Goal: Task Accomplishment & Management: Manage account settings

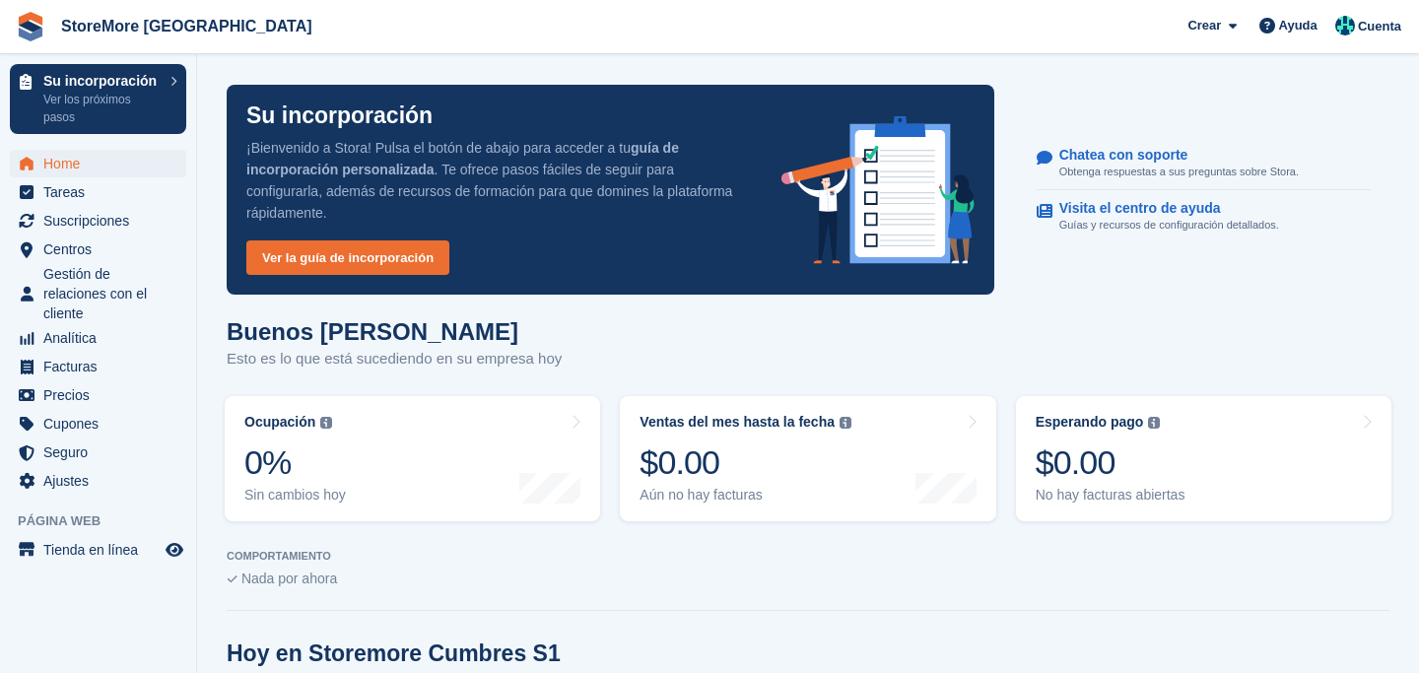
scroll to position [320, 0]
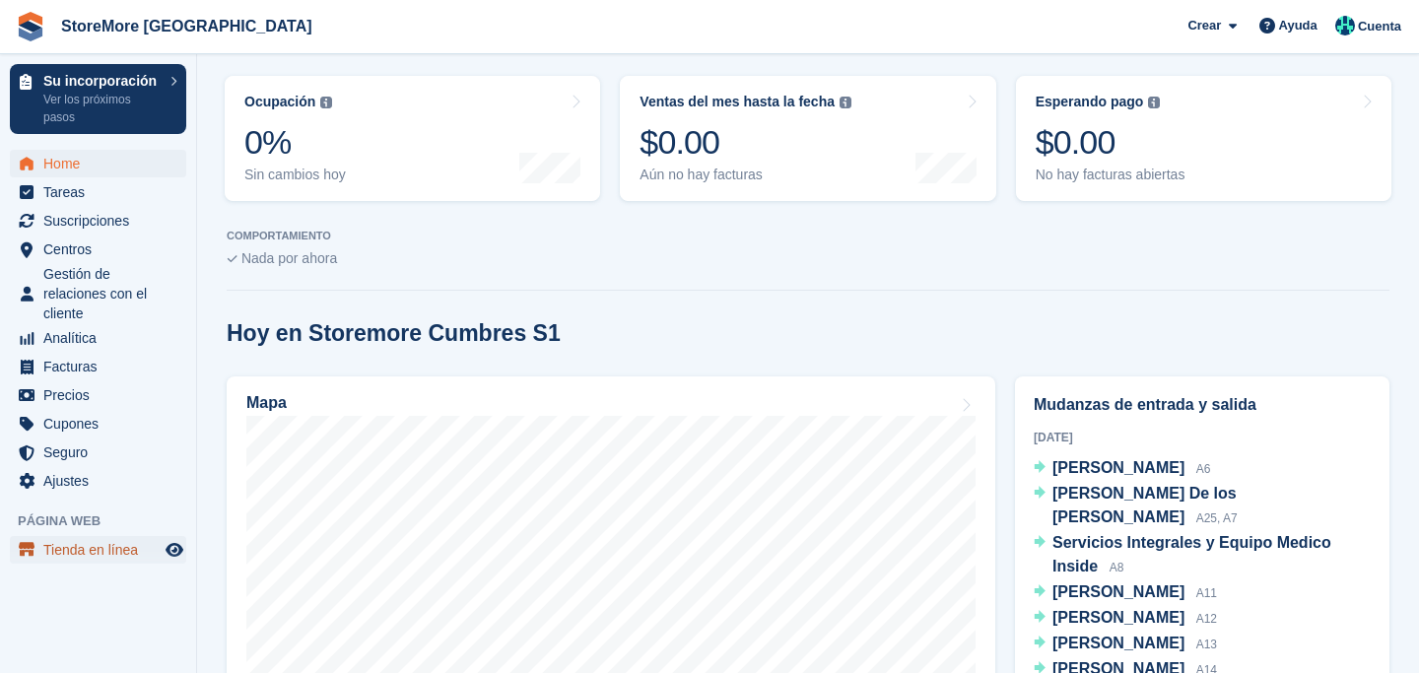
click at [86, 557] on span "Tienda en línea" at bounding box center [102, 550] width 118 height 28
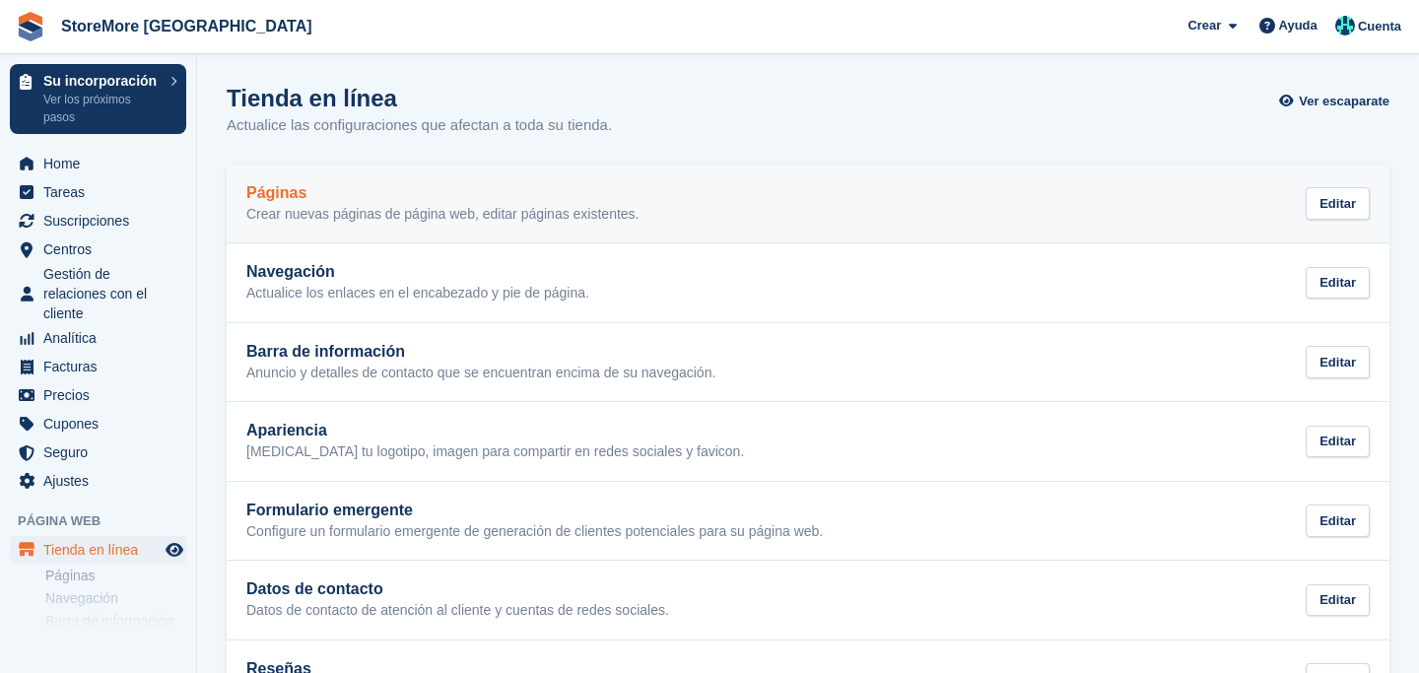
click at [371, 221] on p "Crear nuevas páginas de página web, editar páginas existentes." at bounding box center [442, 215] width 392 height 18
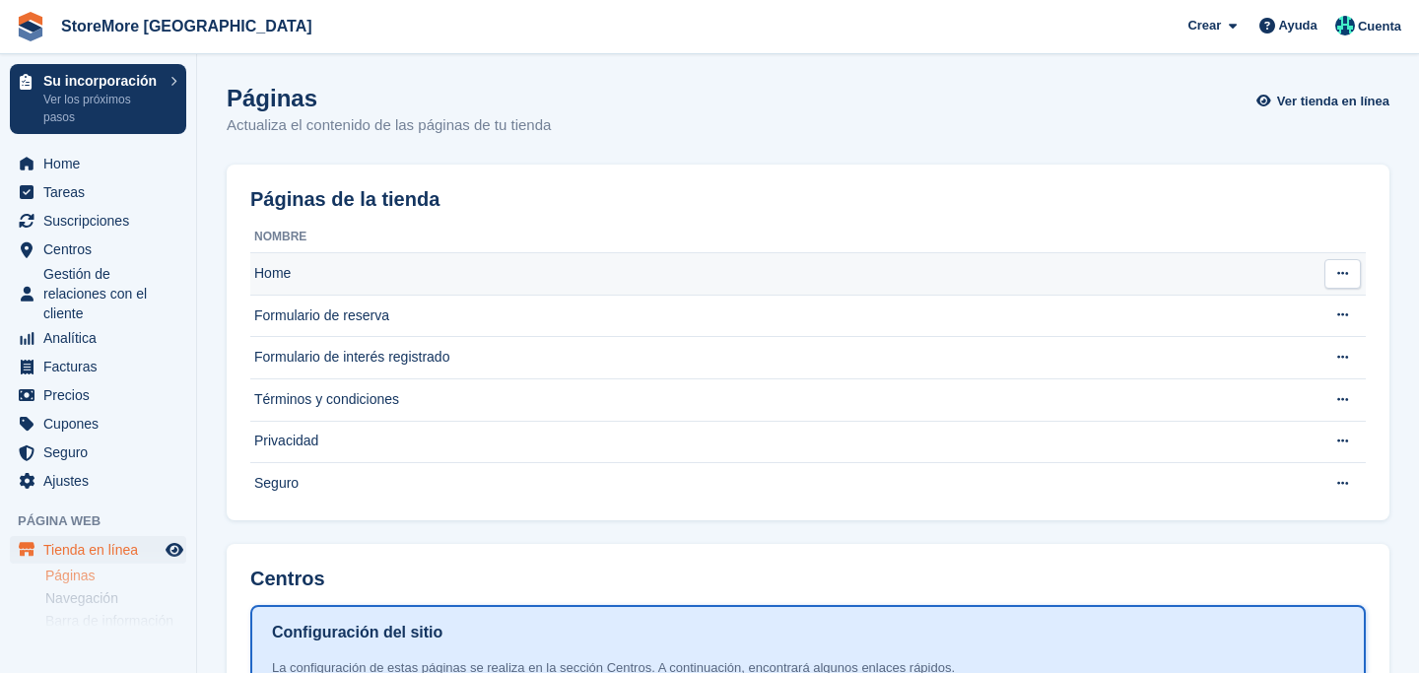
click at [327, 269] on td "Home" at bounding box center [779, 274] width 1059 height 42
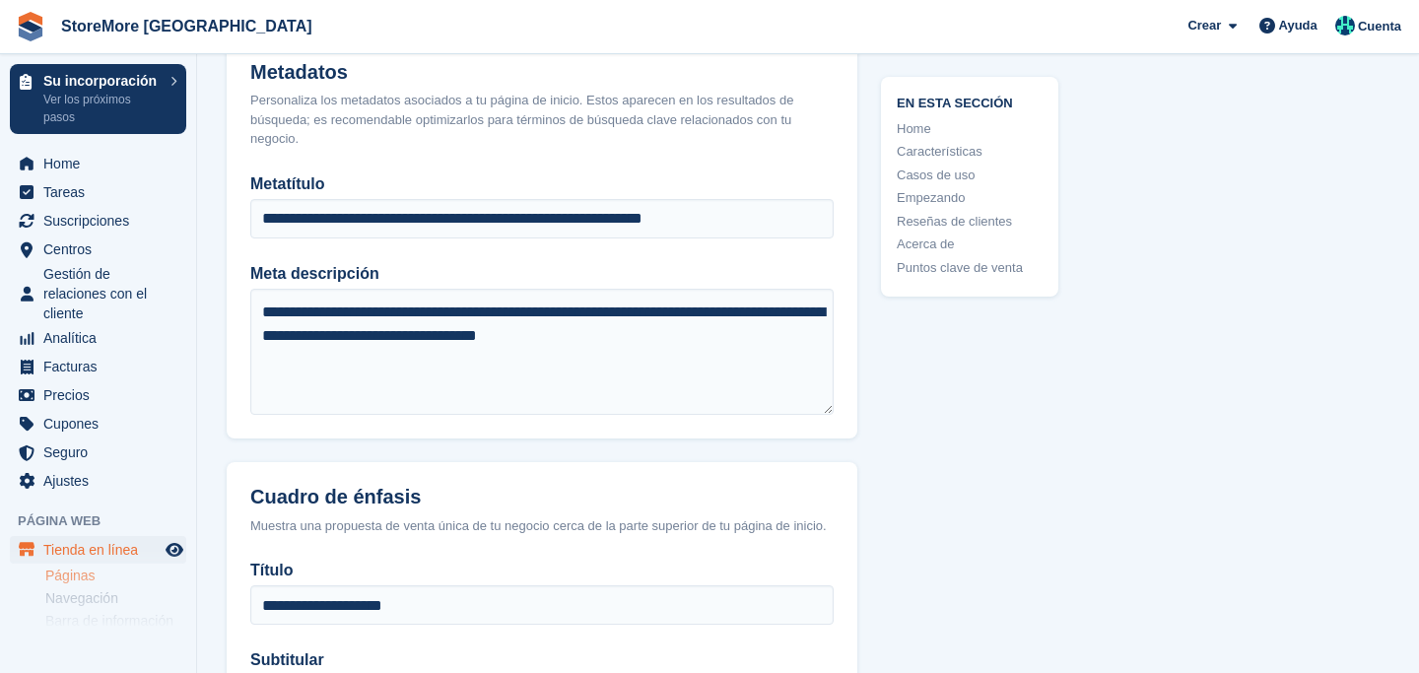
scroll to position [1525, 0]
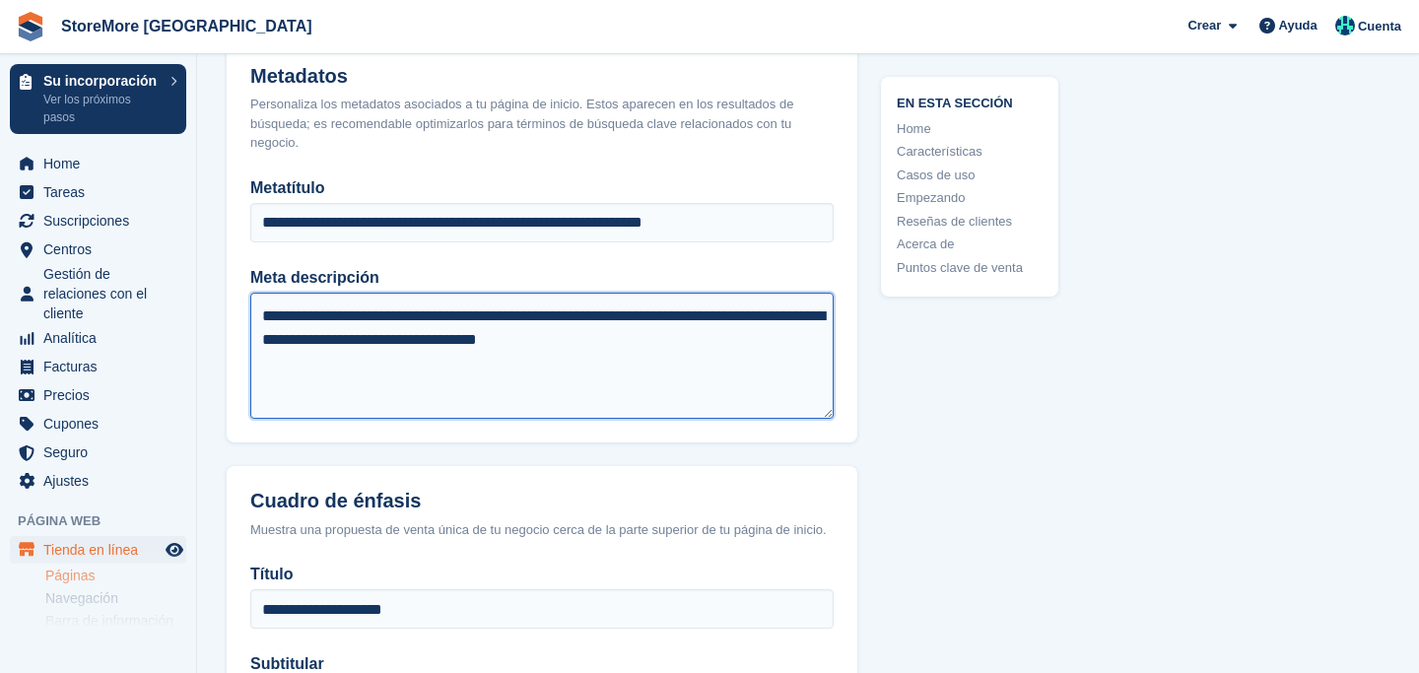
click at [418, 322] on textarea "**********" at bounding box center [541, 356] width 583 height 126
type textarea "**********"
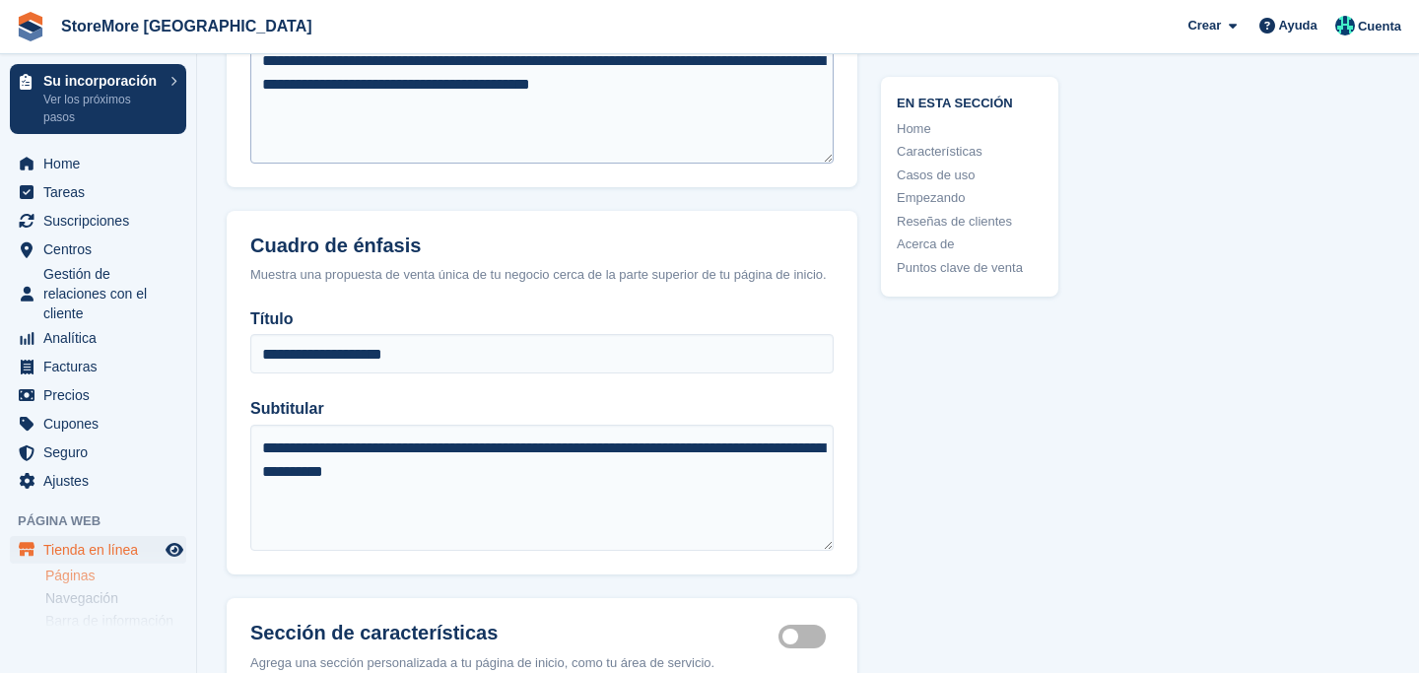
scroll to position [1782, 0]
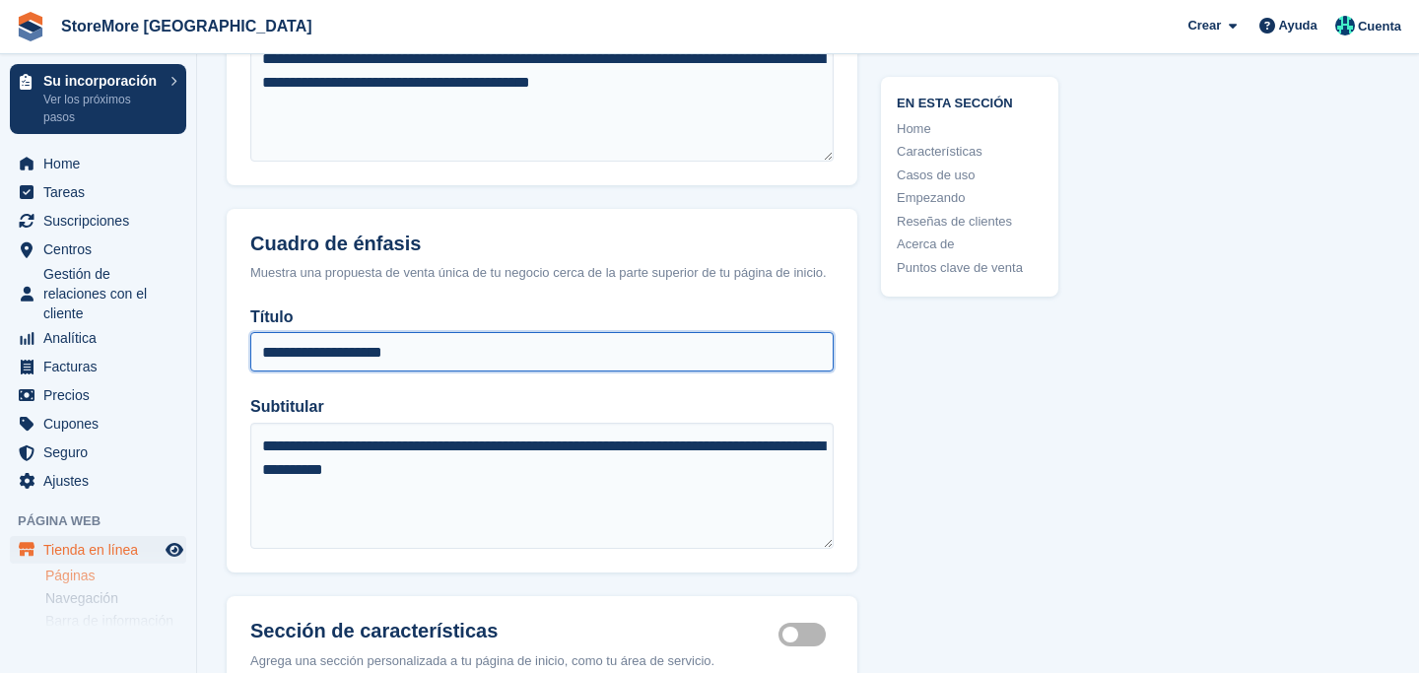
click at [318, 370] on input "**********" at bounding box center [541, 351] width 583 height 39
type input "**********"
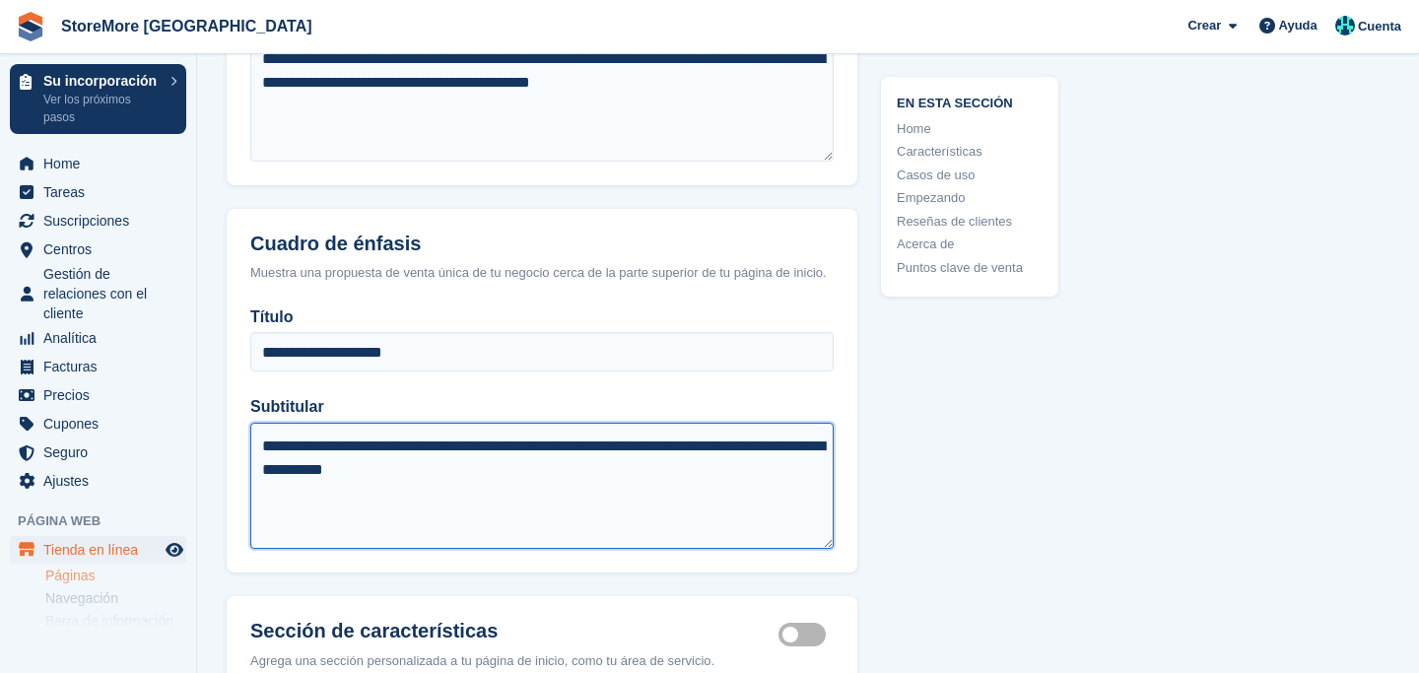
click at [321, 465] on textarea "**********" at bounding box center [541, 486] width 583 height 126
click at [489, 494] on textarea "**********" at bounding box center [541, 486] width 583 height 126
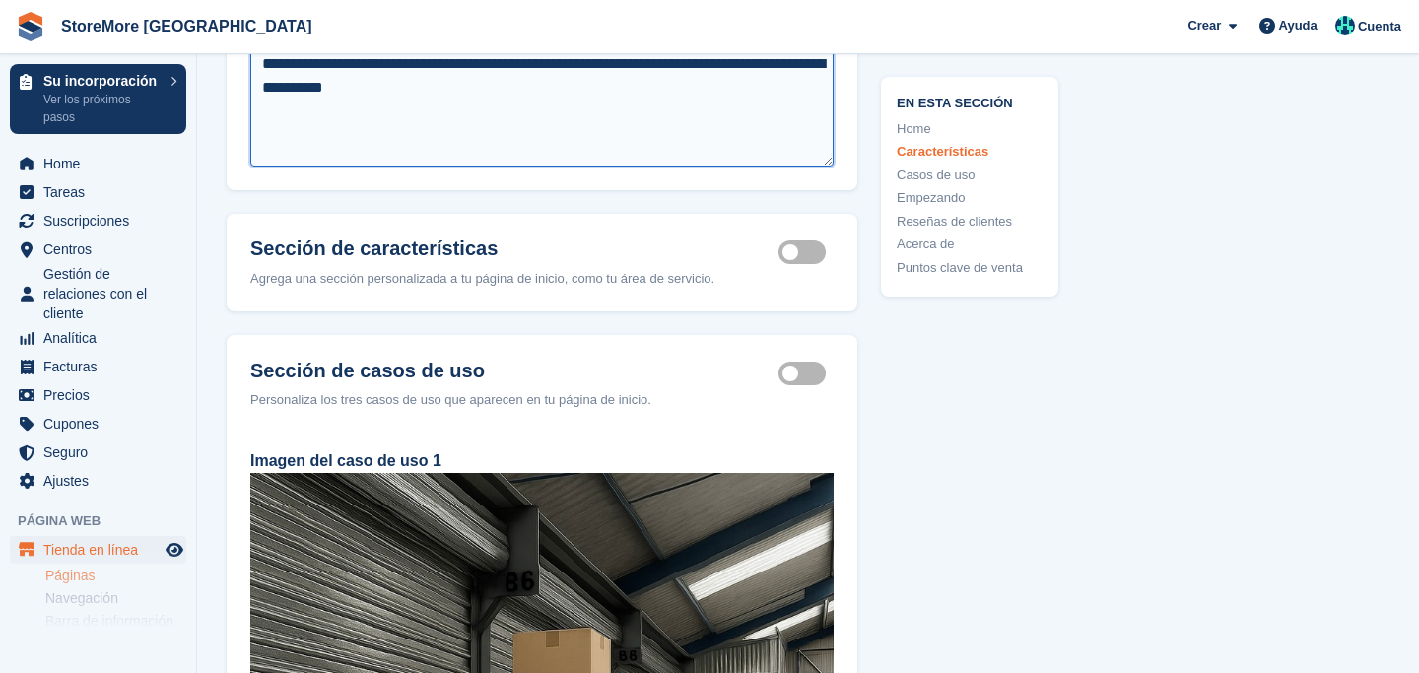
scroll to position [2168, 0]
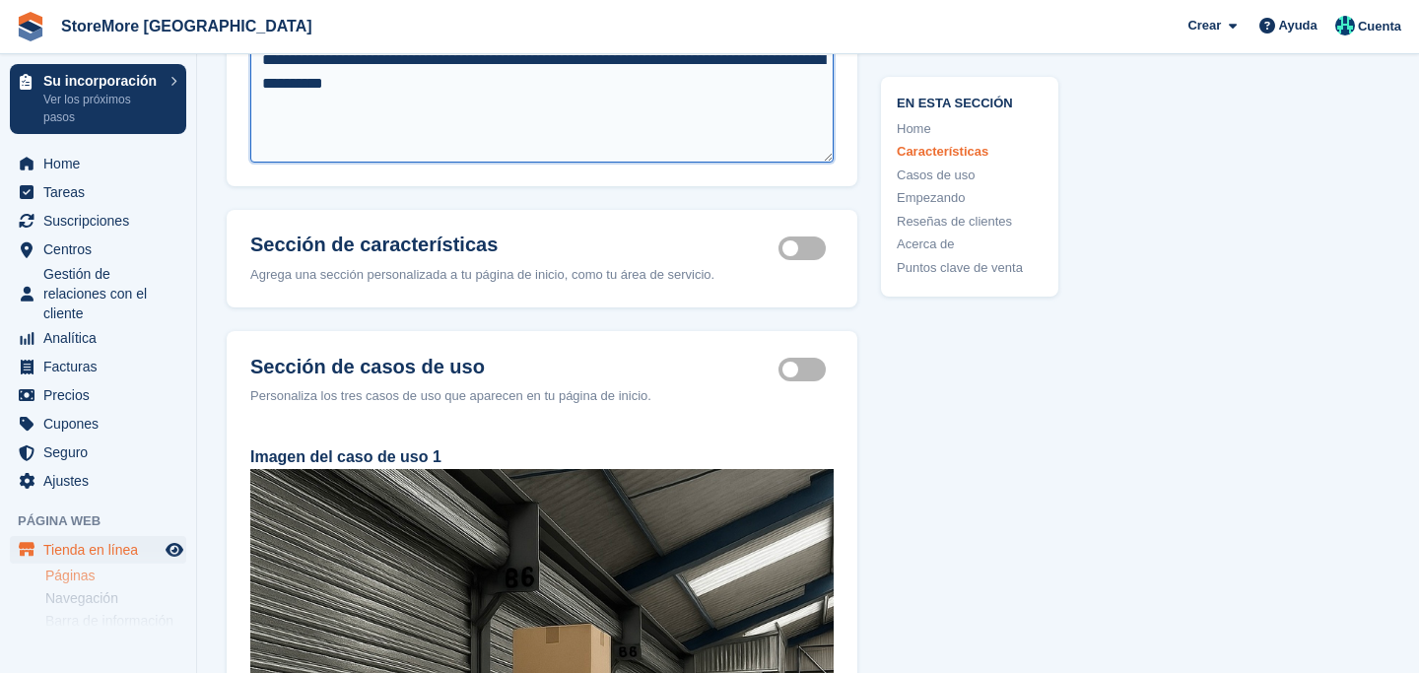
type textarea "**********"
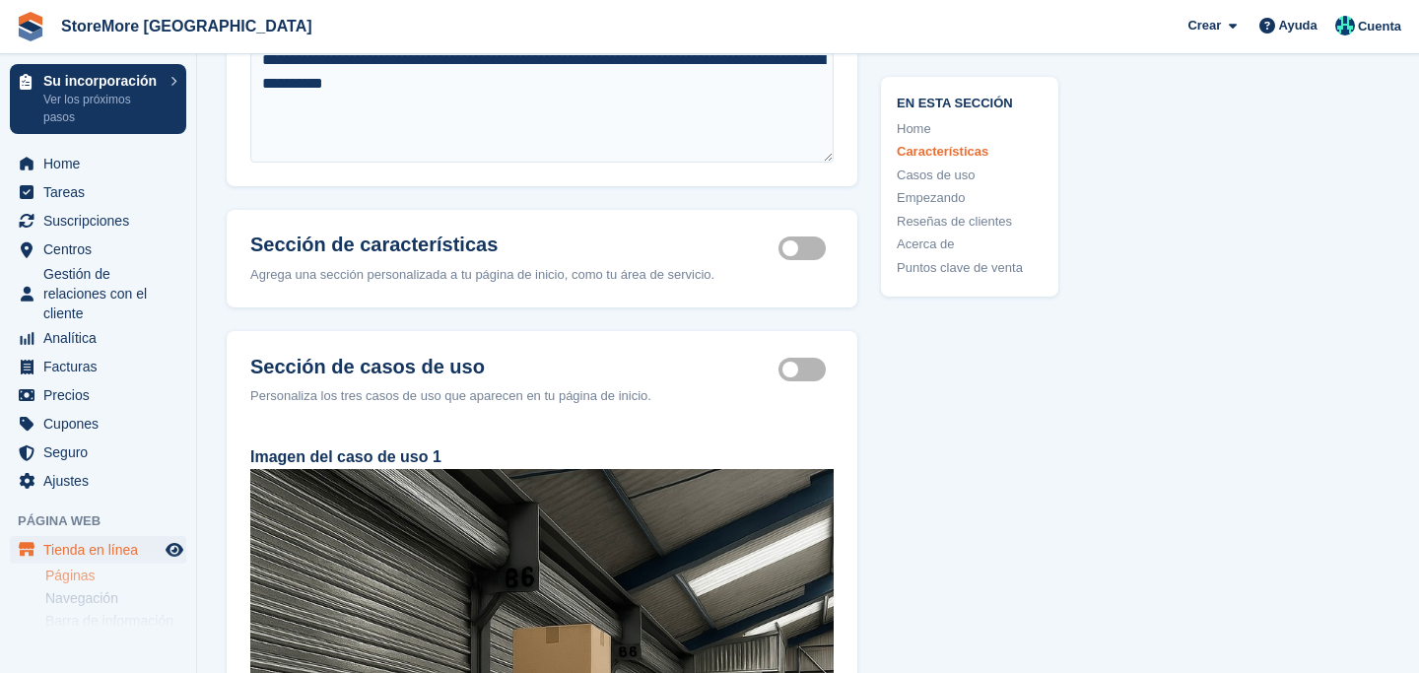
click at [804, 249] on label "Feature section active" at bounding box center [806, 247] width 55 height 3
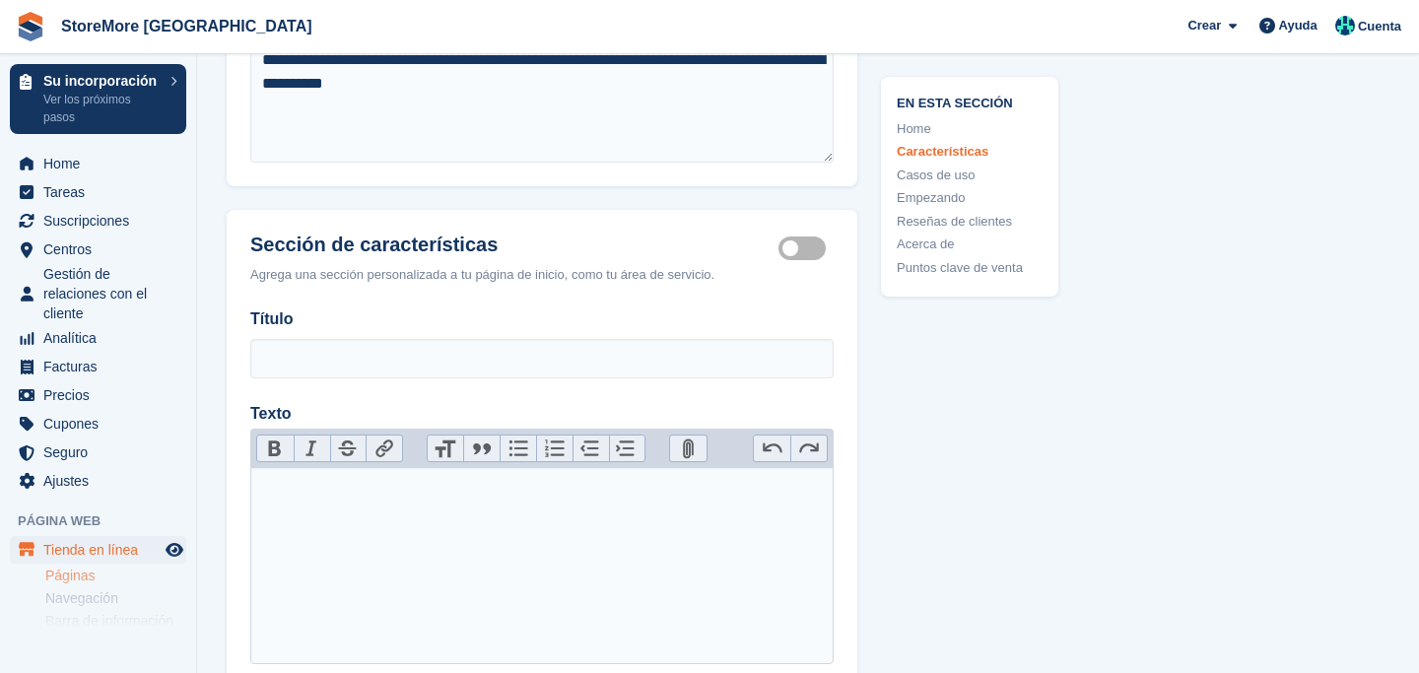
click at [804, 249] on label "Feature section active" at bounding box center [806, 247] width 55 height 3
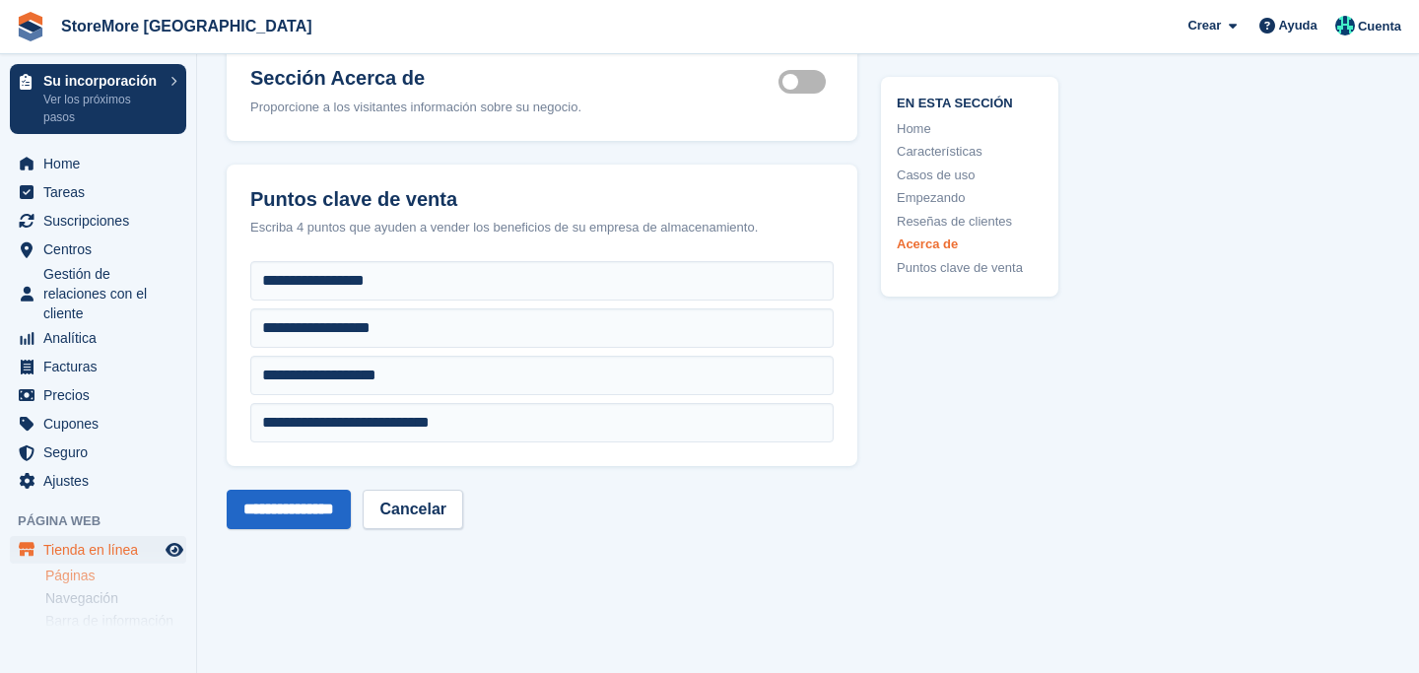
scroll to position [7311, 0]
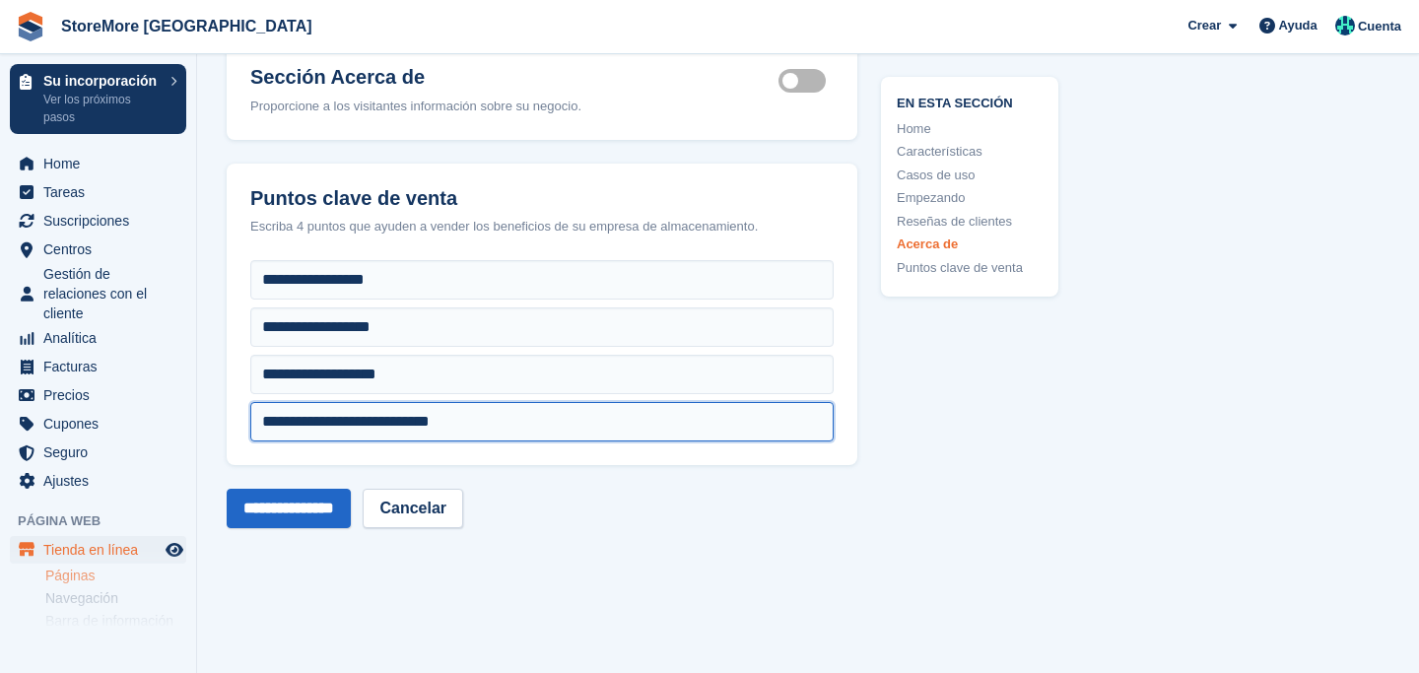
drag, startPoint x: 478, startPoint y: 455, endPoint x: 356, endPoint y: 459, distance: 122.3
click at [356, 442] on input "**********" at bounding box center [541, 421] width 583 height 39
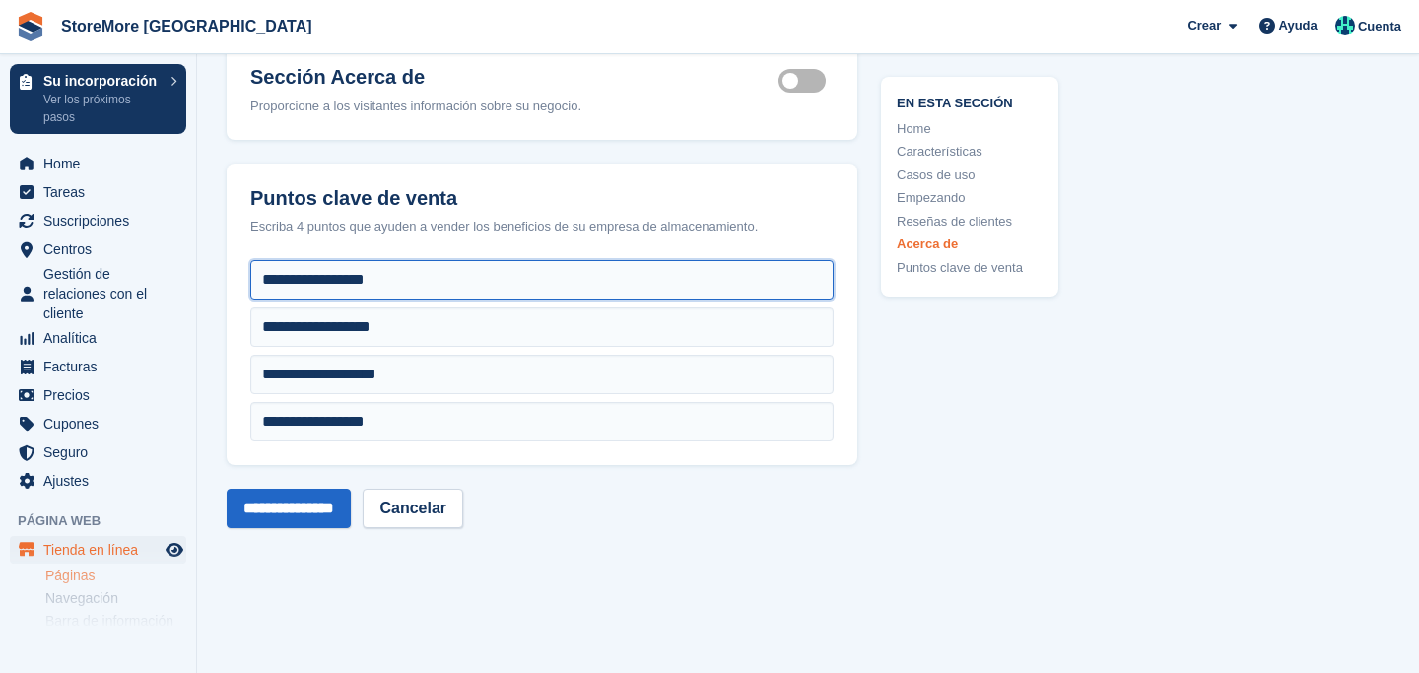
click at [583, 300] on input "**********" at bounding box center [541, 279] width 583 height 39
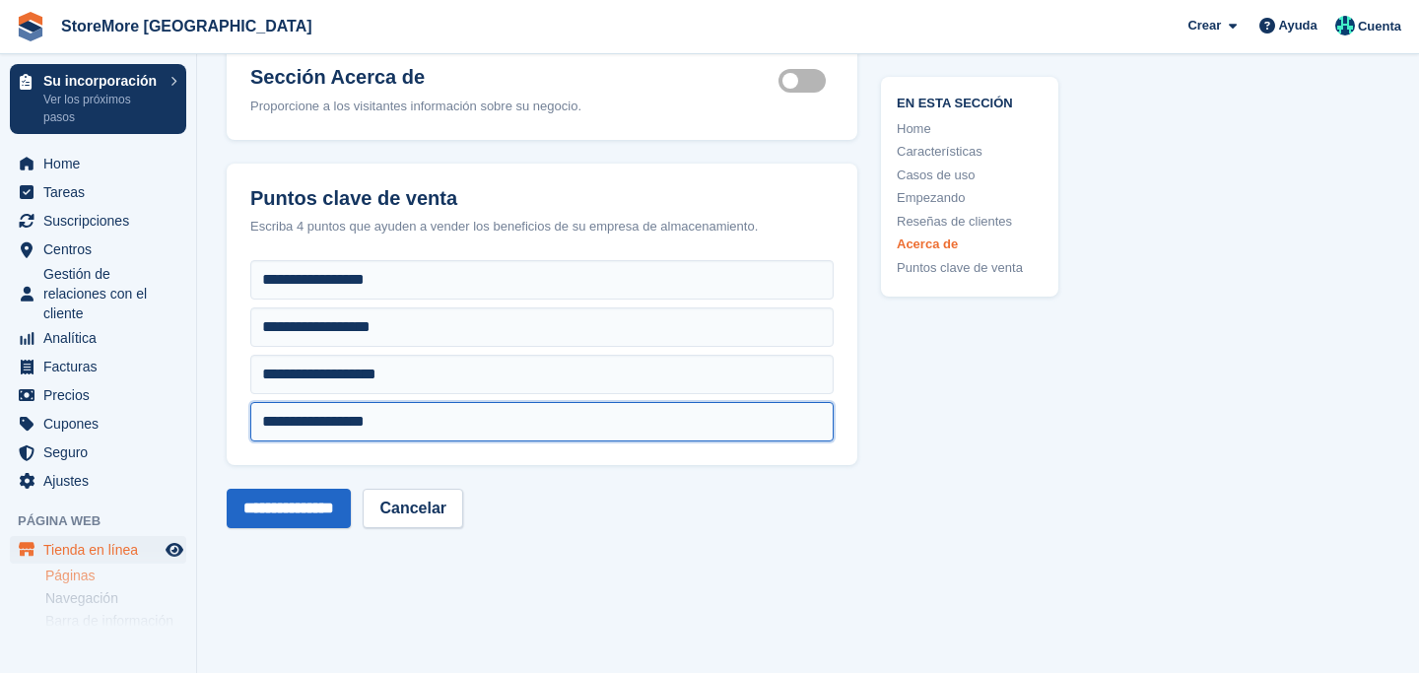
click at [353, 442] on input "**********" at bounding box center [541, 421] width 583 height 39
type input "**********"
click at [462, 442] on input "**********" at bounding box center [541, 421] width 583 height 39
drag, startPoint x: 465, startPoint y: 460, endPoint x: 239, endPoint y: 457, distance: 225.7
click at [239, 457] on div "**********" at bounding box center [542, 362] width 631 height 205
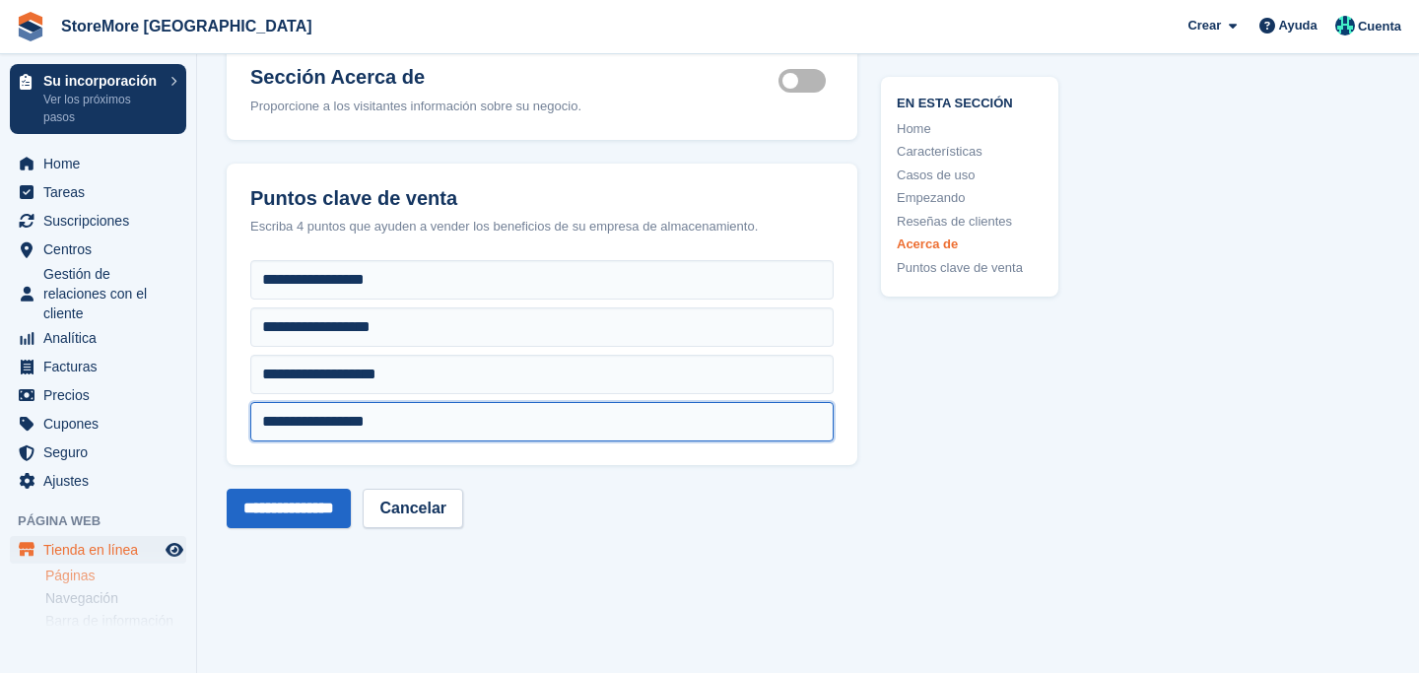
type input "**********"
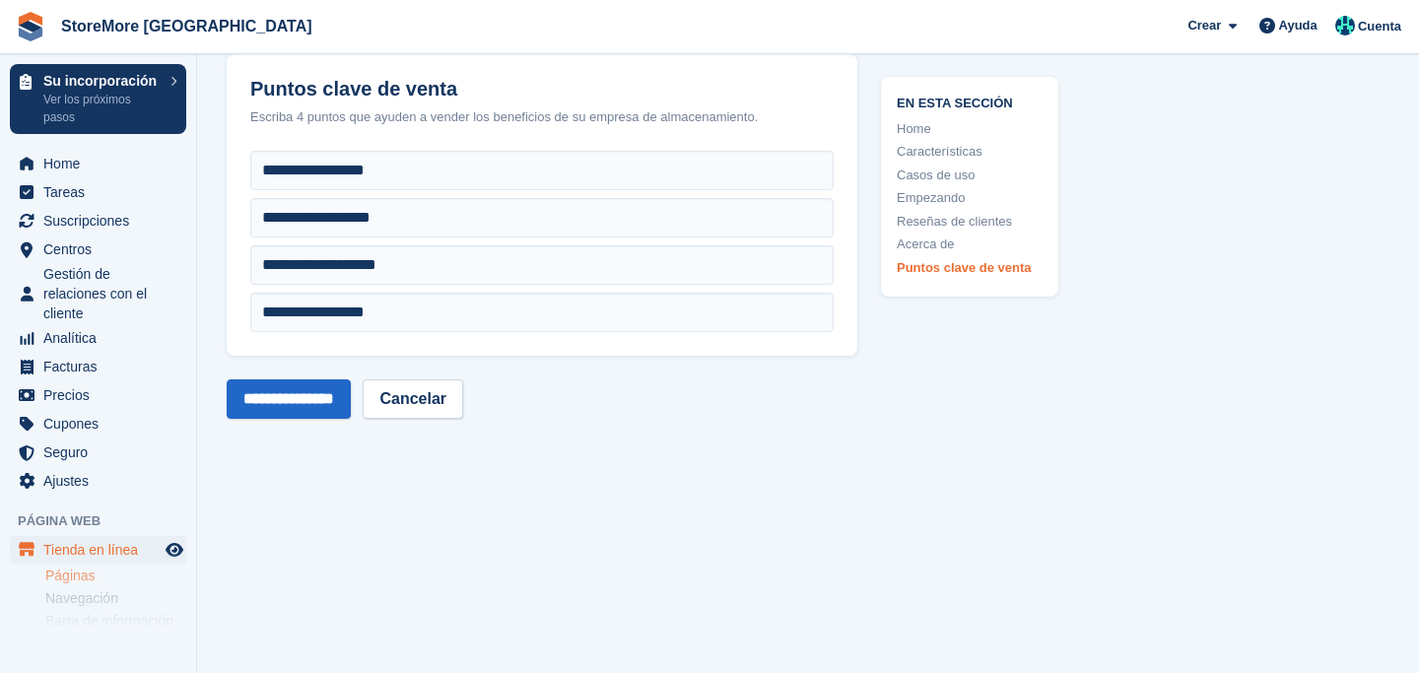
scroll to position [7589, 0]
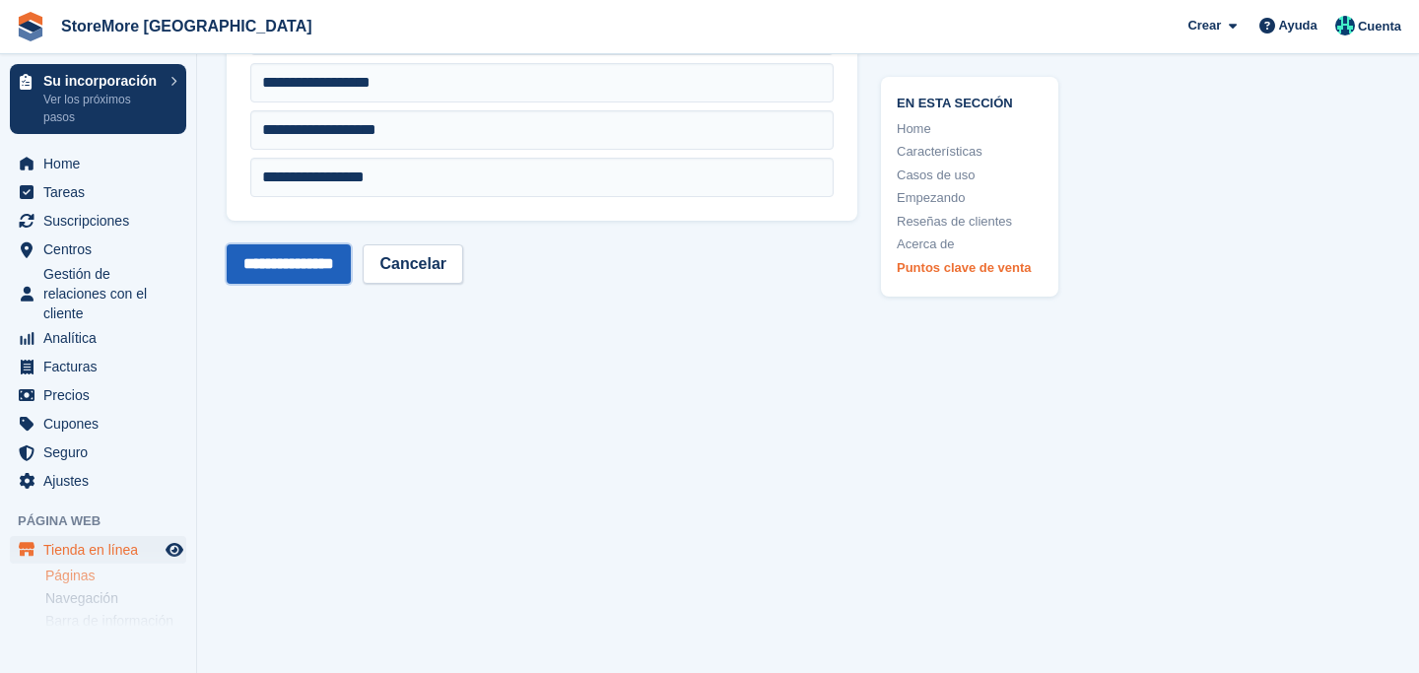
click at [317, 269] on input "**********" at bounding box center [289, 263] width 124 height 39
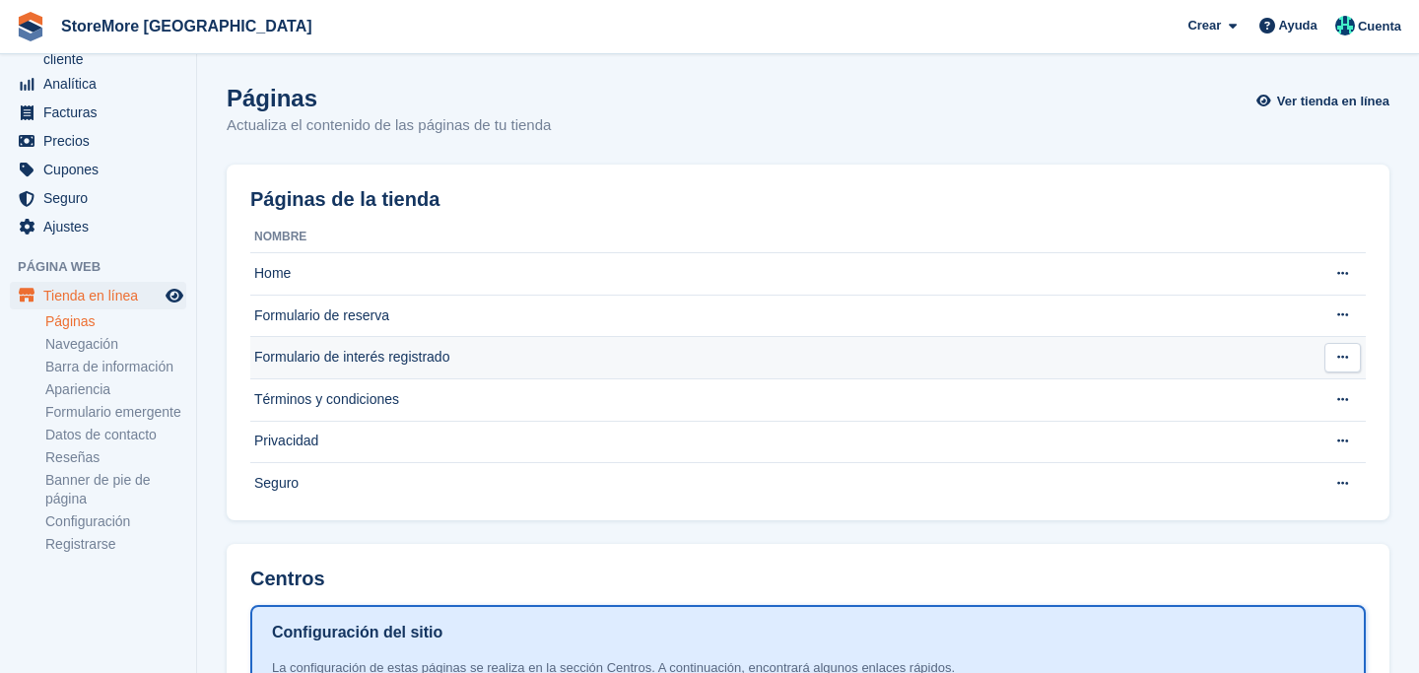
click at [424, 353] on td "Formulario de interés registrado" at bounding box center [779, 358] width 1059 height 42
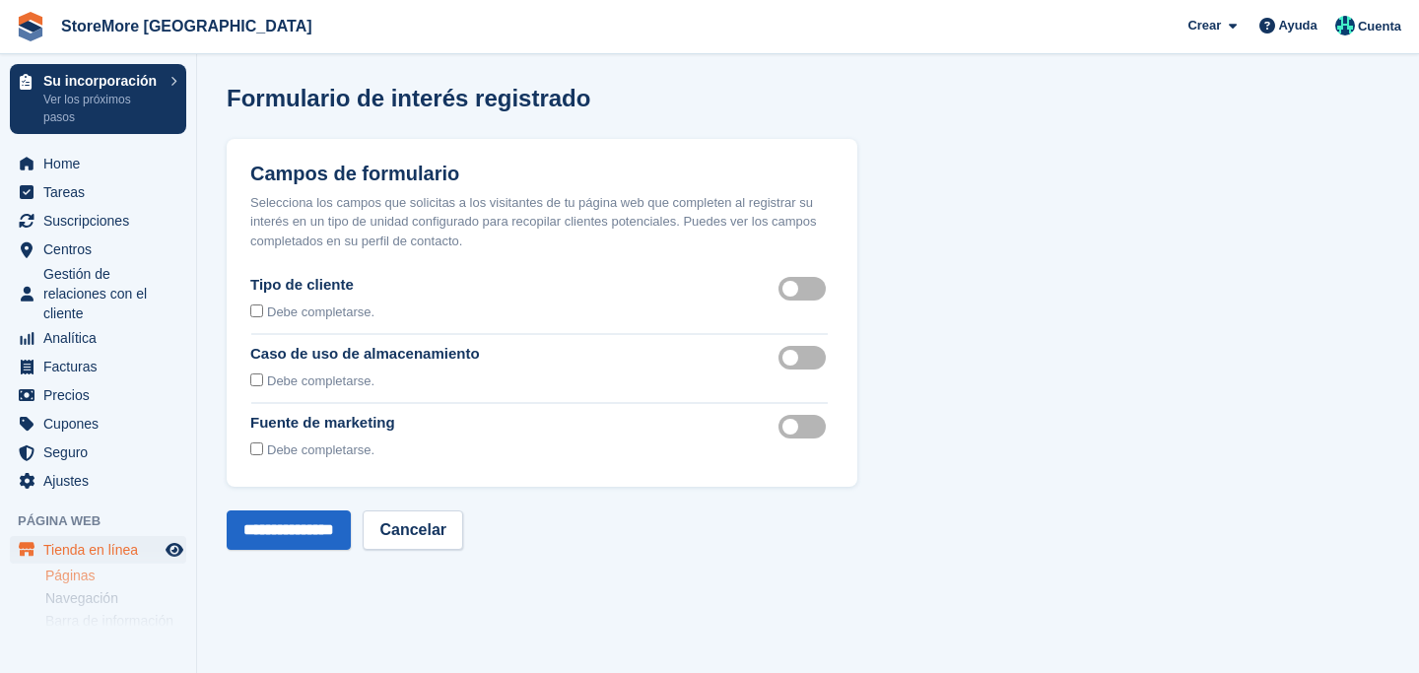
click at [796, 357] on label "Storage use case visible" at bounding box center [806, 358] width 55 height 3
click at [806, 288] on label "Customer type visible" at bounding box center [806, 289] width 55 height 3
click at [811, 429] on label "Marketing source visible" at bounding box center [806, 427] width 55 height 3
click at [306, 538] on input "**********" at bounding box center [289, 529] width 124 height 39
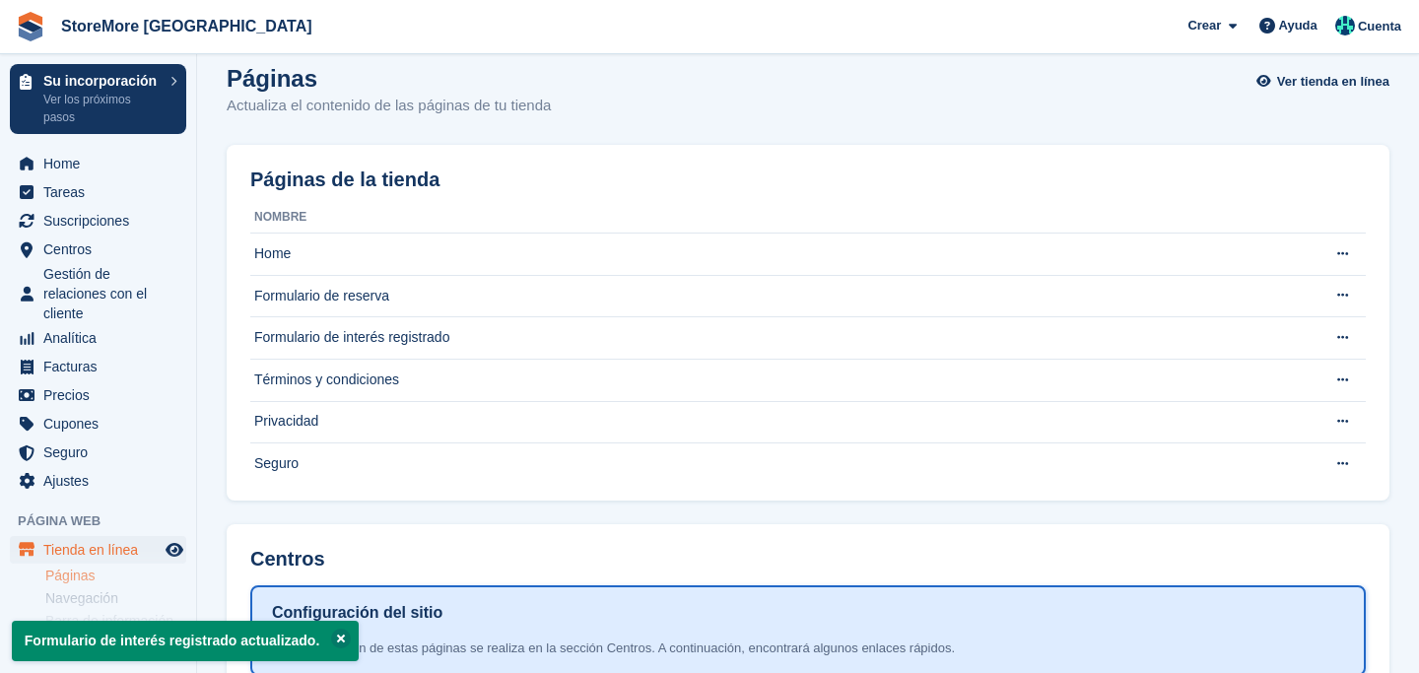
scroll to position [5, 0]
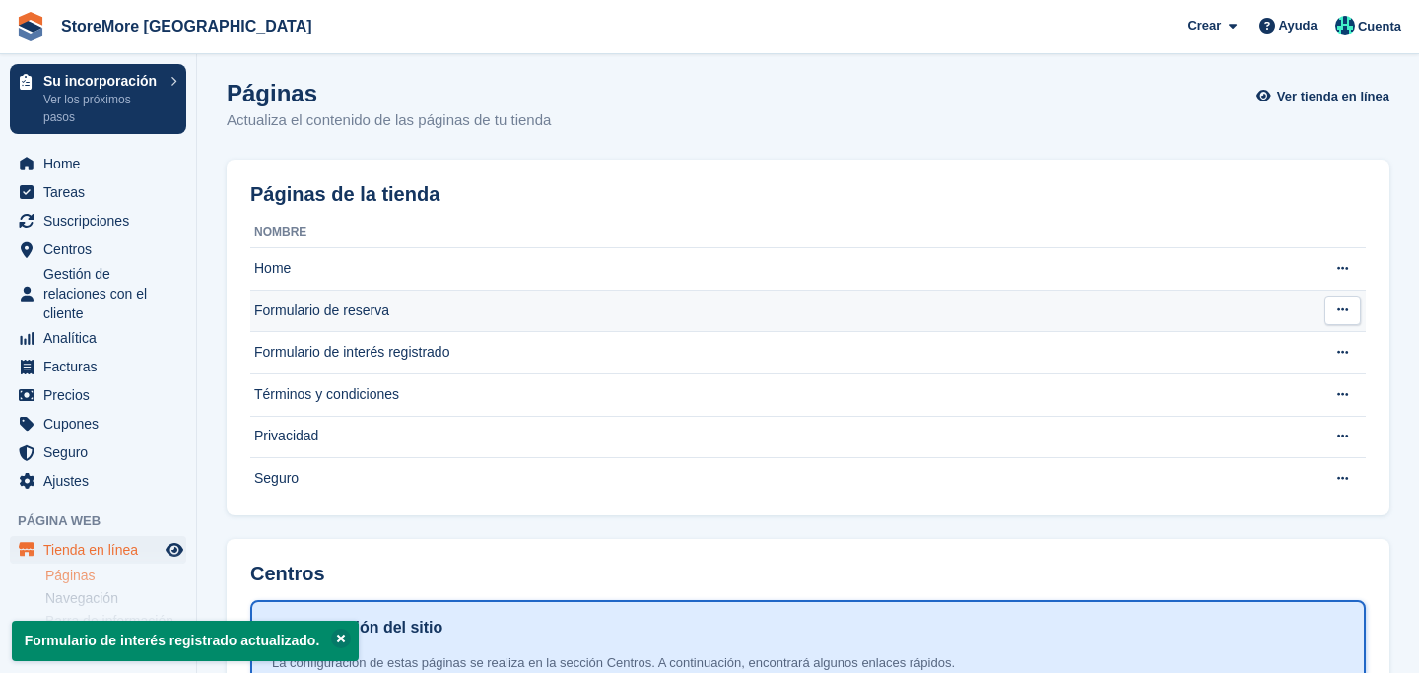
click at [352, 306] on td "Formulario de reserva" at bounding box center [779, 311] width 1059 height 42
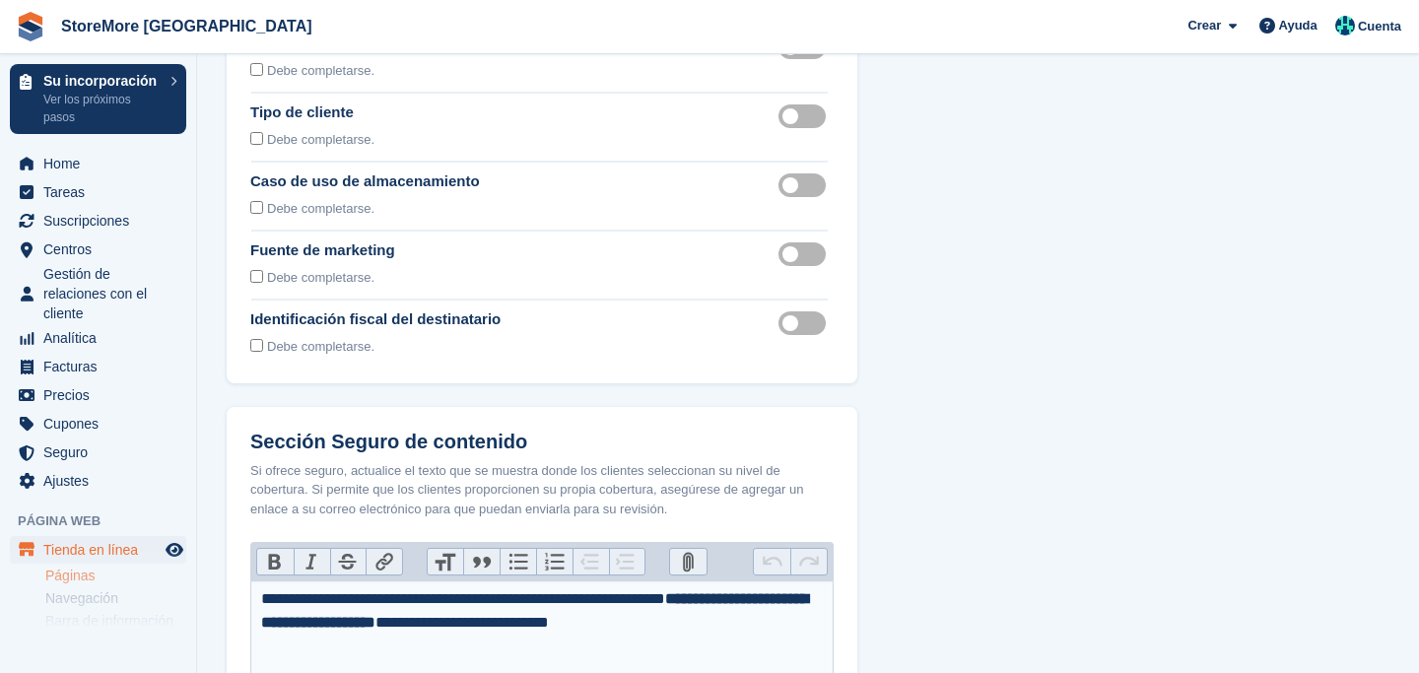
scroll to position [248, 0]
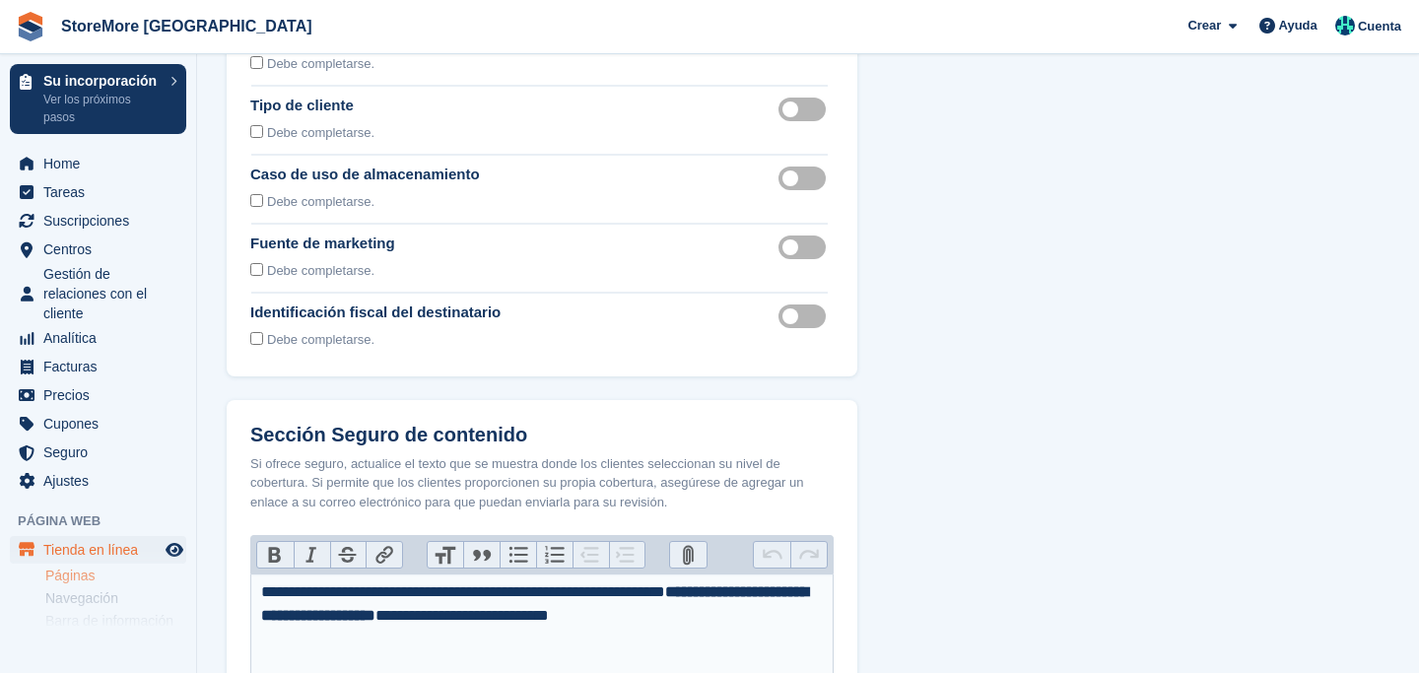
click at [804, 317] on label "Recipient tax id visible" at bounding box center [806, 316] width 55 height 3
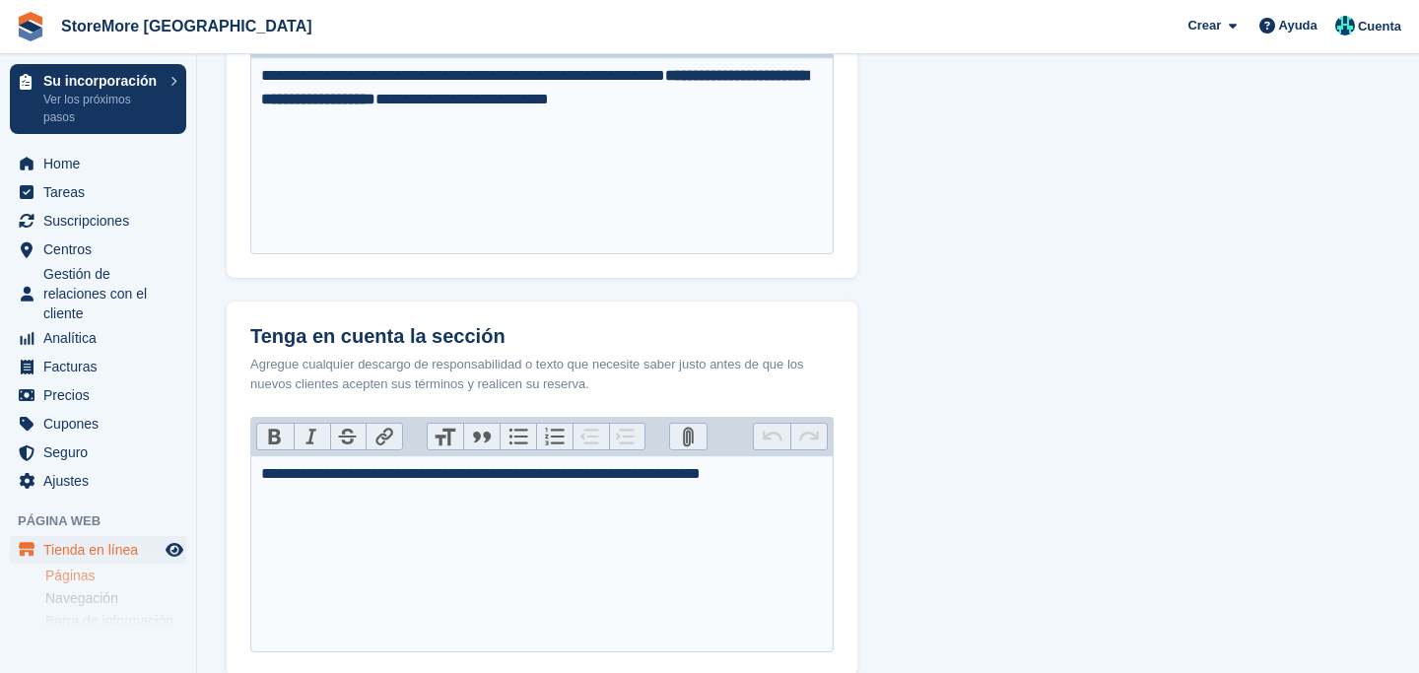
scroll to position [977, 0]
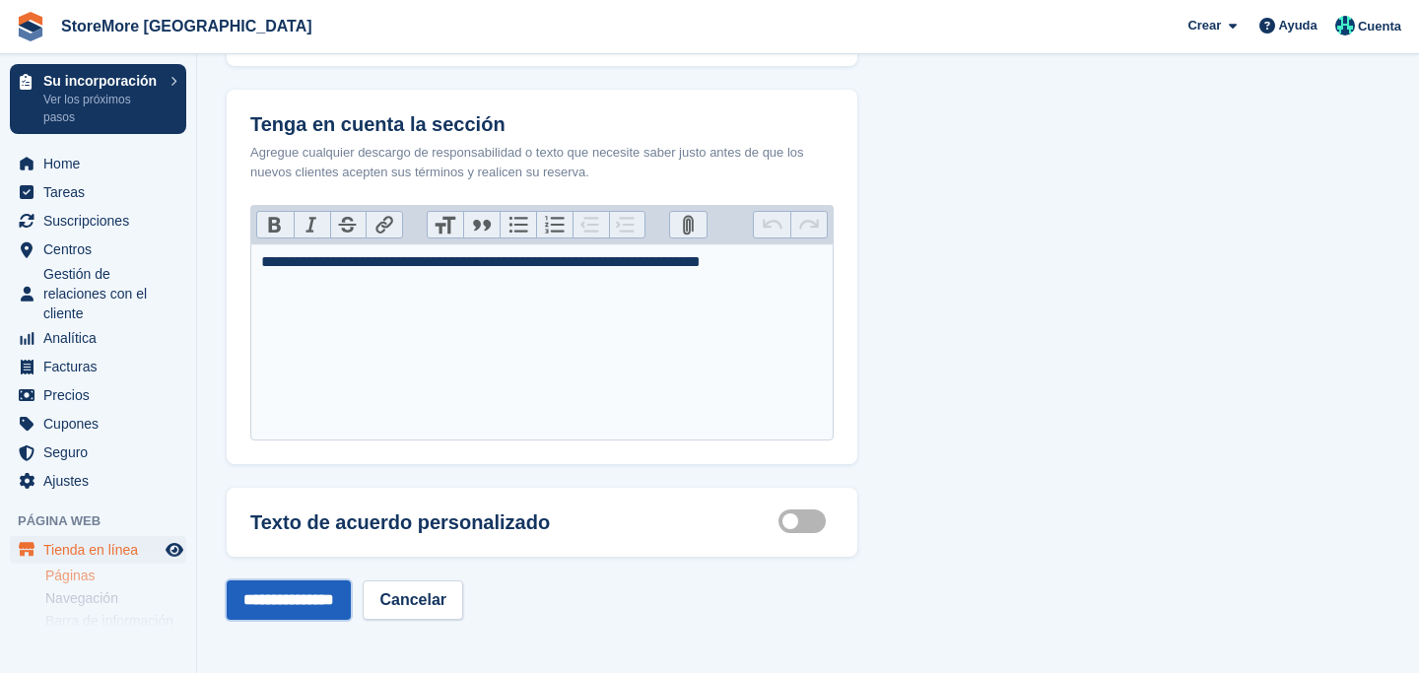
click at [290, 604] on input "**********" at bounding box center [289, 599] width 124 height 39
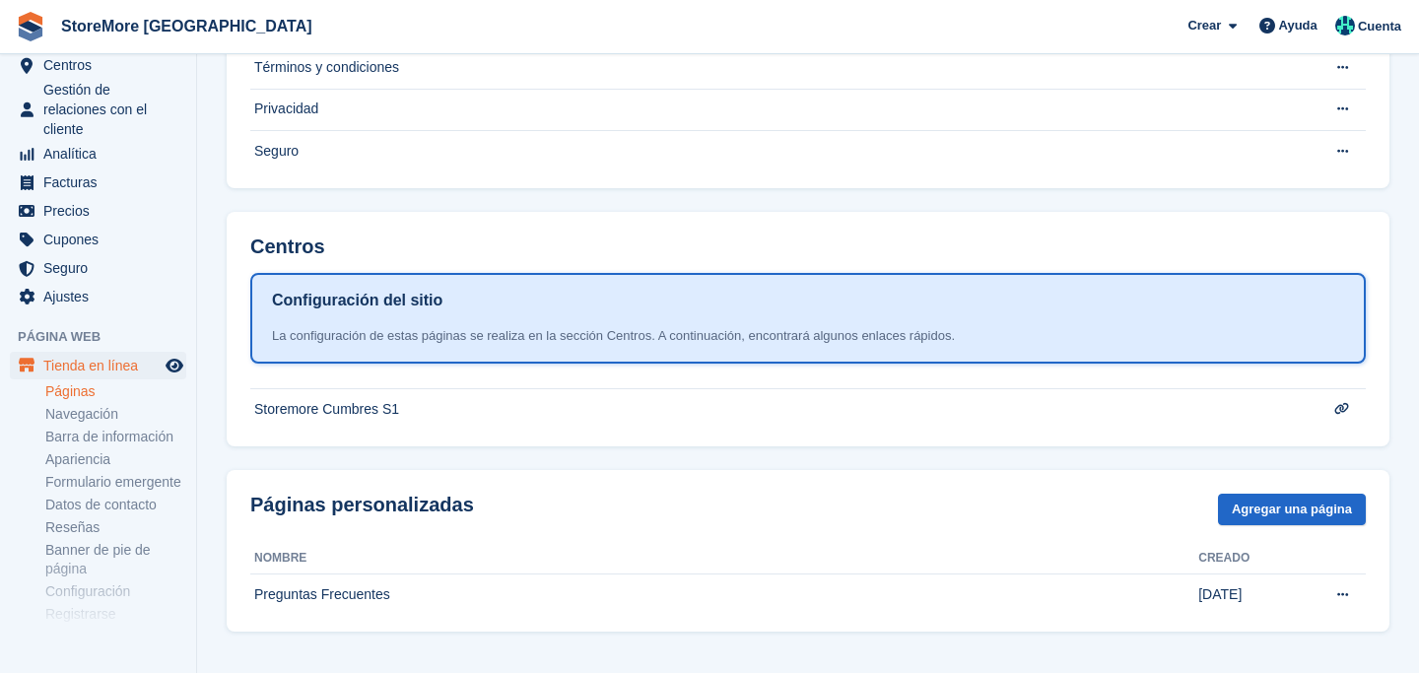
scroll to position [187, 0]
click at [103, 485] on link "Formulario emergente" at bounding box center [115, 479] width 141 height 19
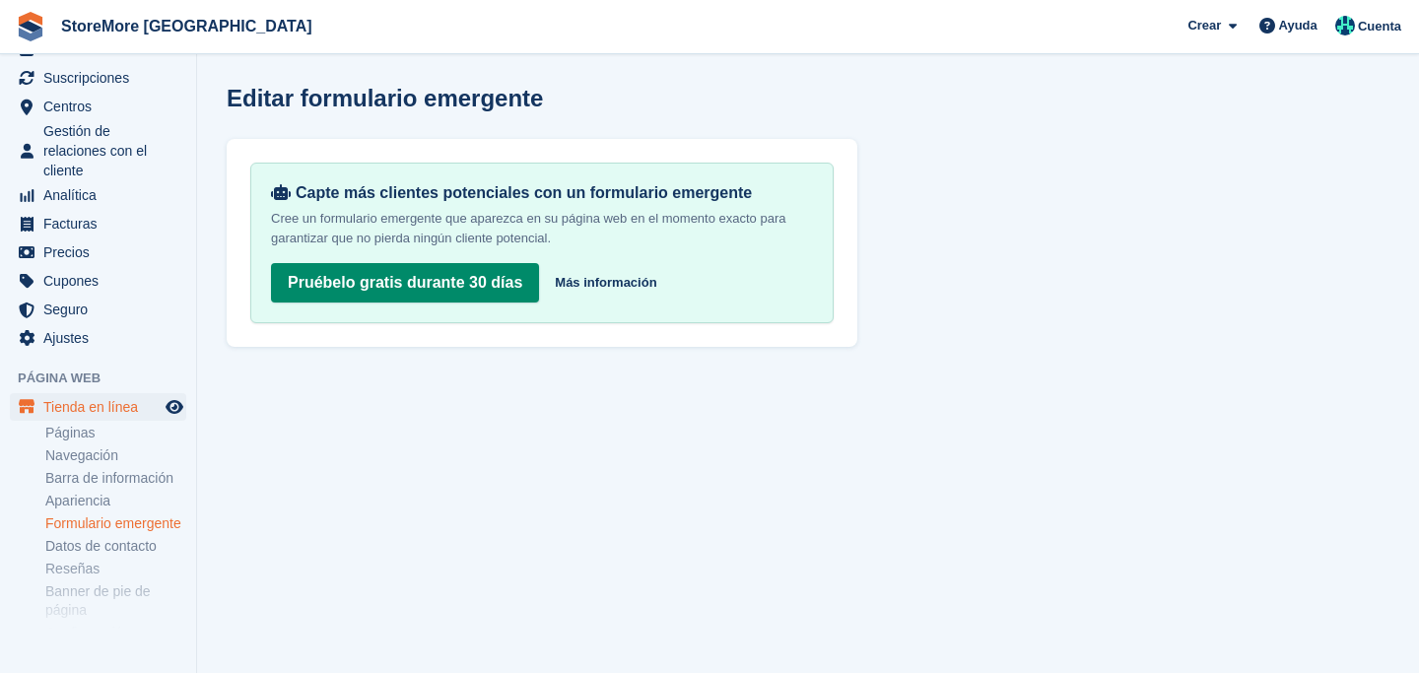
scroll to position [272, 0]
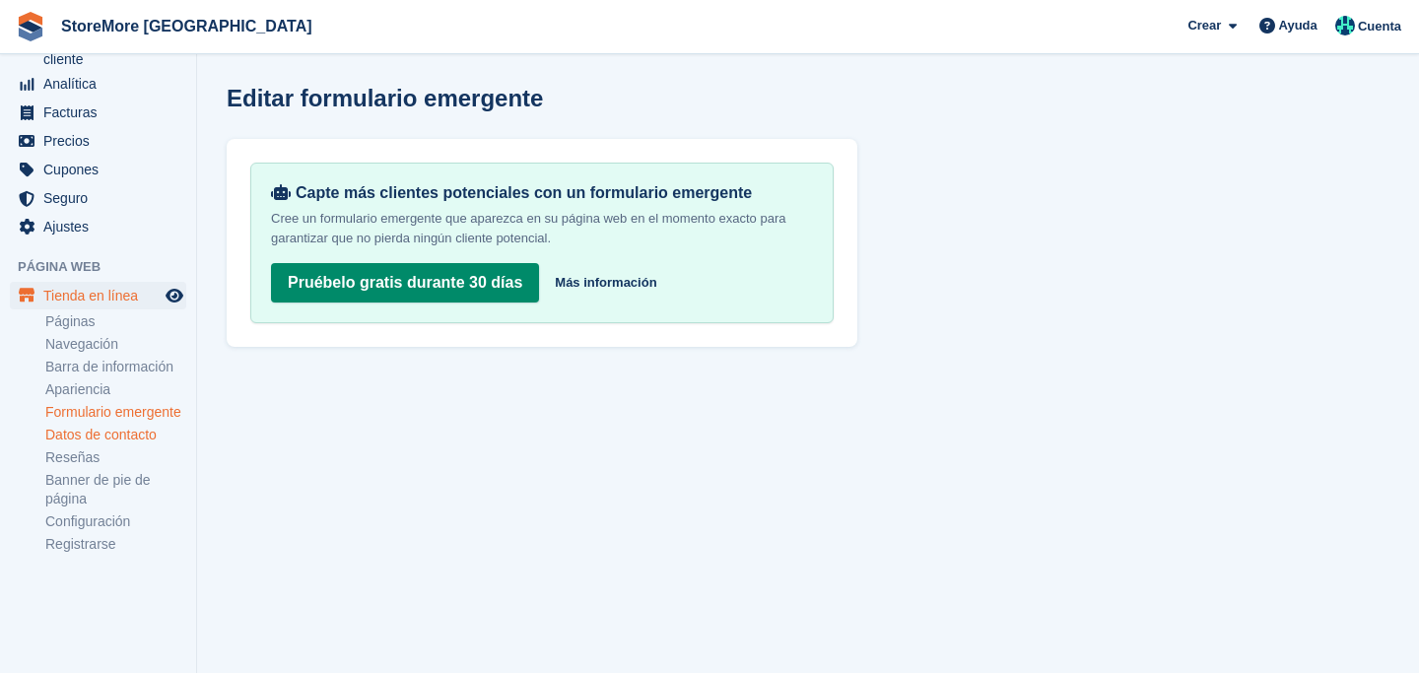
click at [77, 439] on link "Datos de contacto" at bounding box center [115, 435] width 141 height 19
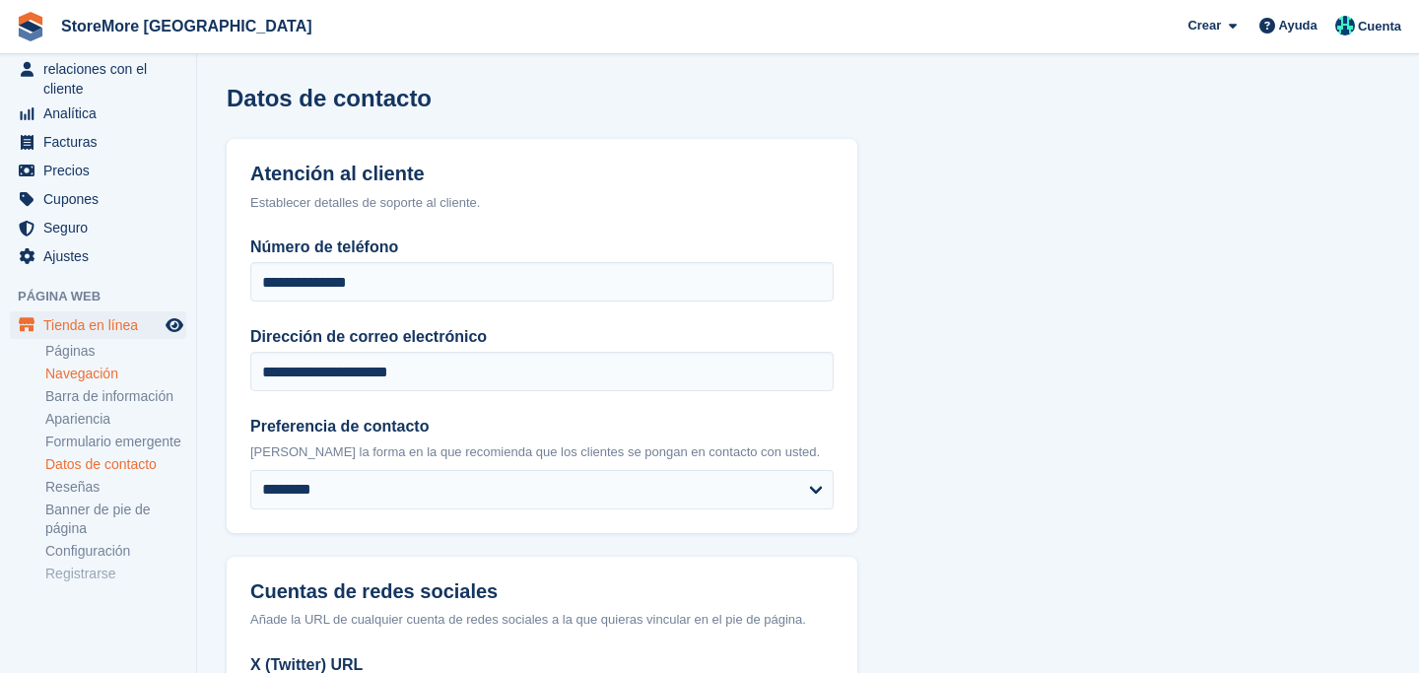
scroll to position [272, 0]
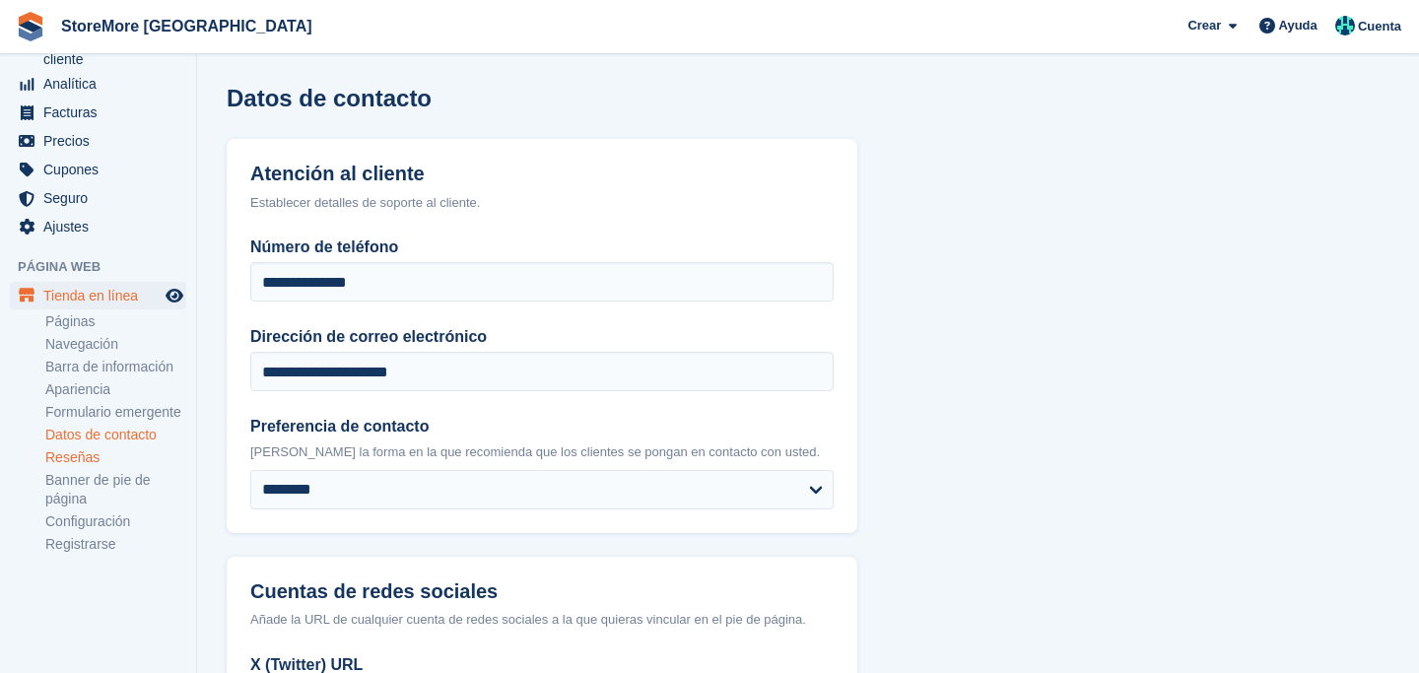
click at [78, 459] on link "Reseñas" at bounding box center [115, 457] width 141 height 19
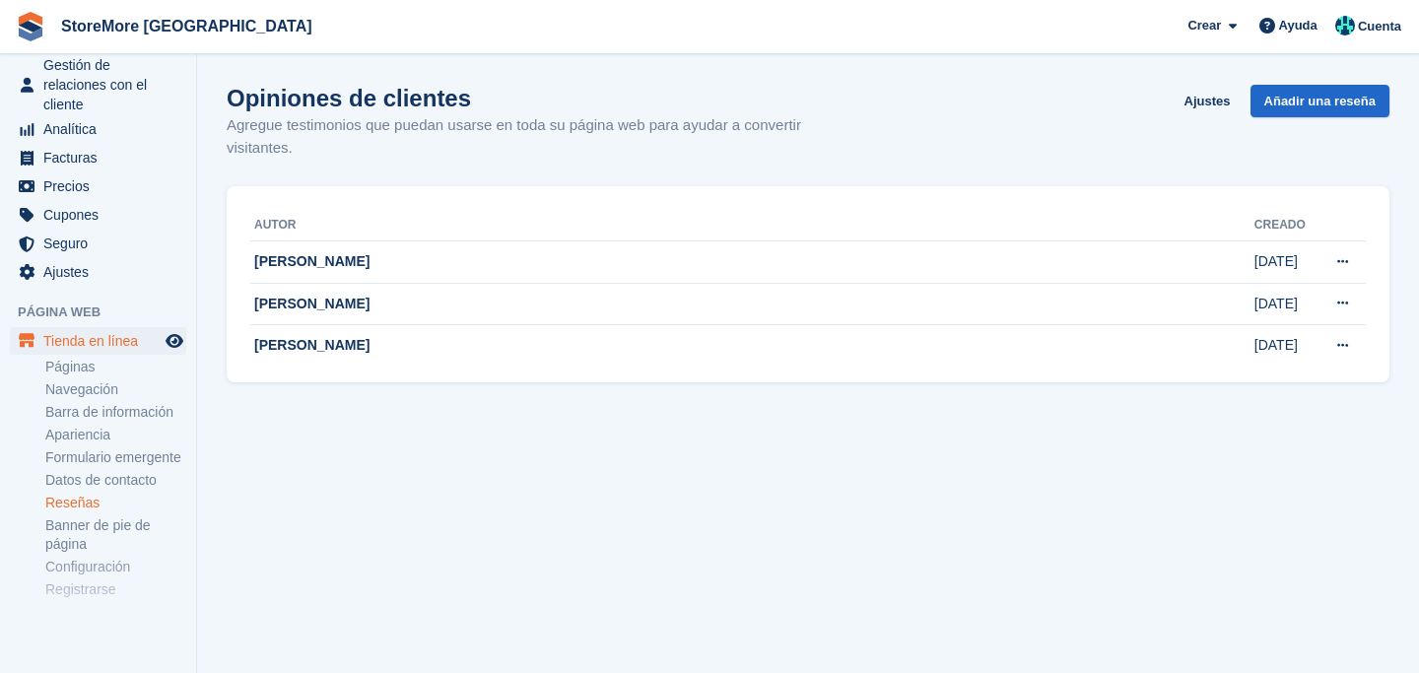
scroll to position [272, 0]
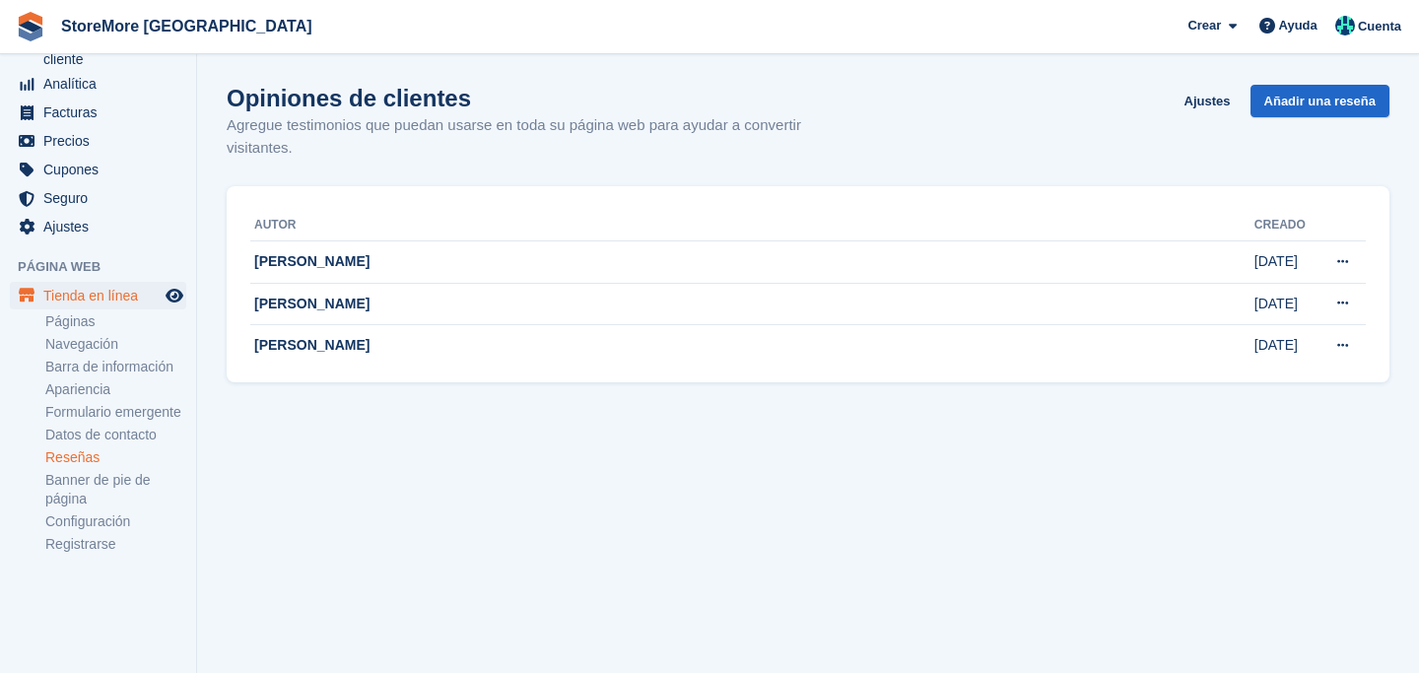
click at [91, 312] on li "Páginas" at bounding box center [120, 321] width 151 height 21
click at [91, 312] on link "Páginas" at bounding box center [115, 321] width 141 height 19
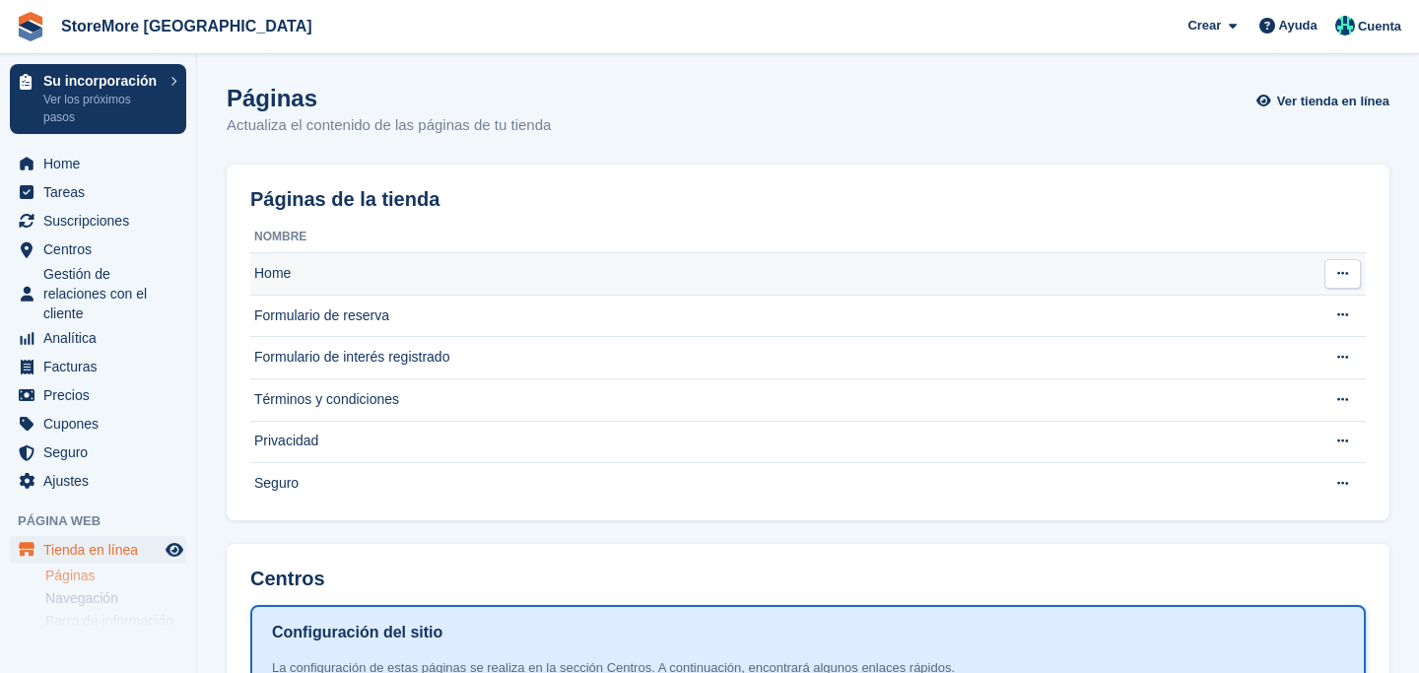
click at [1344, 276] on icon at bounding box center [1342, 273] width 11 height 13
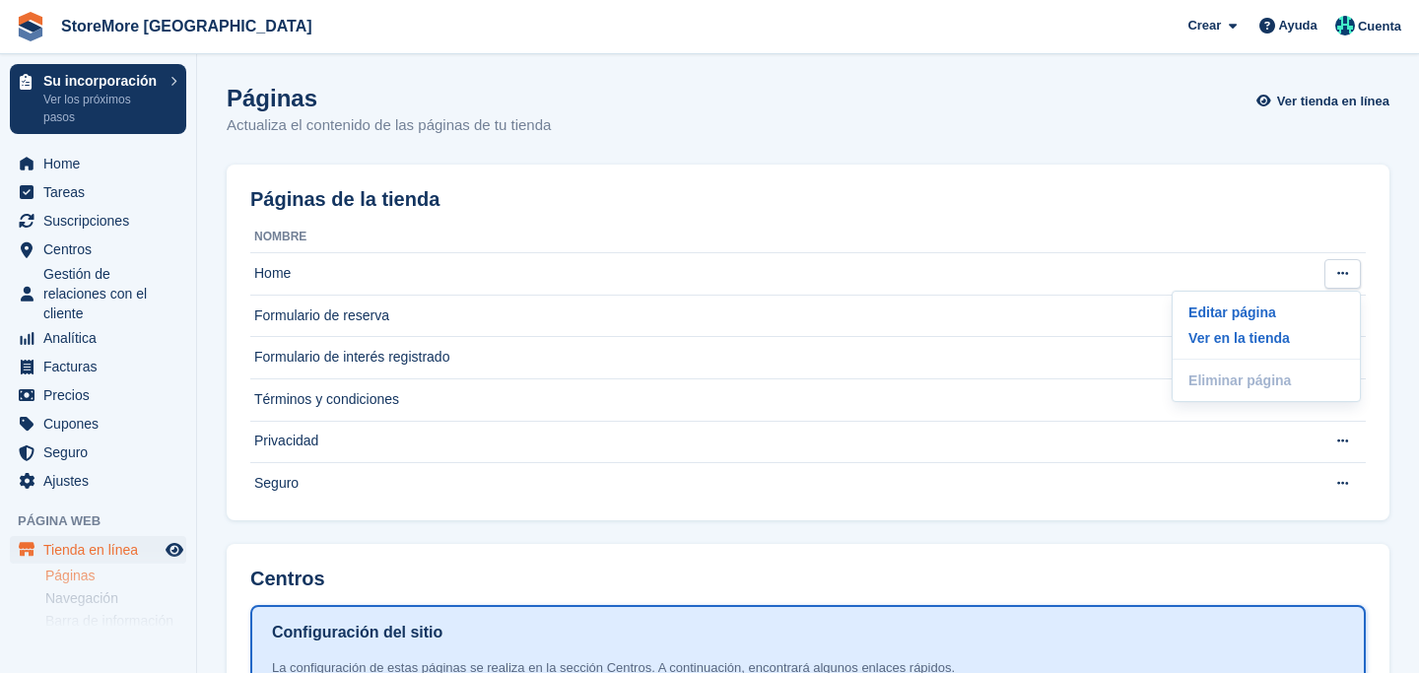
click at [833, 169] on div "Páginas de la tienda Nombre Home Editar página Ver en la tienda Eliminar página…" at bounding box center [808, 343] width 1163 height 356
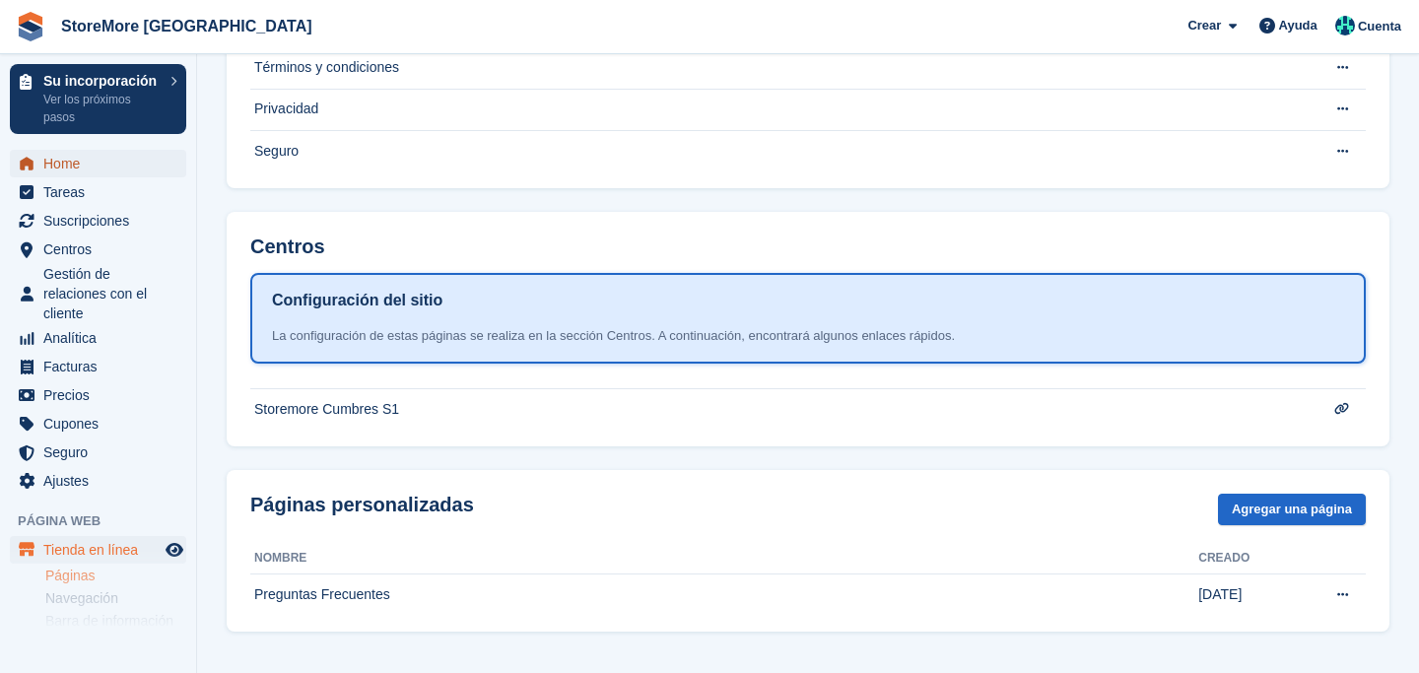
click at [81, 164] on span "Home" at bounding box center [102, 164] width 118 height 28
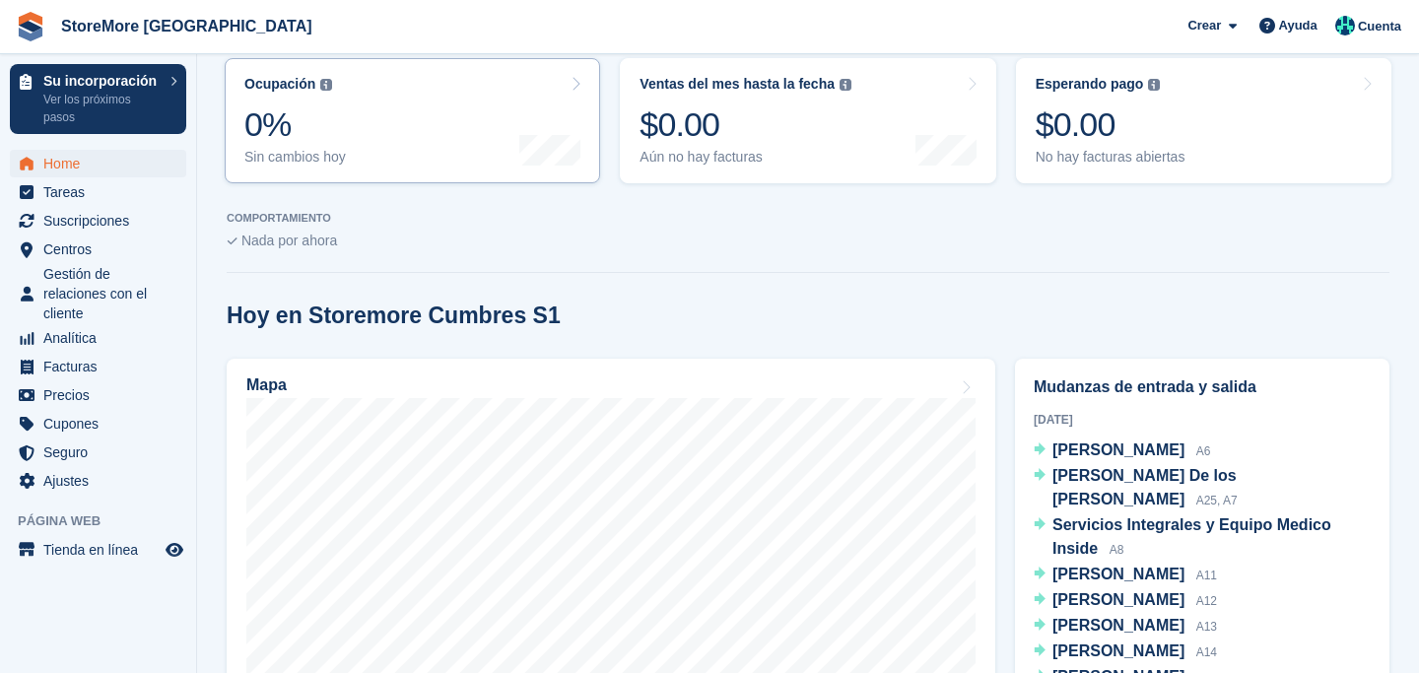
scroll to position [353, 0]
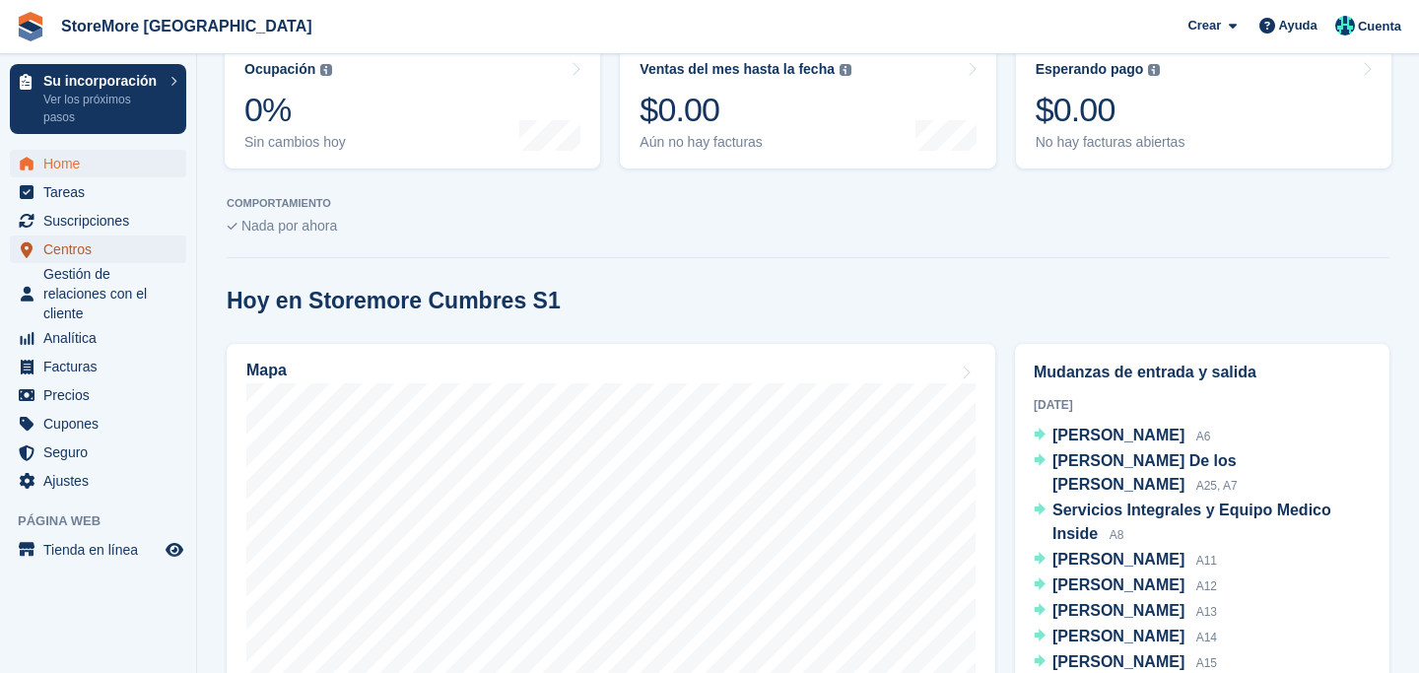
click at [74, 252] on span "Centros" at bounding box center [102, 250] width 118 height 28
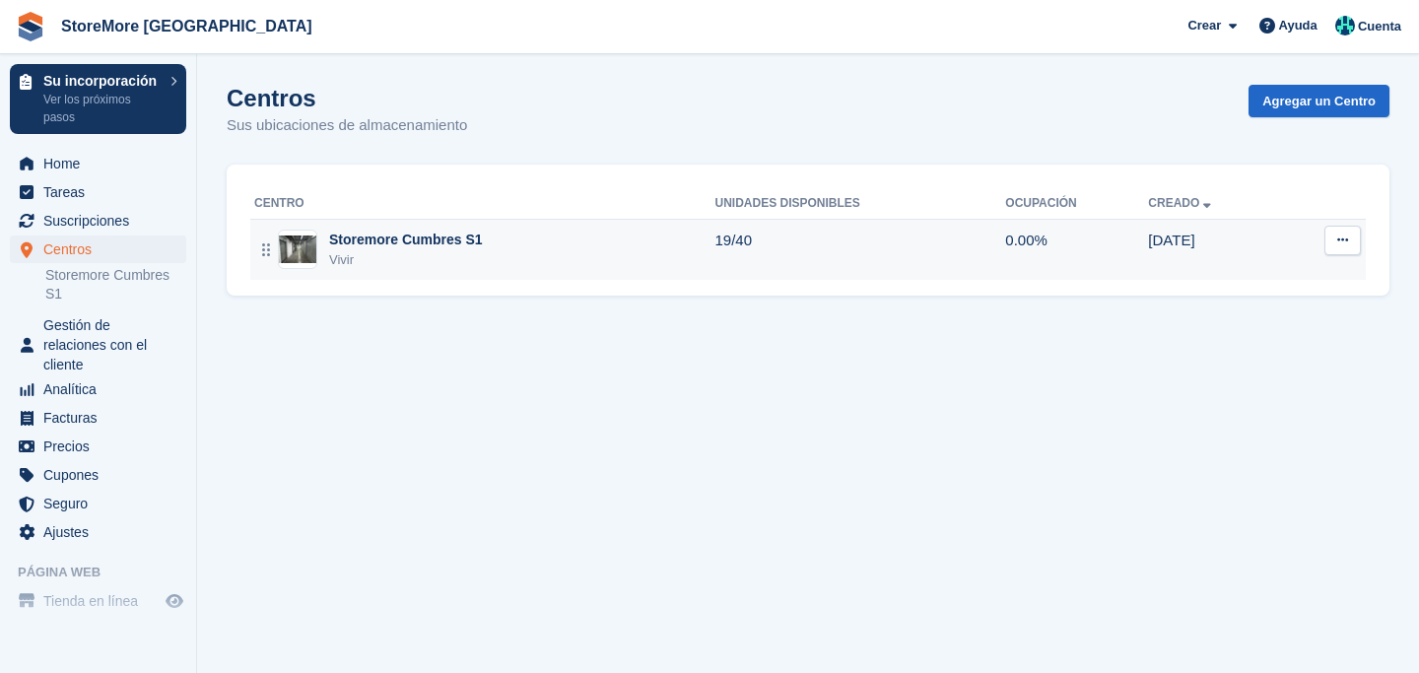
click at [460, 246] on div "Storemore Cumbres S1" at bounding box center [406, 240] width 154 height 21
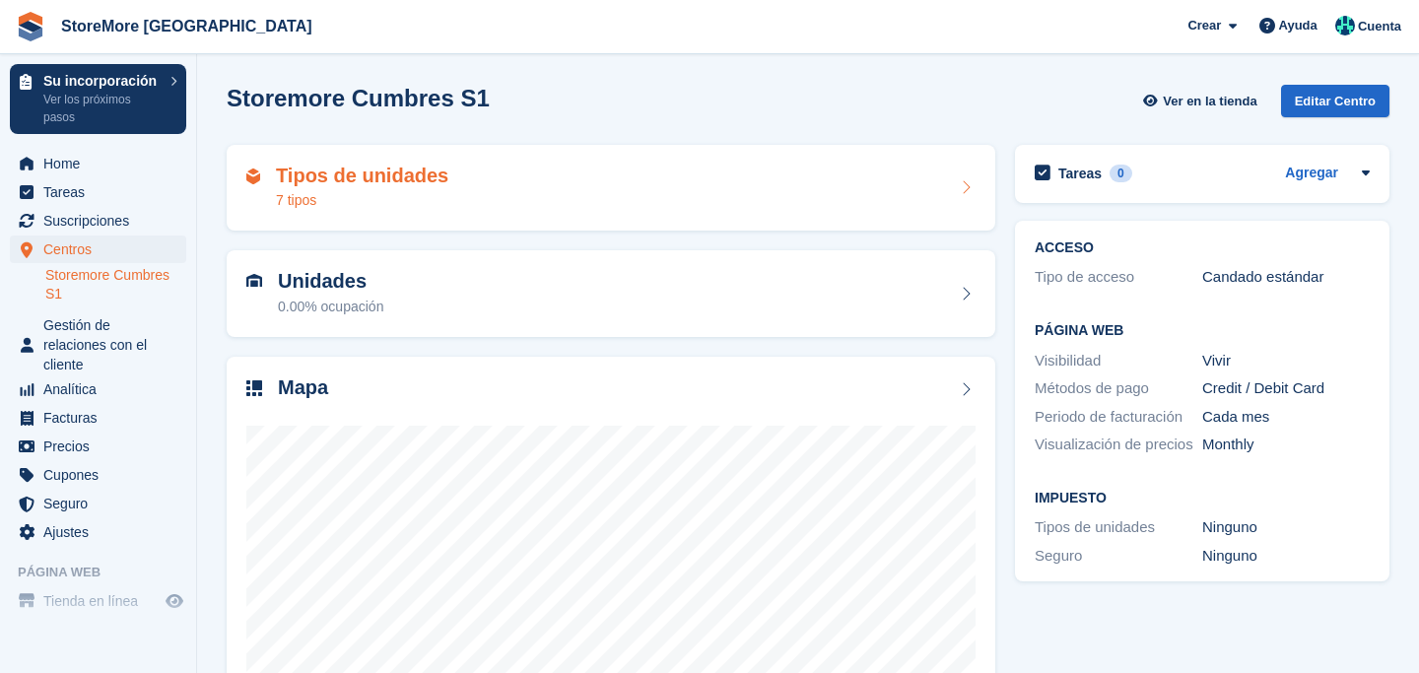
click at [518, 197] on div "Tipos de unidades 7 tipos" at bounding box center [610, 188] width 729 height 47
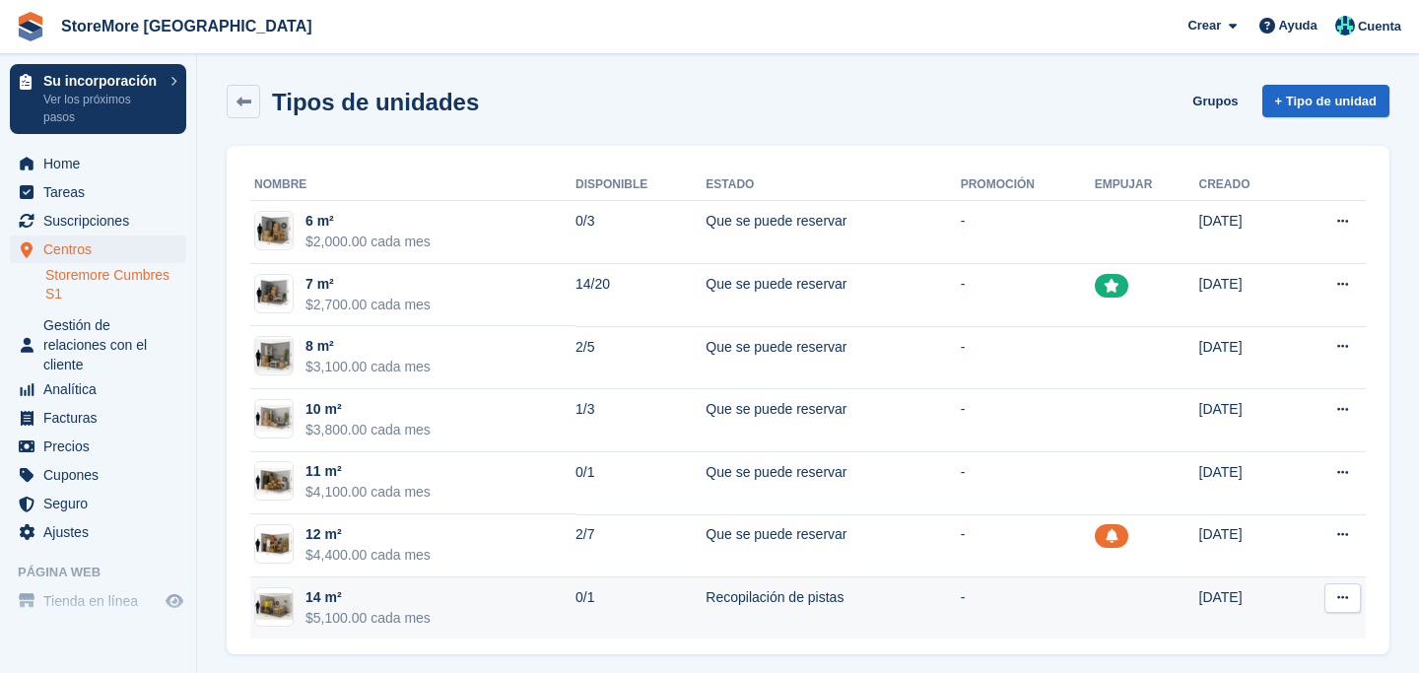
click at [1333, 600] on button at bounding box center [1343, 598] width 36 height 30
click at [1281, 630] on p "Editar tipo de unidad" at bounding box center [1266, 637] width 171 height 26
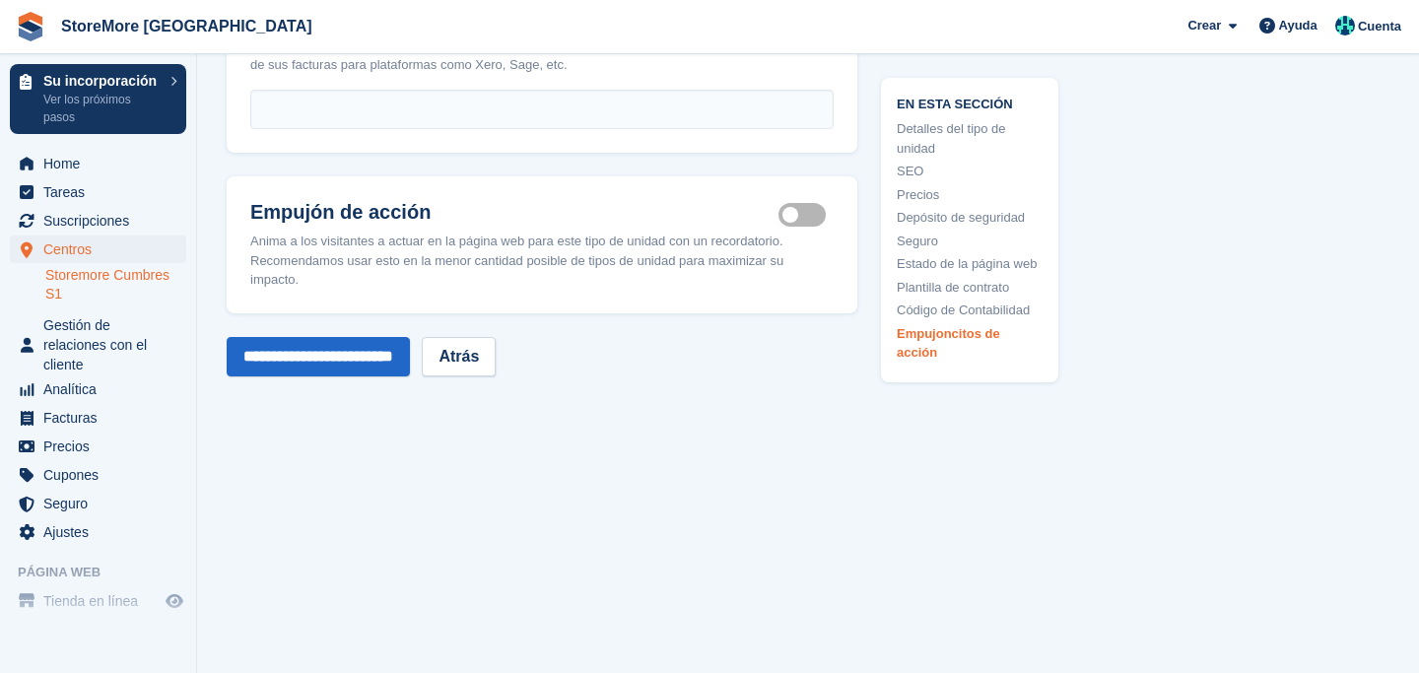
scroll to position [3476, 0]
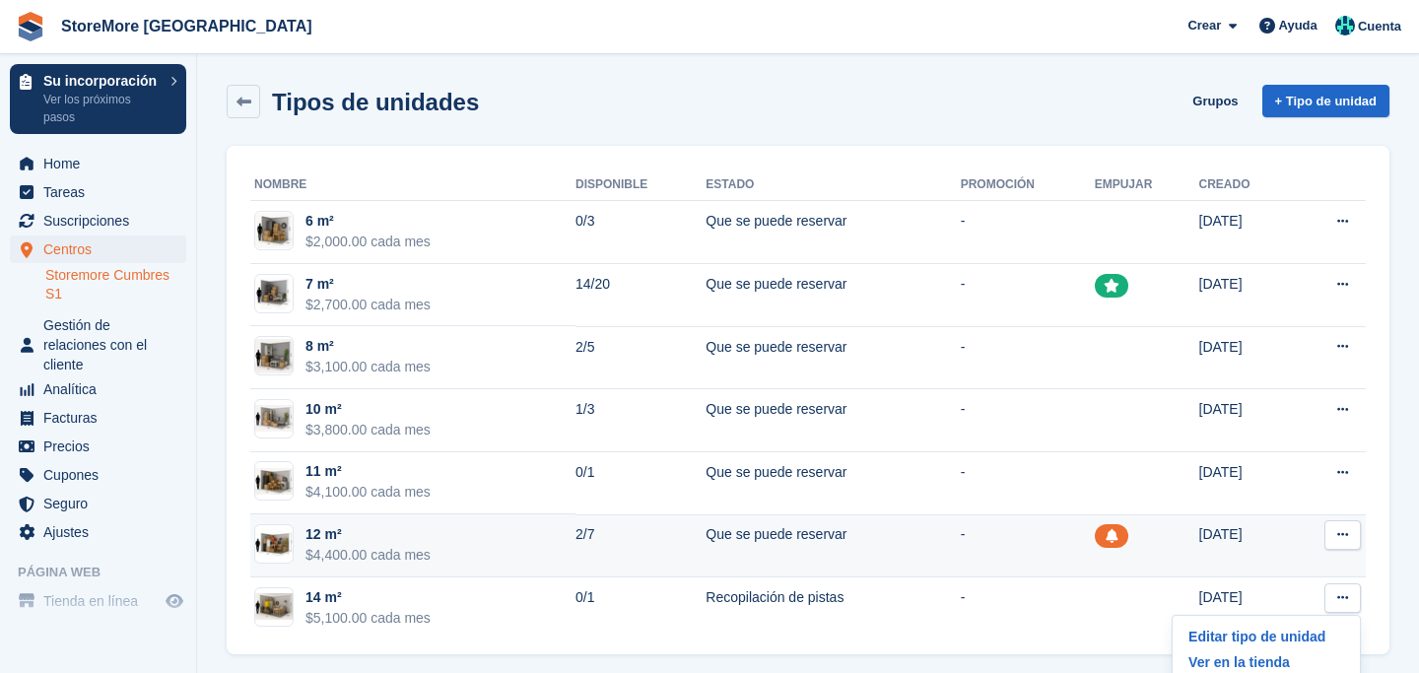
click at [1355, 534] on button at bounding box center [1343, 535] width 36 height 30
click at [1312, 563] on p "Editar tipo de unidad" at bounding box center [1266, 574] width 171 height 26
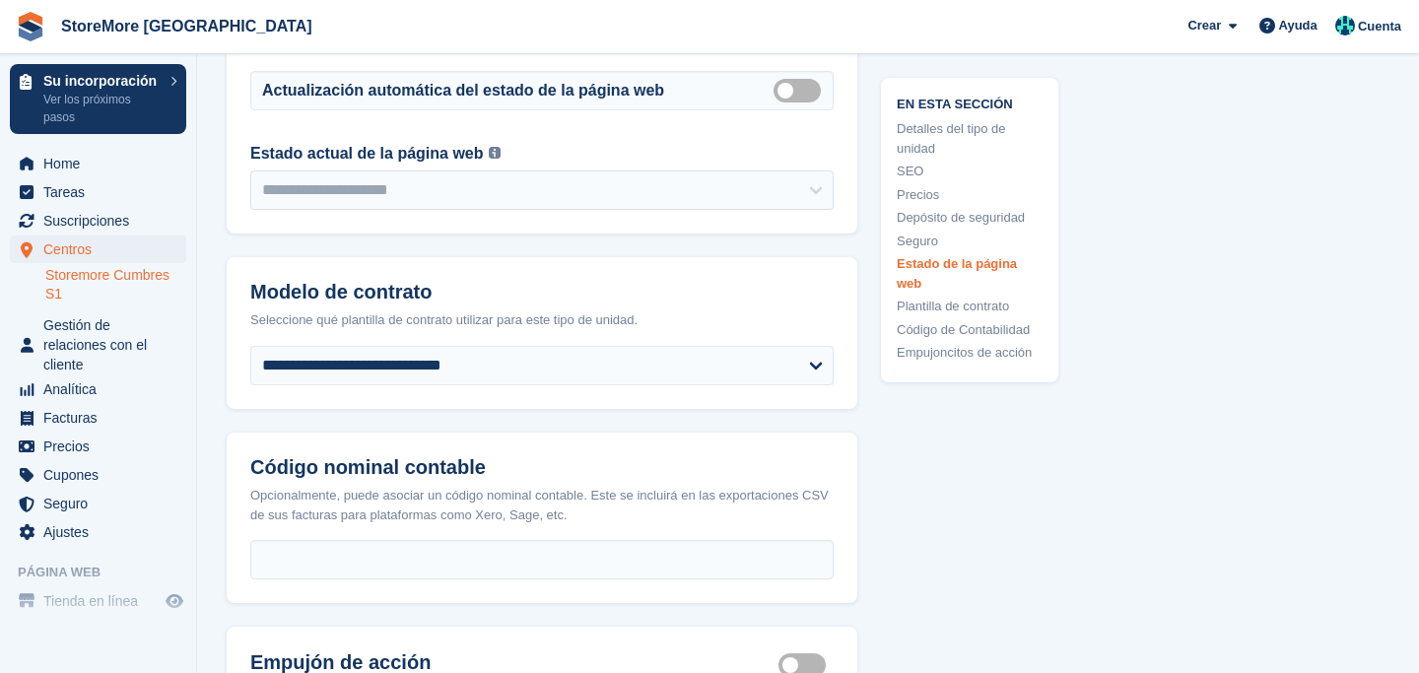
scroll to position [3980, 0]
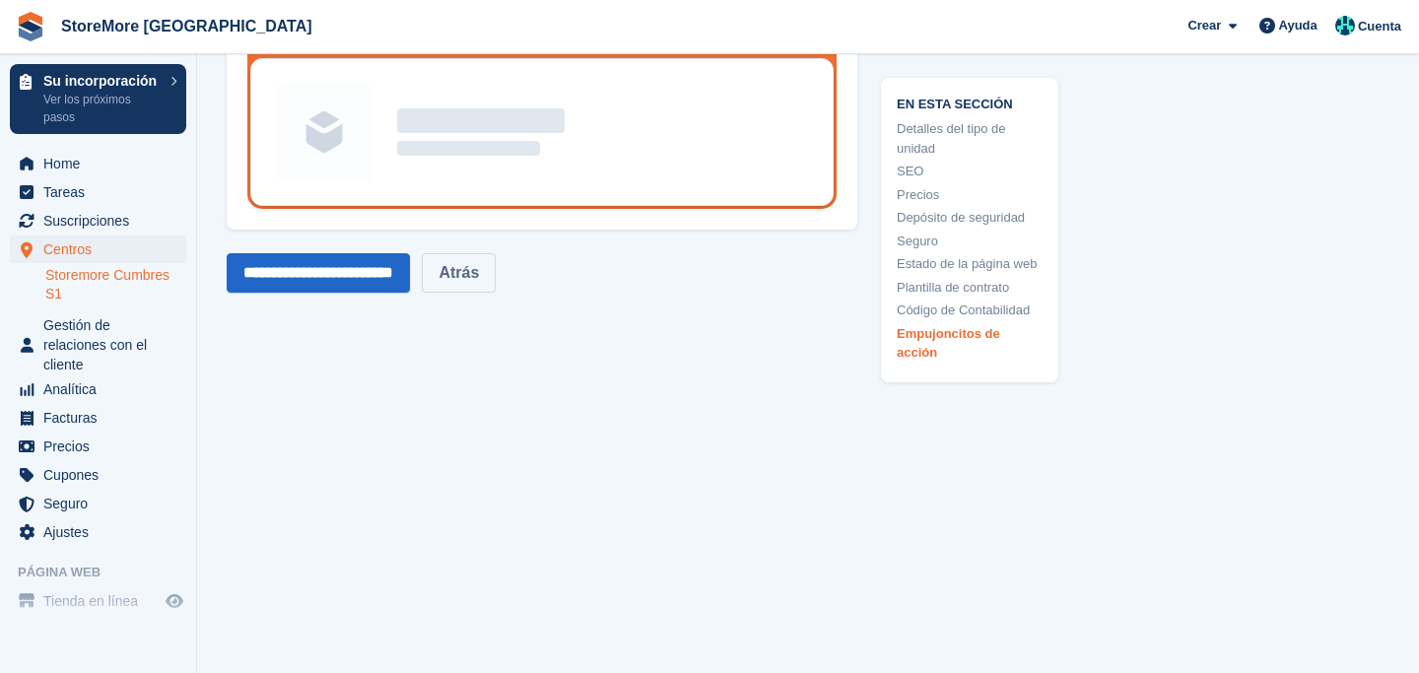
click at [494, 278] on link "Atrás" at bounding box center [459, 272] width 74 height 39
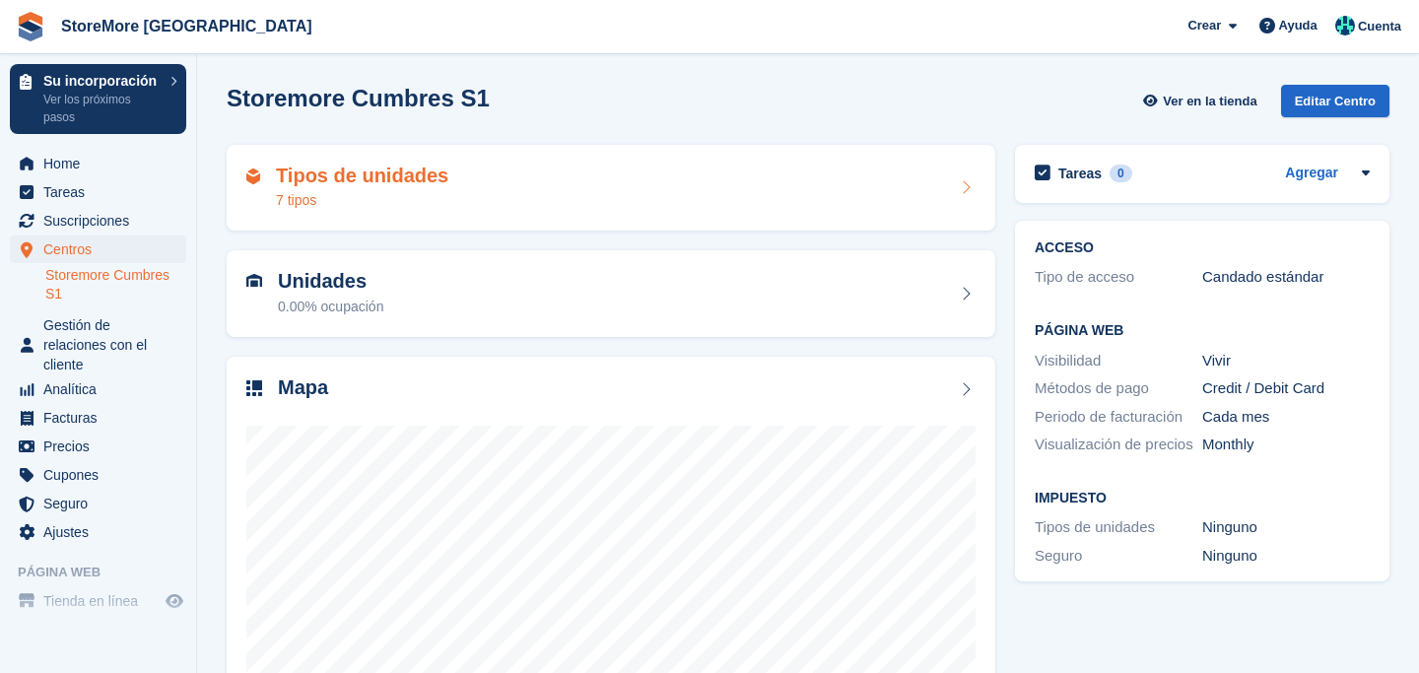
click at [489, 181] on div "Tipos de unidades 7 tipos" at bounding box center [610, 188] width 729 height 47
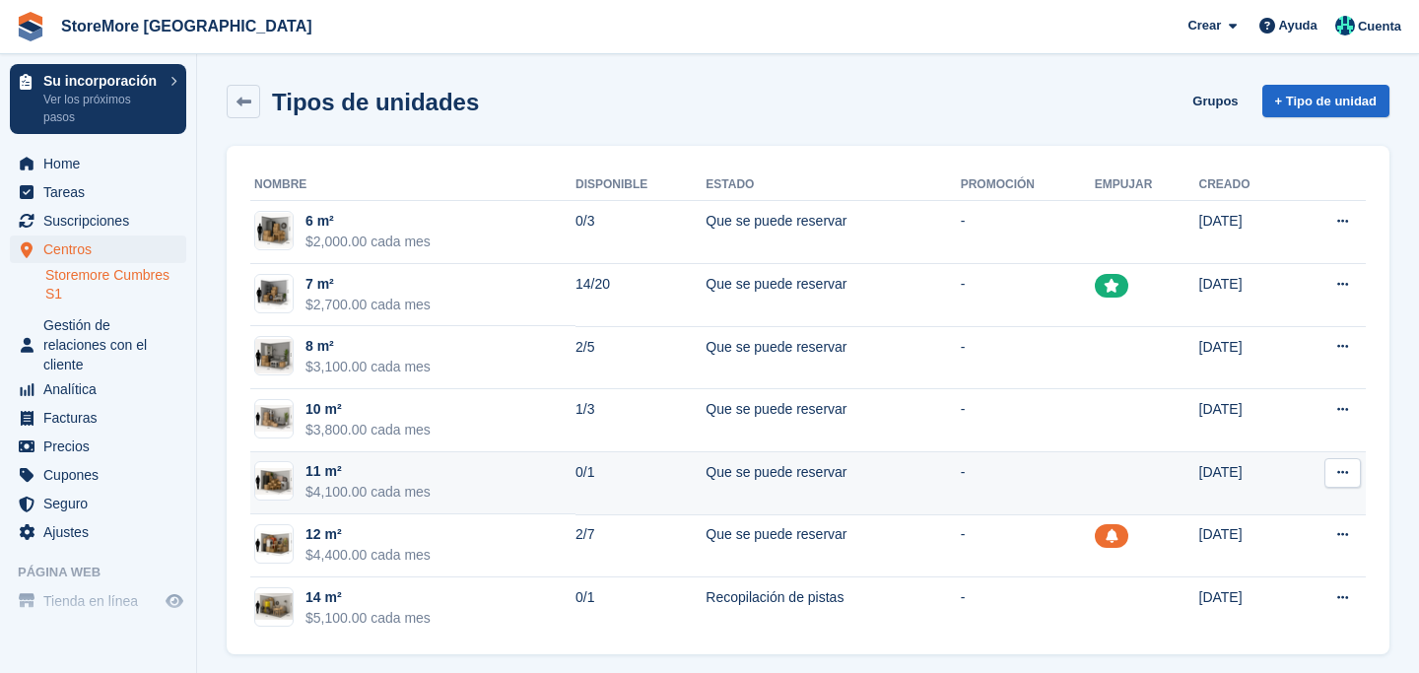
click at [1354, 469] on button at bounding box center [1343, 473] width 36 height 30
click at [1328, 501] on p "Editar tipo de unidad" at bounding box center [1266, 512] width 171 height 26
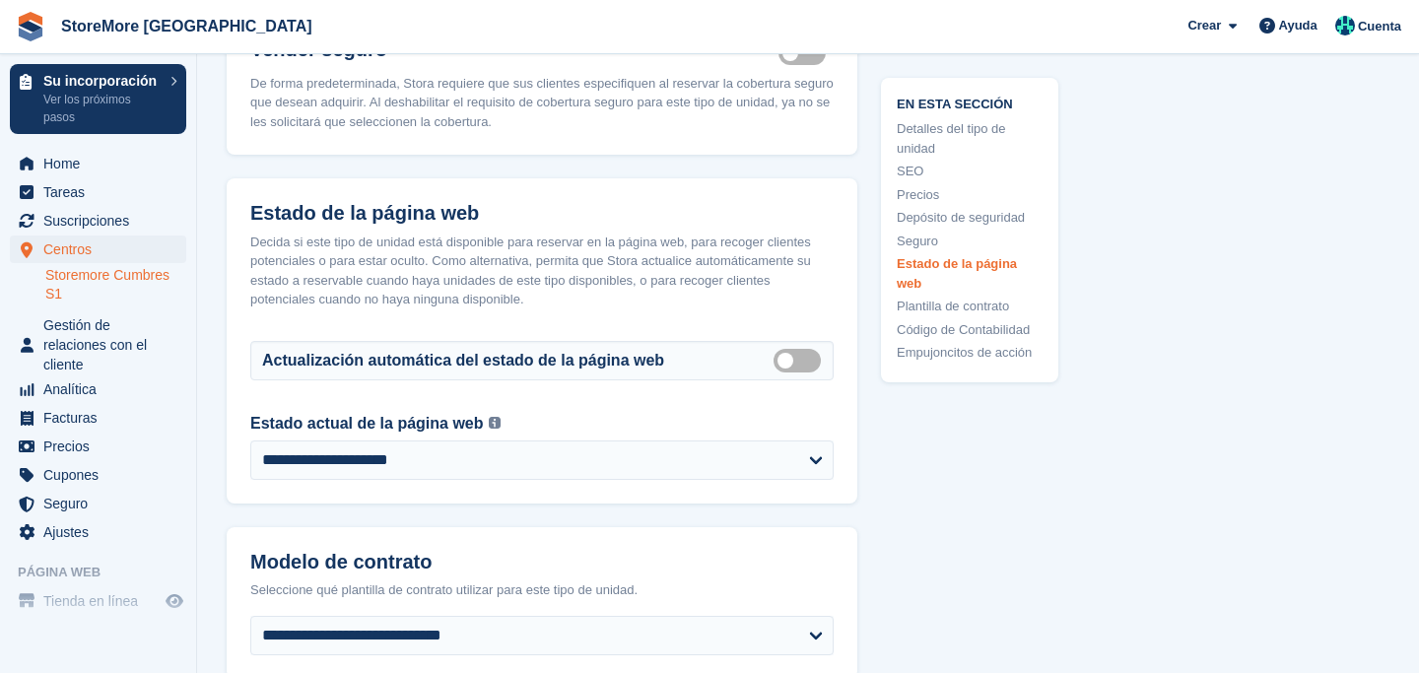
scroll to position [2734, 0]
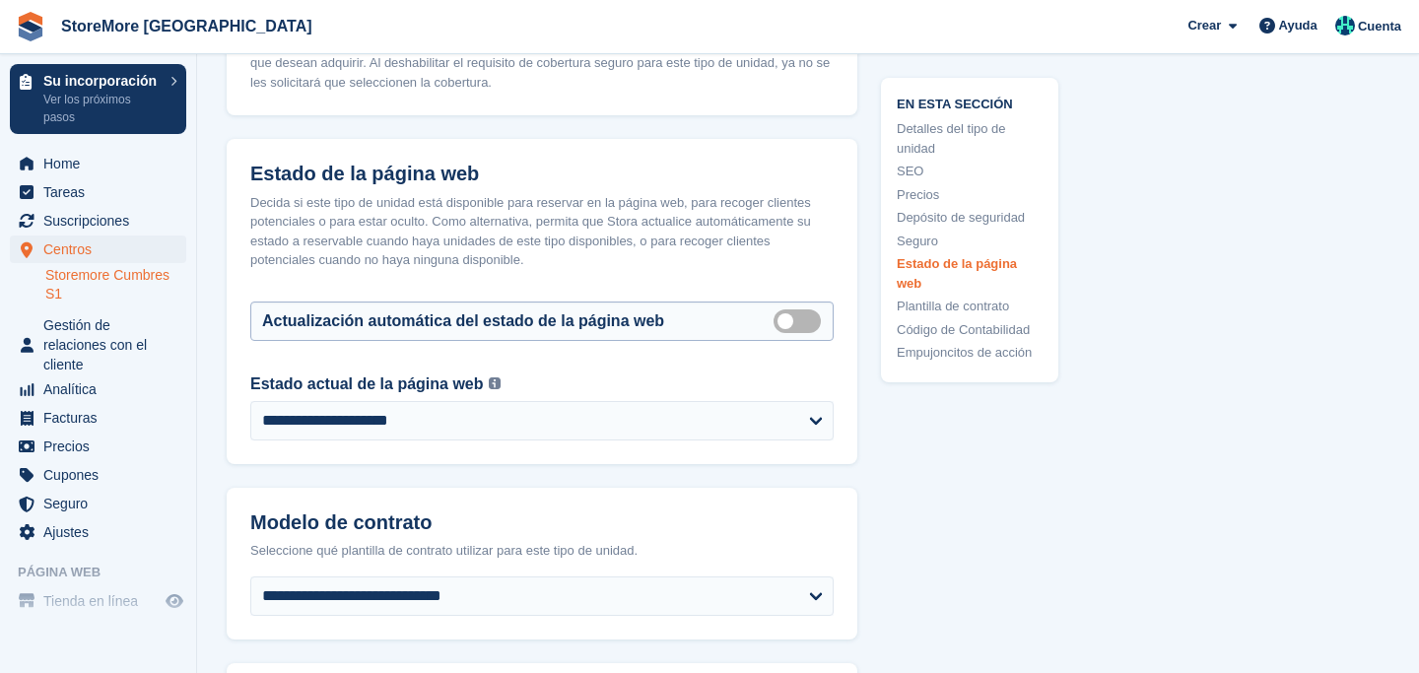
click at [786, 319] on label "Auto manage storefront status" at bounding box center [801, 320] width 55 height 3
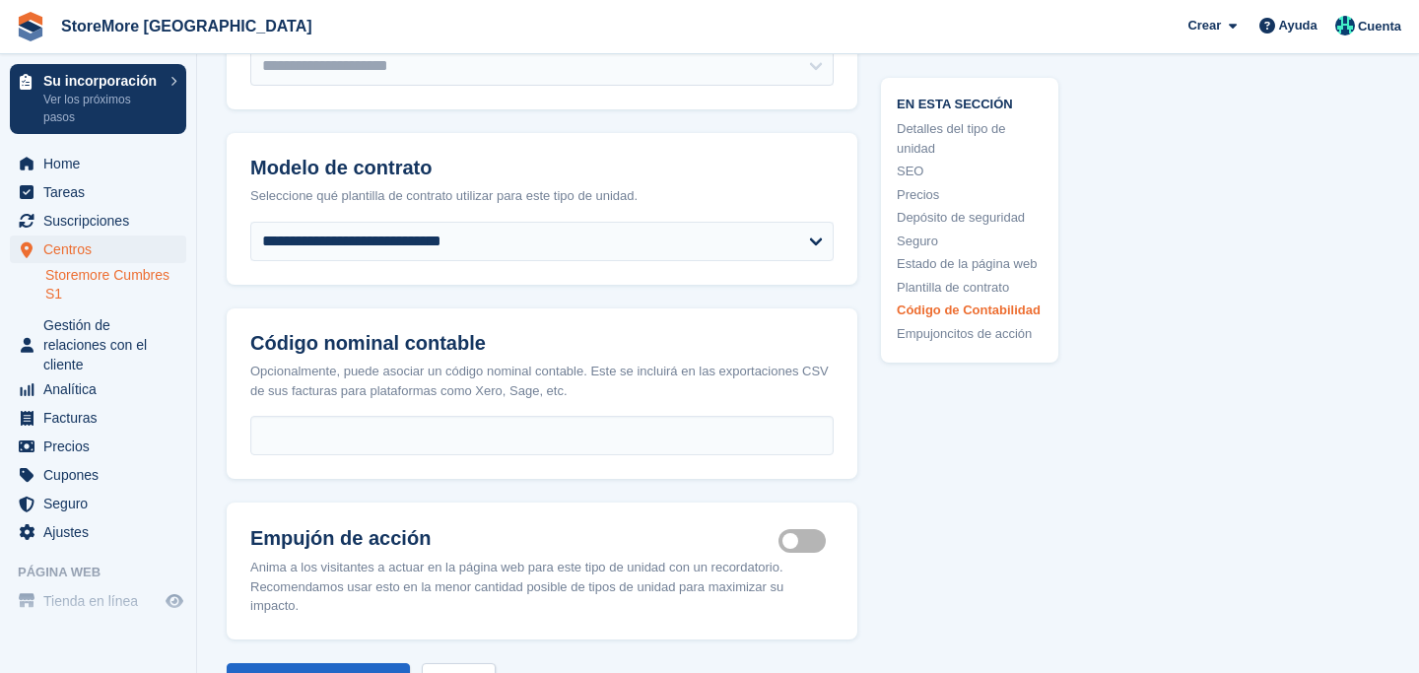
scroll to position [3560, 0]
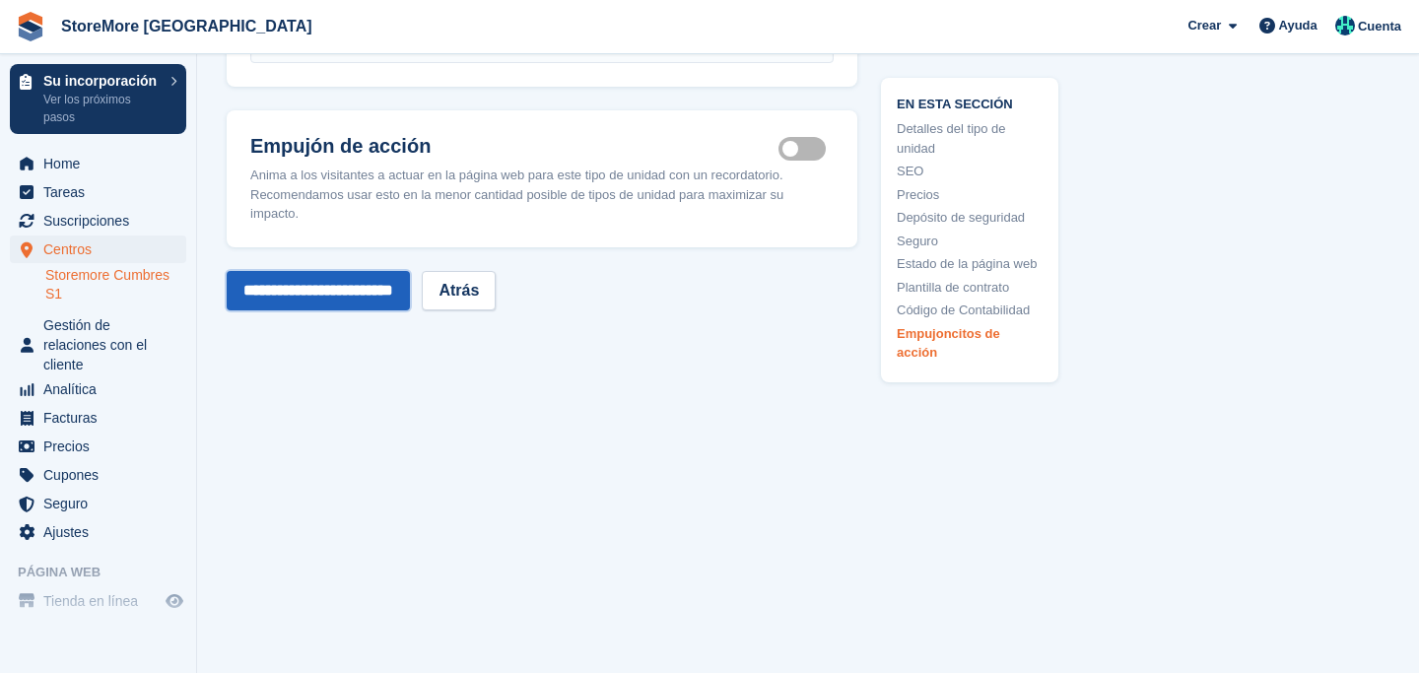
click at [332, 288] on input "**********" at bounding box center [318, 290] width 183 height 39
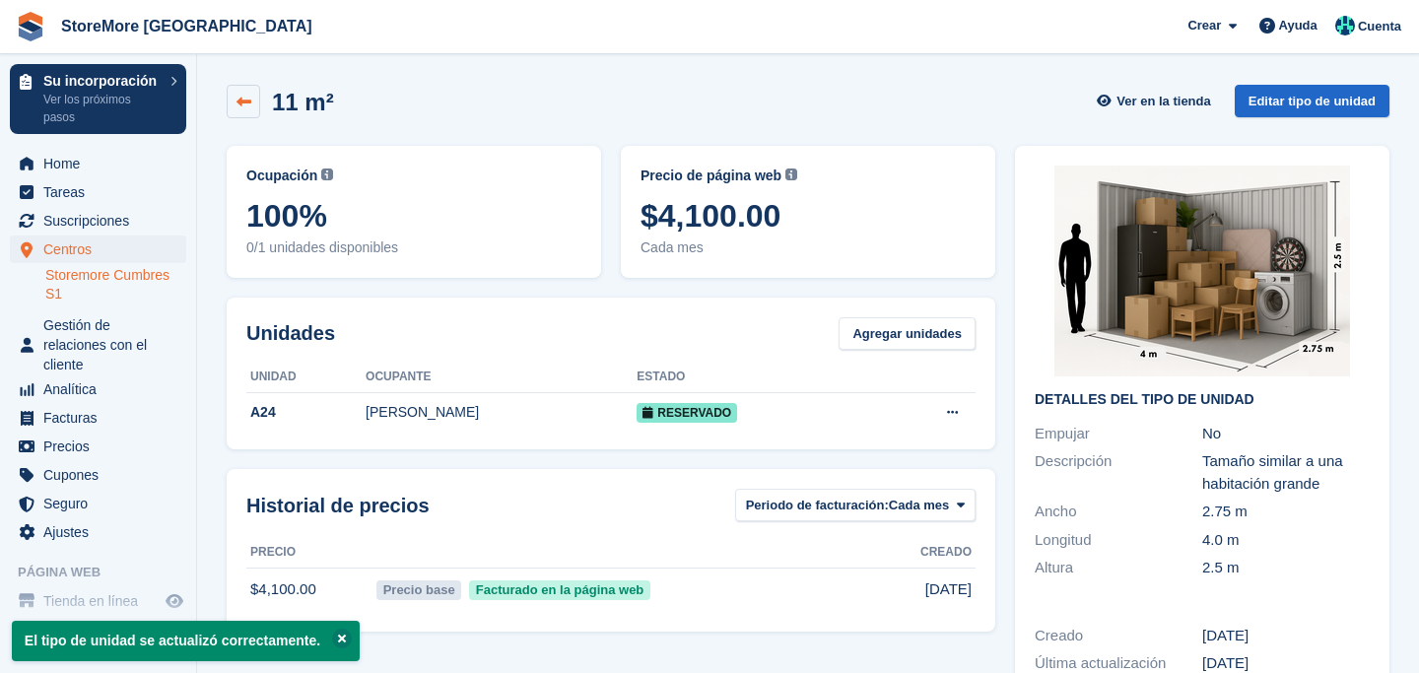
click at [253, 113] on link at bounding box center [244, 102] width 34 height 34
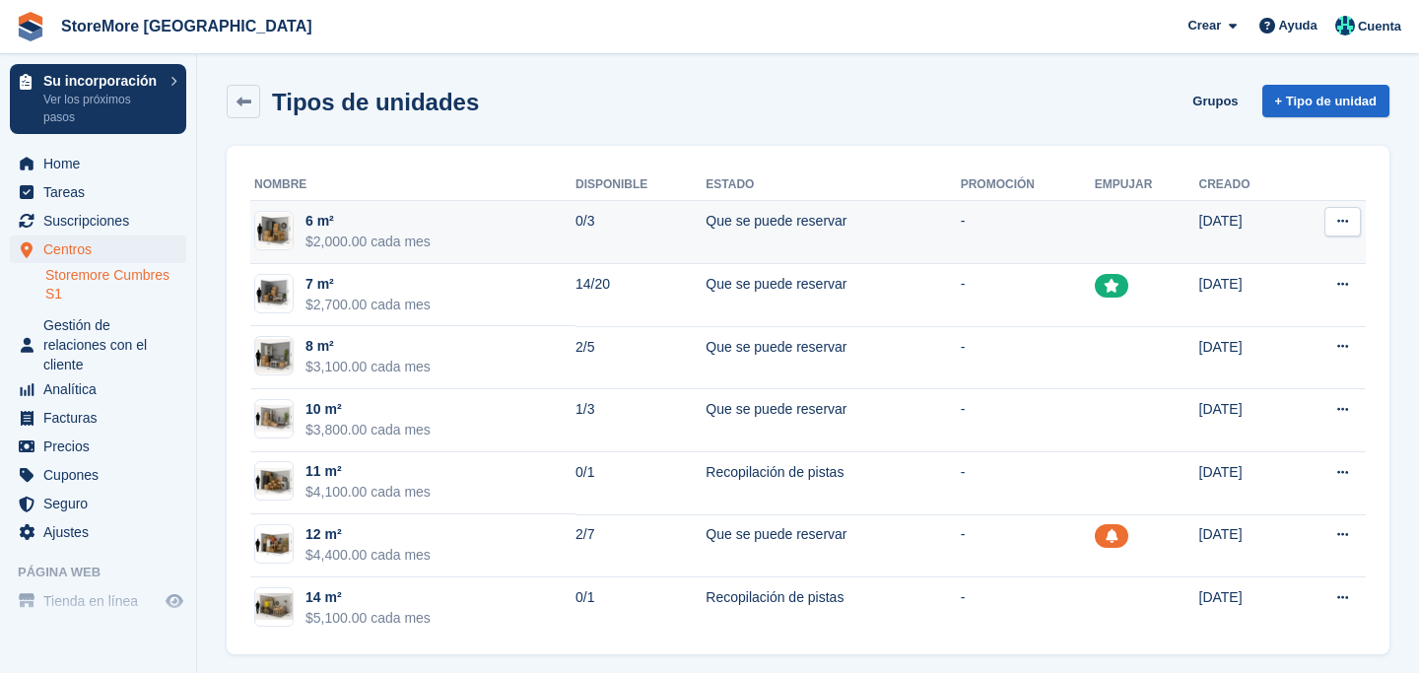
click at [1347, 225] on icon at bounding box center [1342, 221] width 11 height 13
click at [1321, 258] on p "Editar tipo de unidad" at bounding box center [1266, 260] width 171 height 26
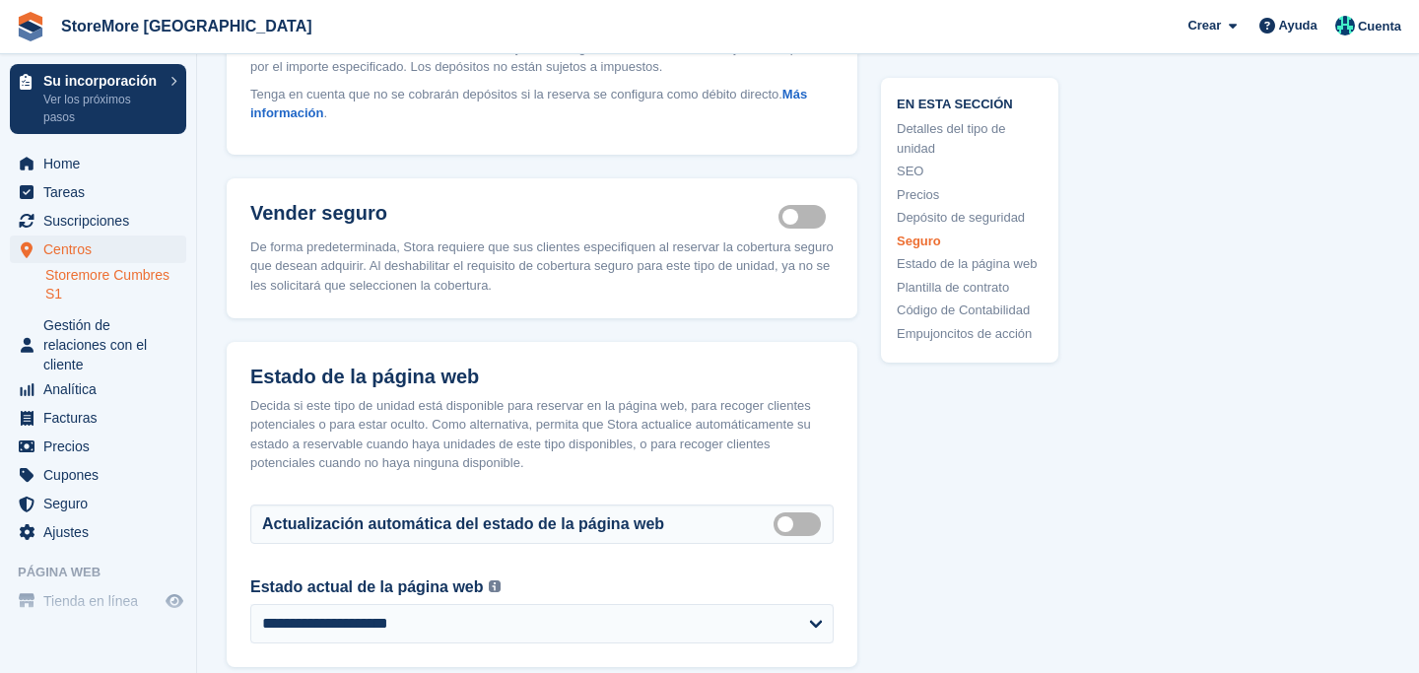
scroll to position [2595, 0]
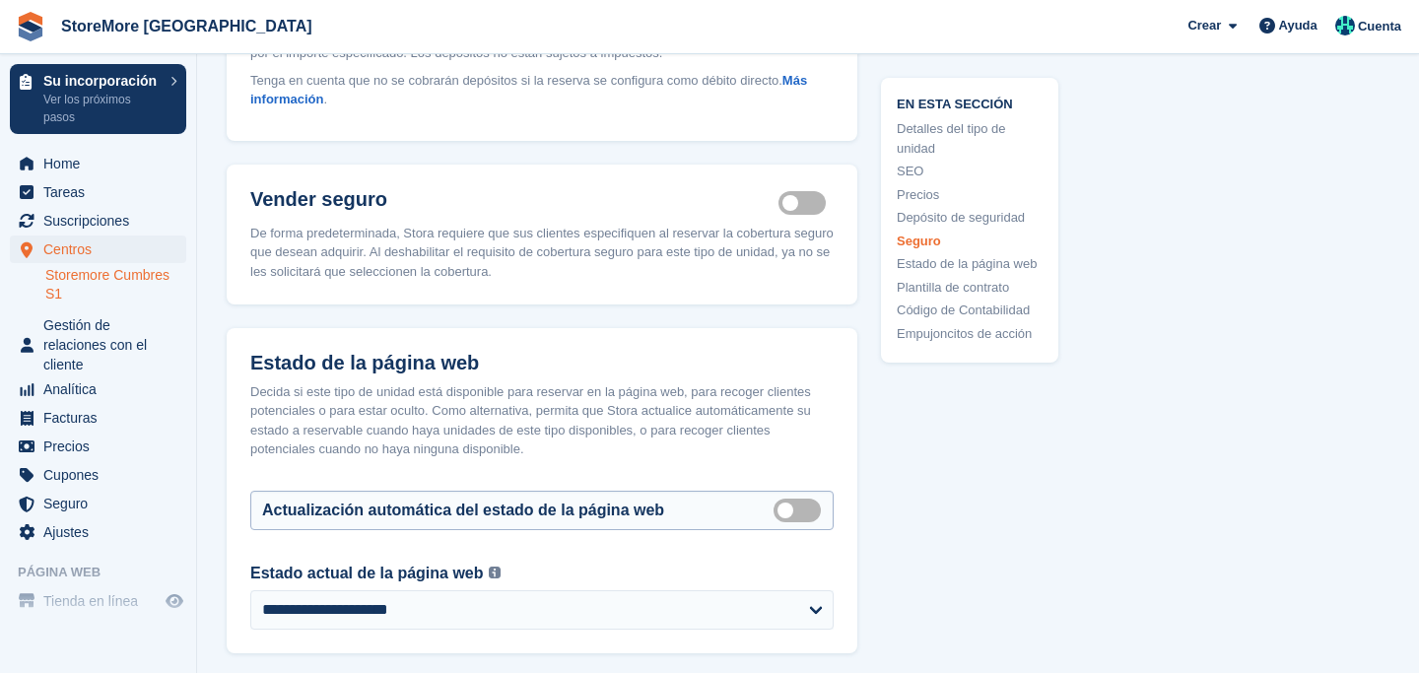
click at [790, 509] on label "Auto manage storefront status" at bounding box center [801, 510] width 55 height 3
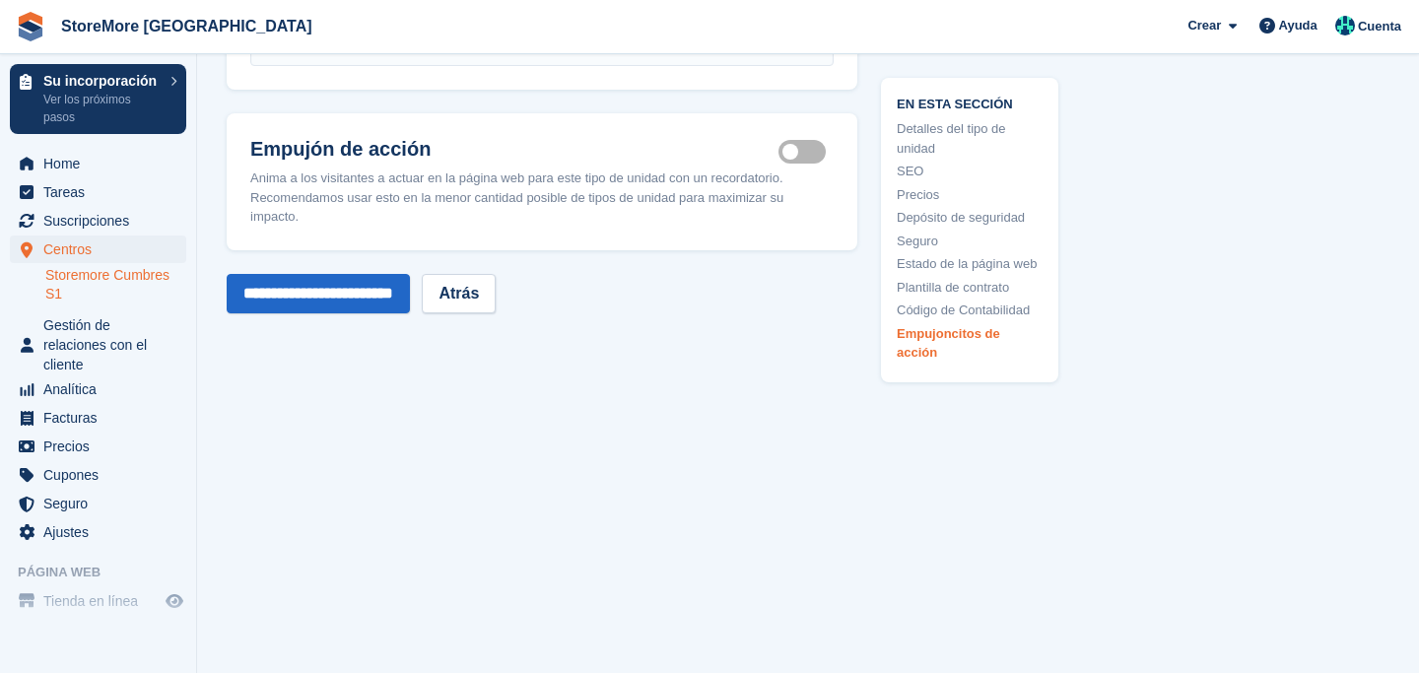
scroll to position [3610, 0]
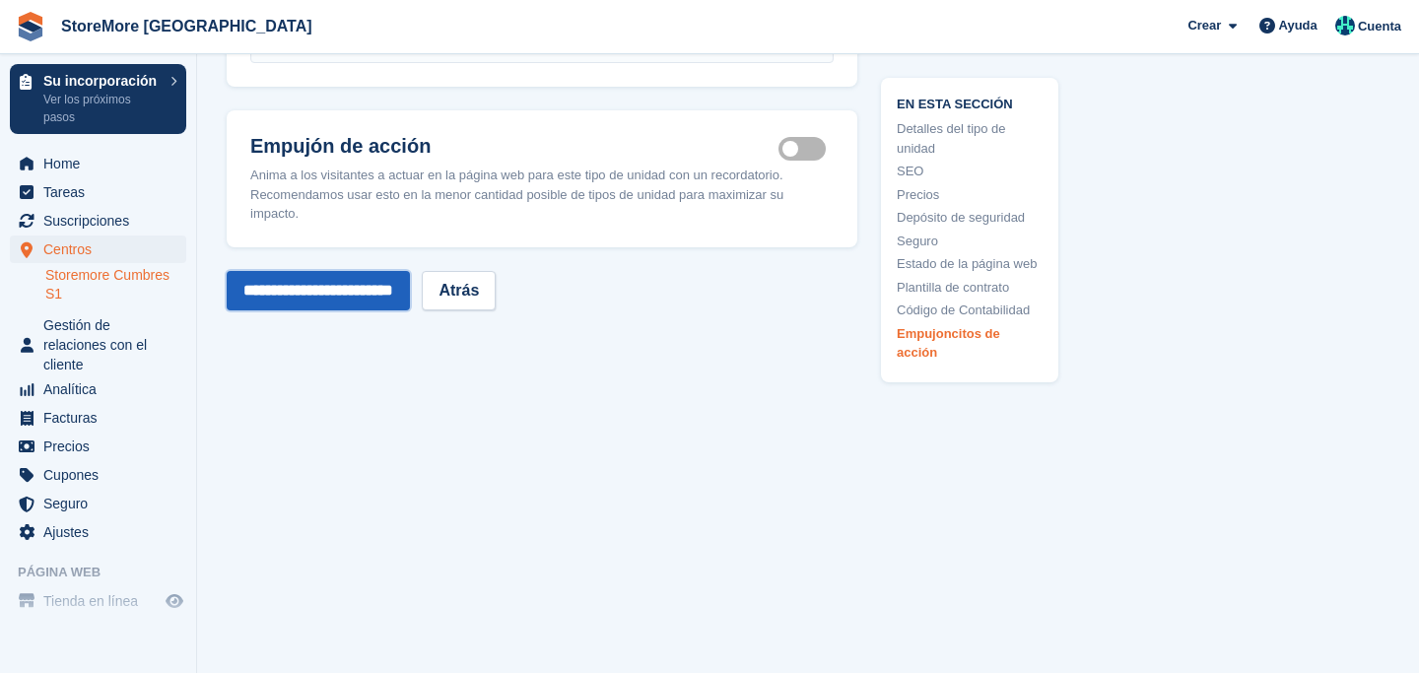
click at [330, 278] on input "**********" at bounding box center [318, 290] width 183 height 39
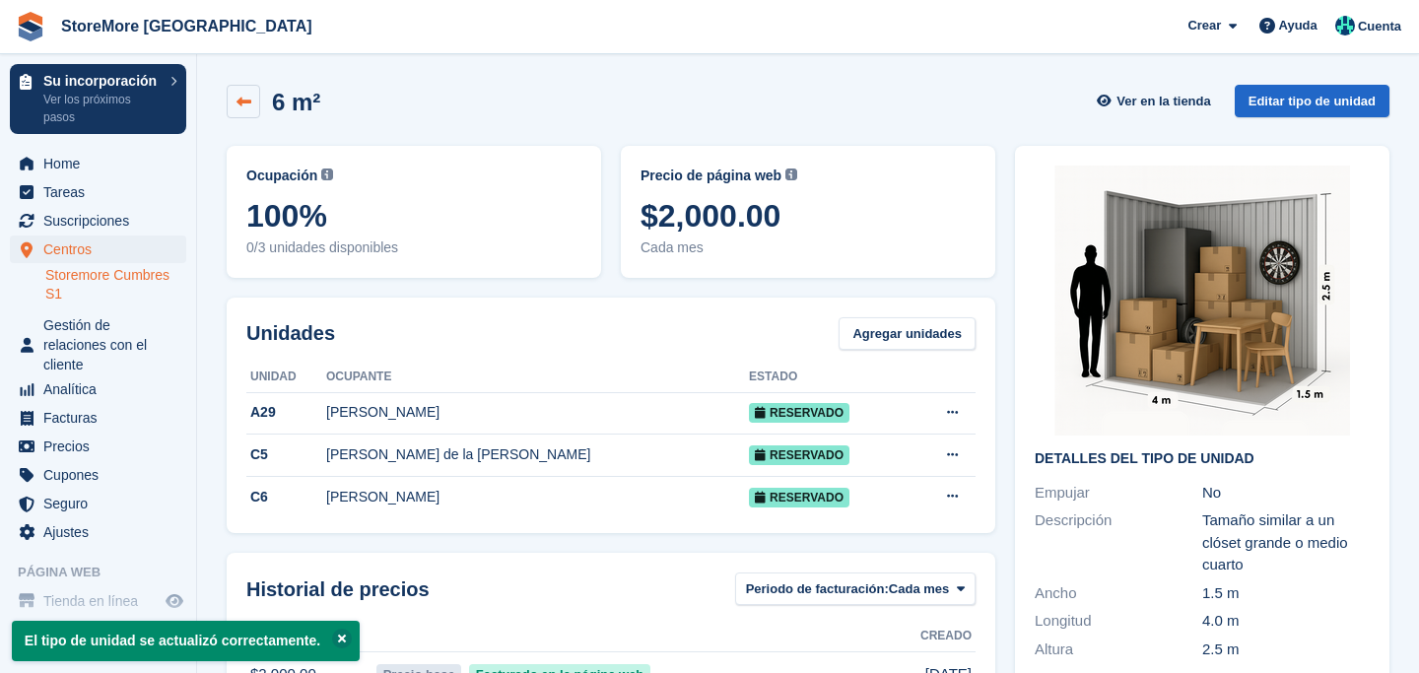
click at [246, 101] on icon at bounding box center [244, 102] width 15 height 15
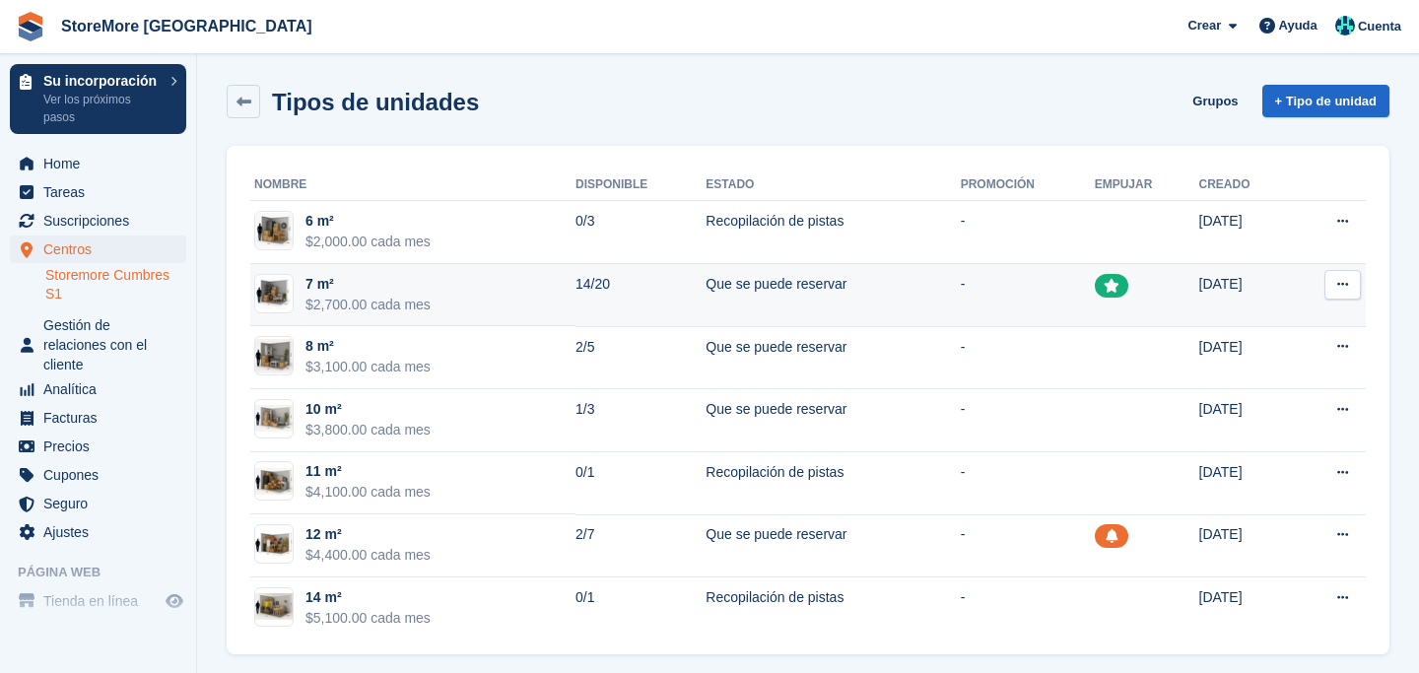
click at [1351, 290] on button at bounding box center [1343, 285] width 36 height 30
click at [1240, 325] on p "Editar tipo de unidad" at bounding box center [1266, 323] width 171 height 26
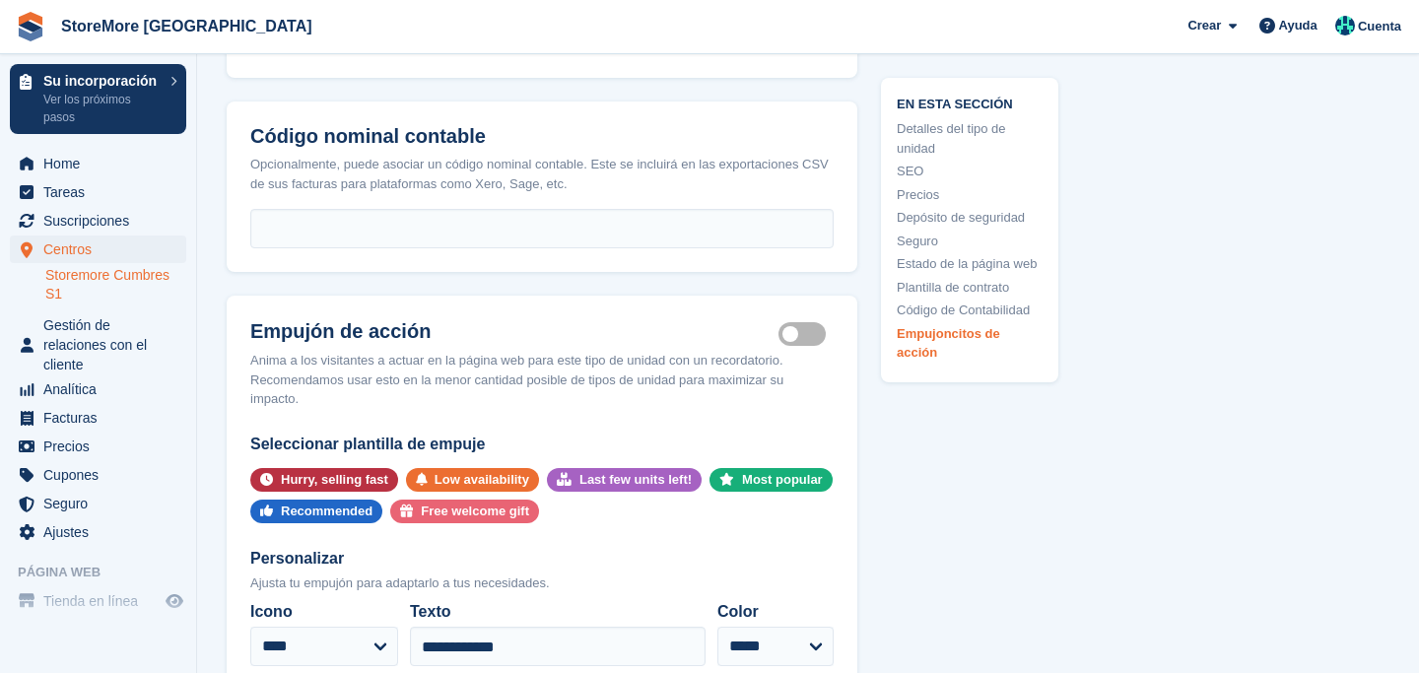
scroll to position [3729, 0]
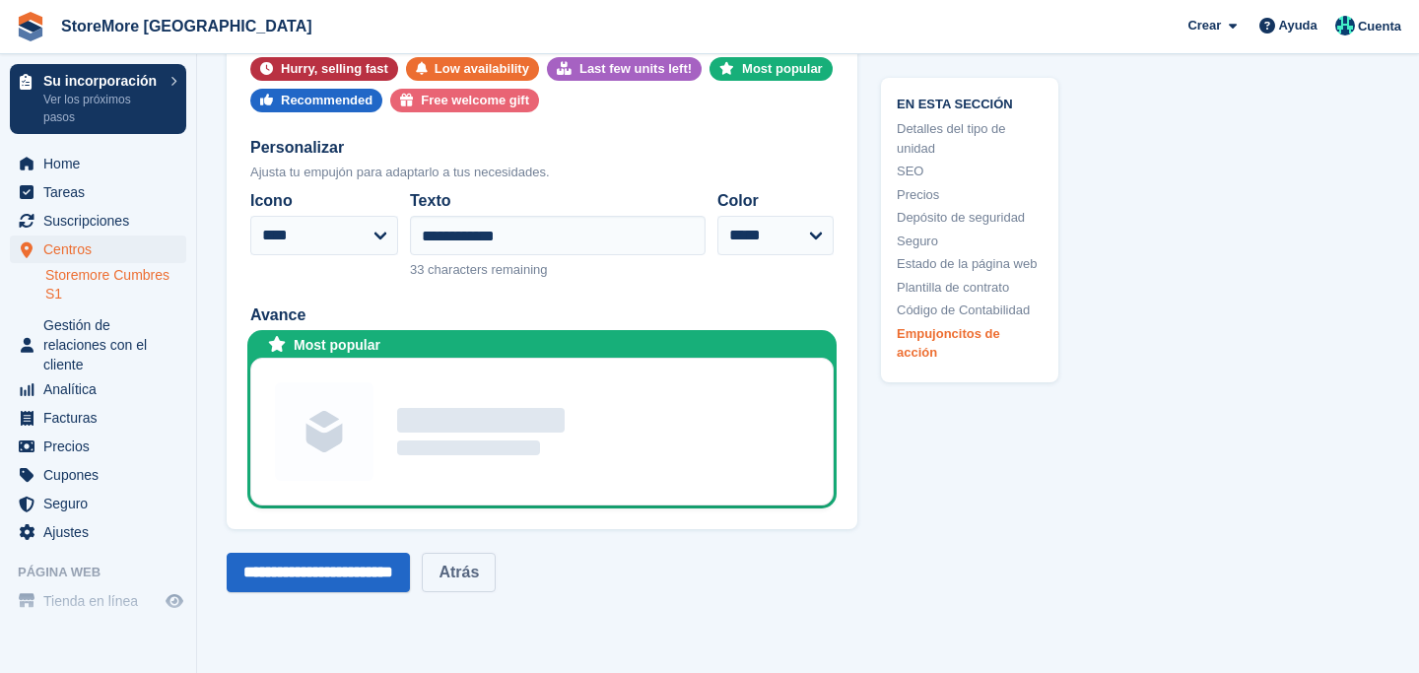
click at [494, 572] on link "Atrás" at bounding box center [459, 572] width 74 height 39
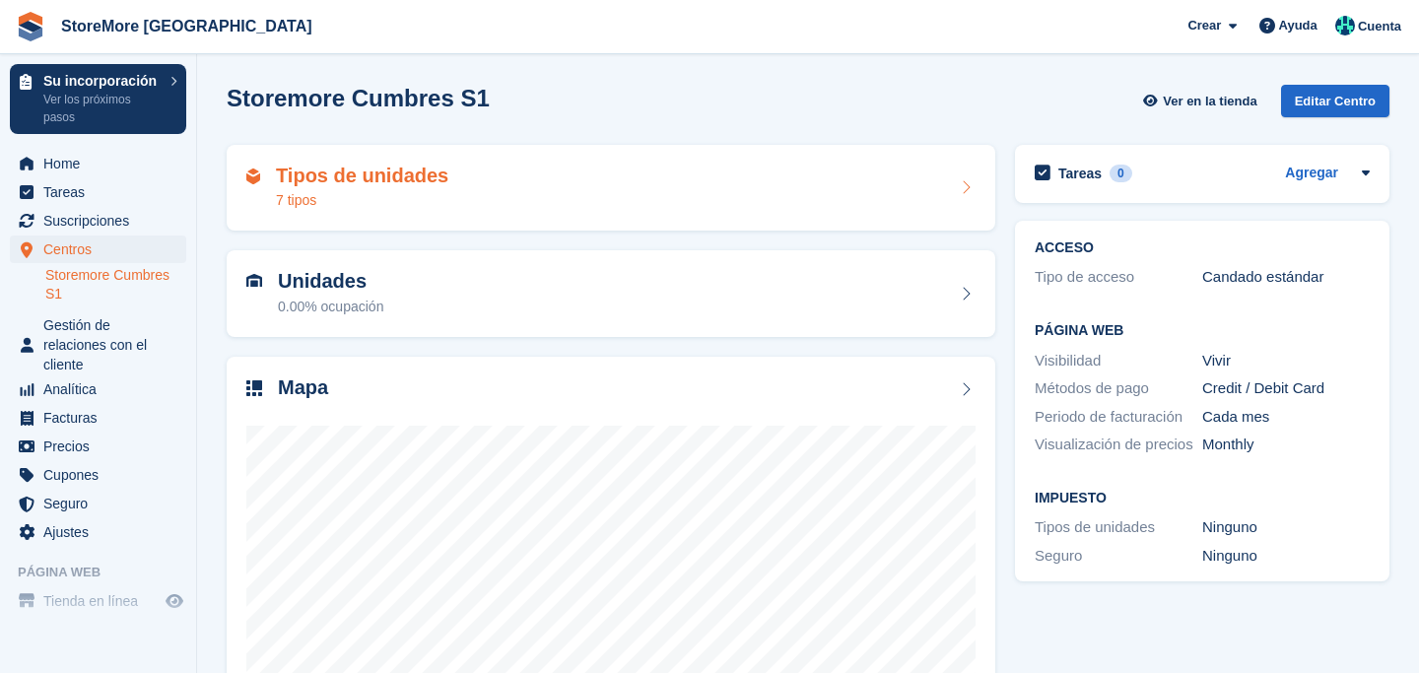
click at [661, 215] on div "Tipos de unidades 7 tipos" at bounding box center [611, 188] width 769 height 87
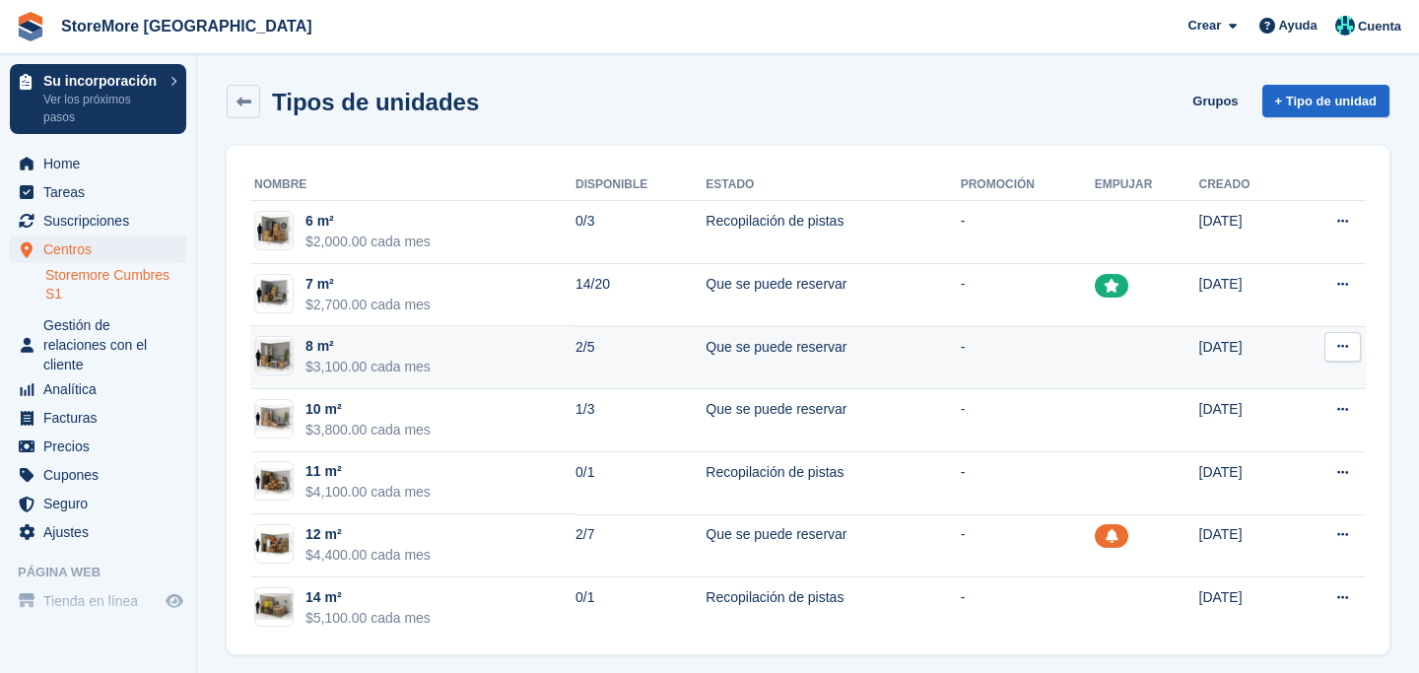
click at [1342, 355] on button at bounding box center [1343, 347] width 36 height 30
click at [1274, 387] on p "Editar tipo de unidad" at bounding box center [1266, 386] width 171 height 26
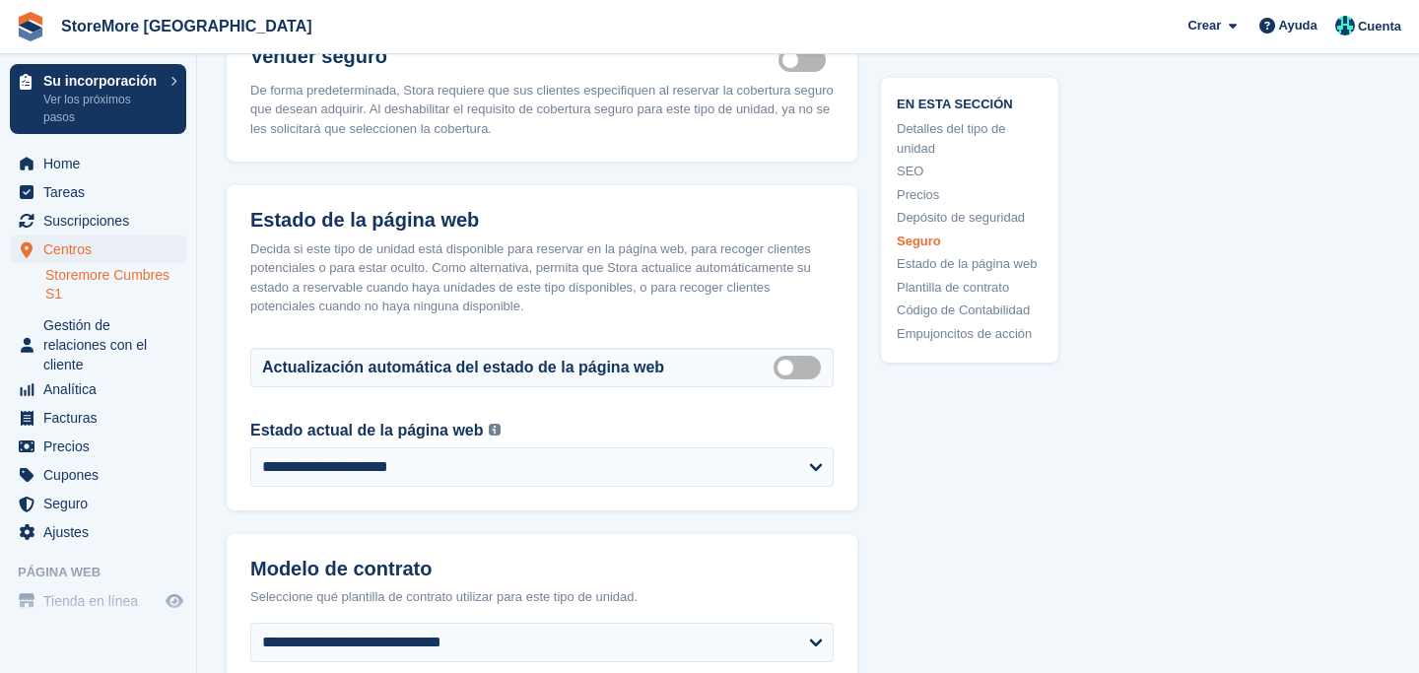
scroll to position [2747, 0]
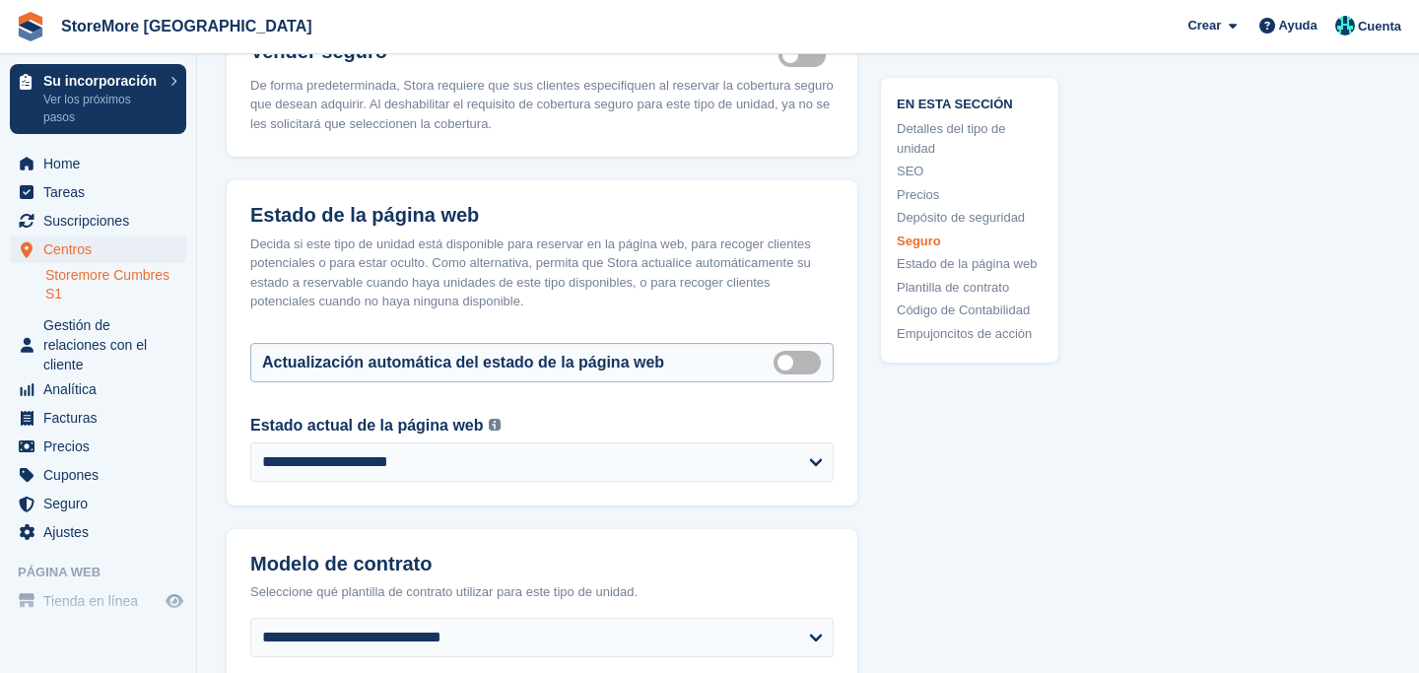
click at [786, 361] on label "Auto manage storefront status" at bounding box center [801, 362] width 55 height 3
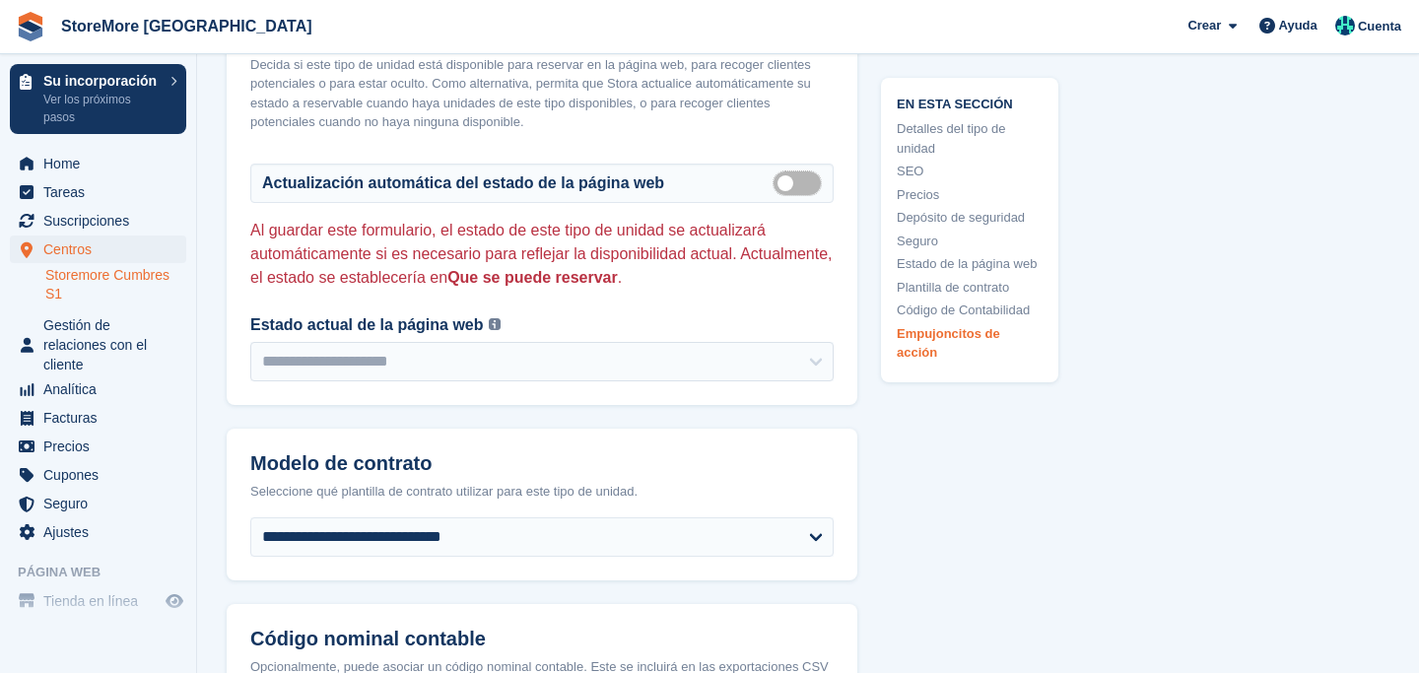
scroll to position [3614, 0]
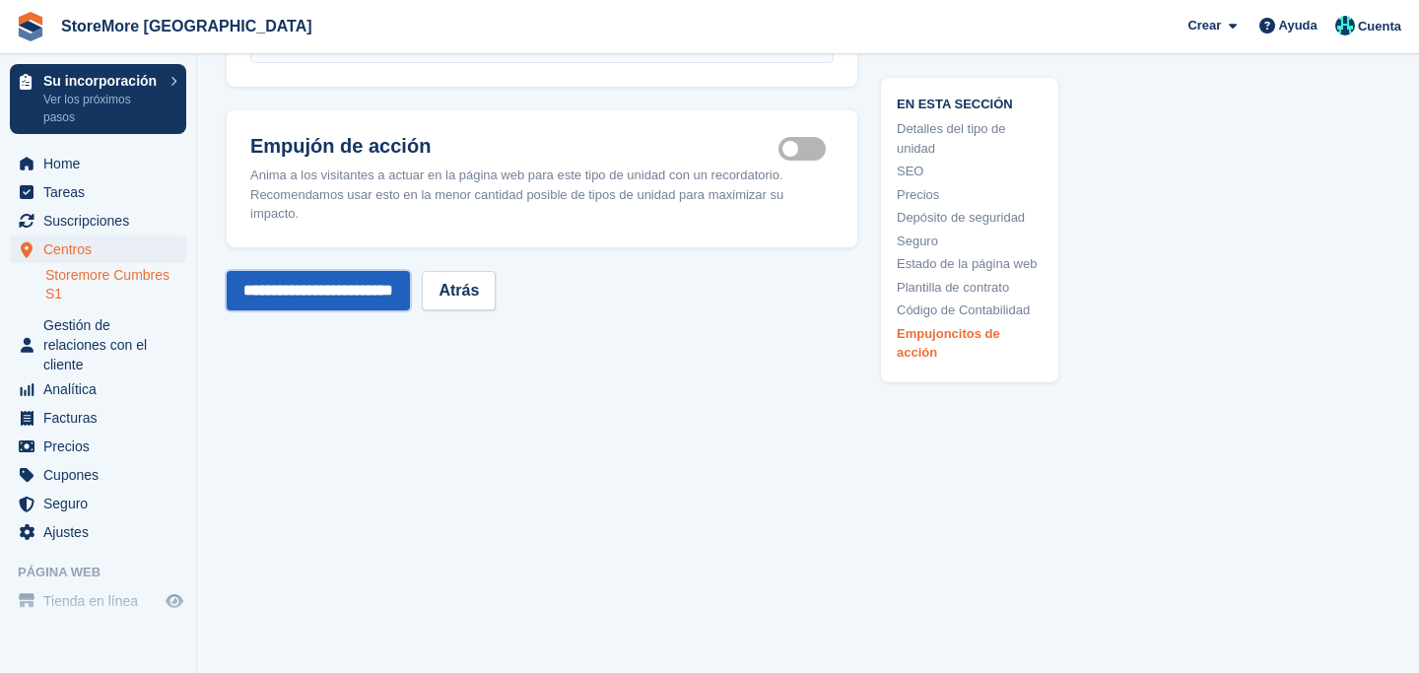
click at [352, 271] on input "**********" at bounding box center [318, 290] width 183 height 39
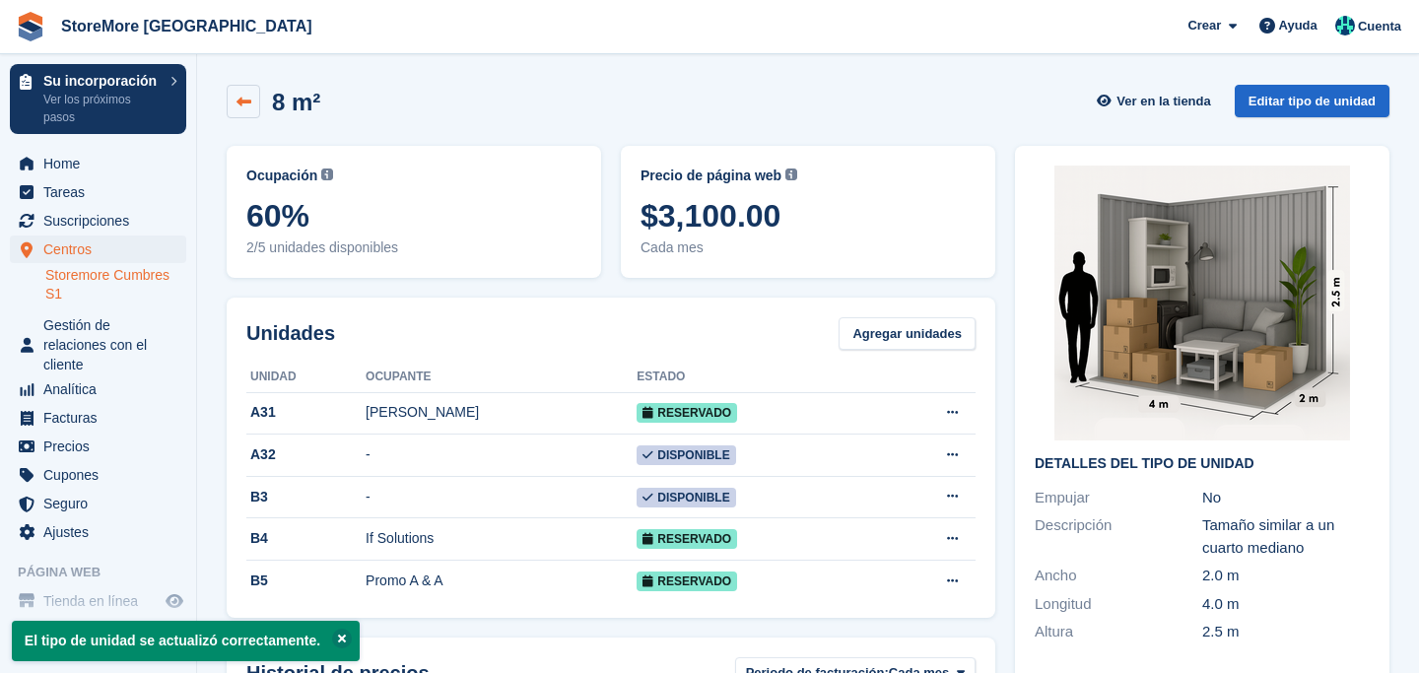
click at [248, 107] on icon at bounding box center [244, 102] width 15 height 15
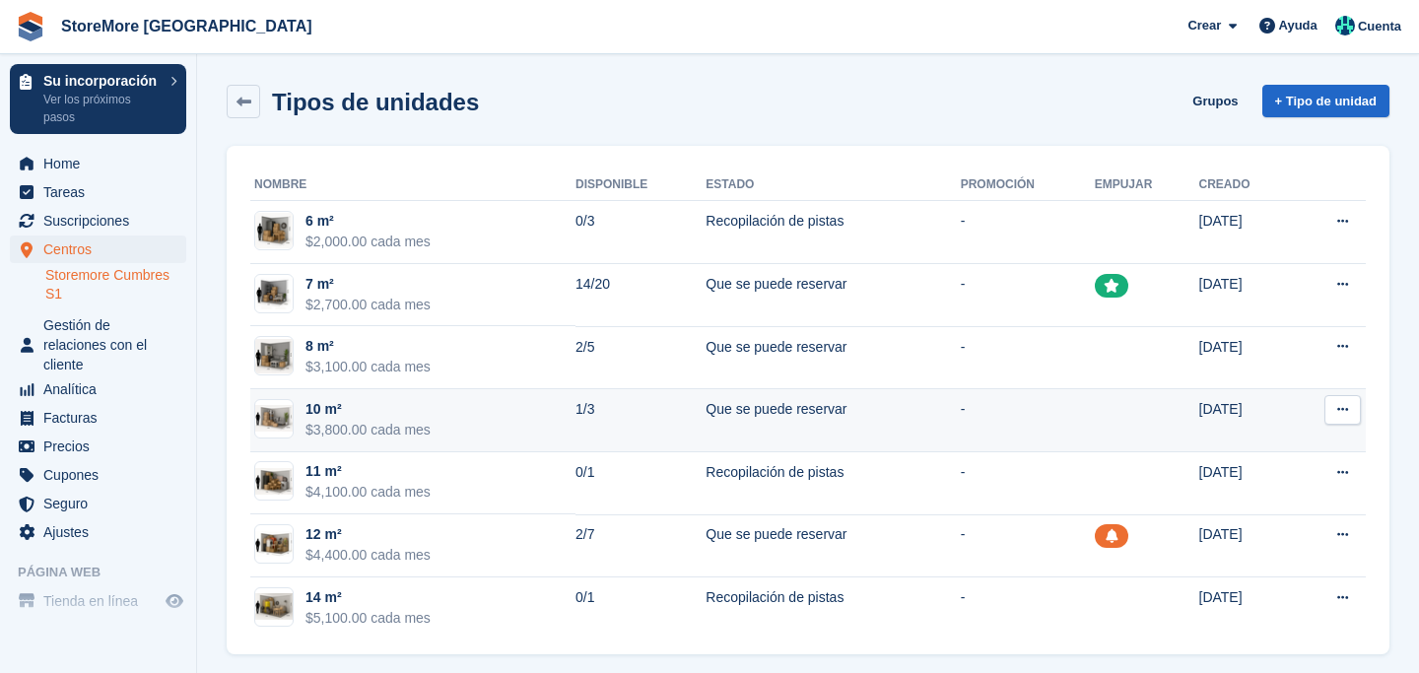
click at [1332, 410] on button at bounding box center [1343, 410] width 36 height 30
click at [1282, 442] on p "Editar tipo de unidad" at bounding box center [1266, 449] width 171 height 26
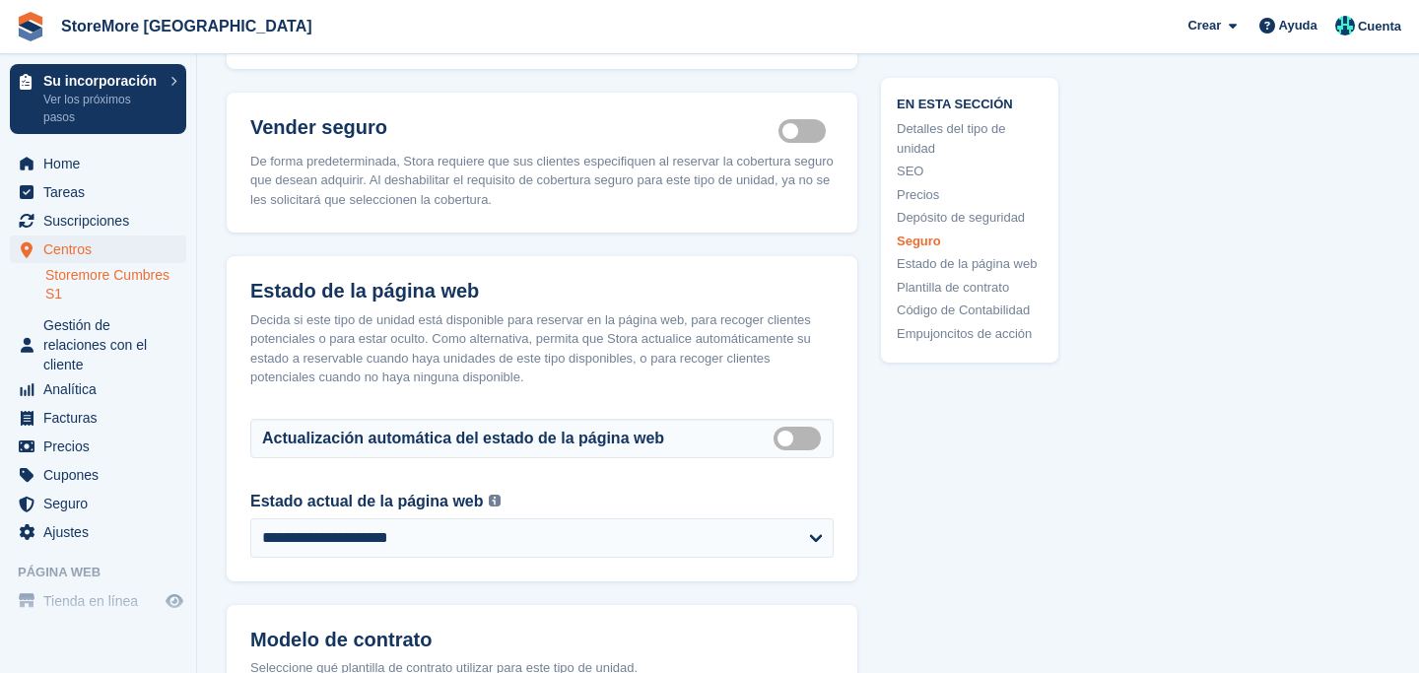
scroll to position [2666, 0]
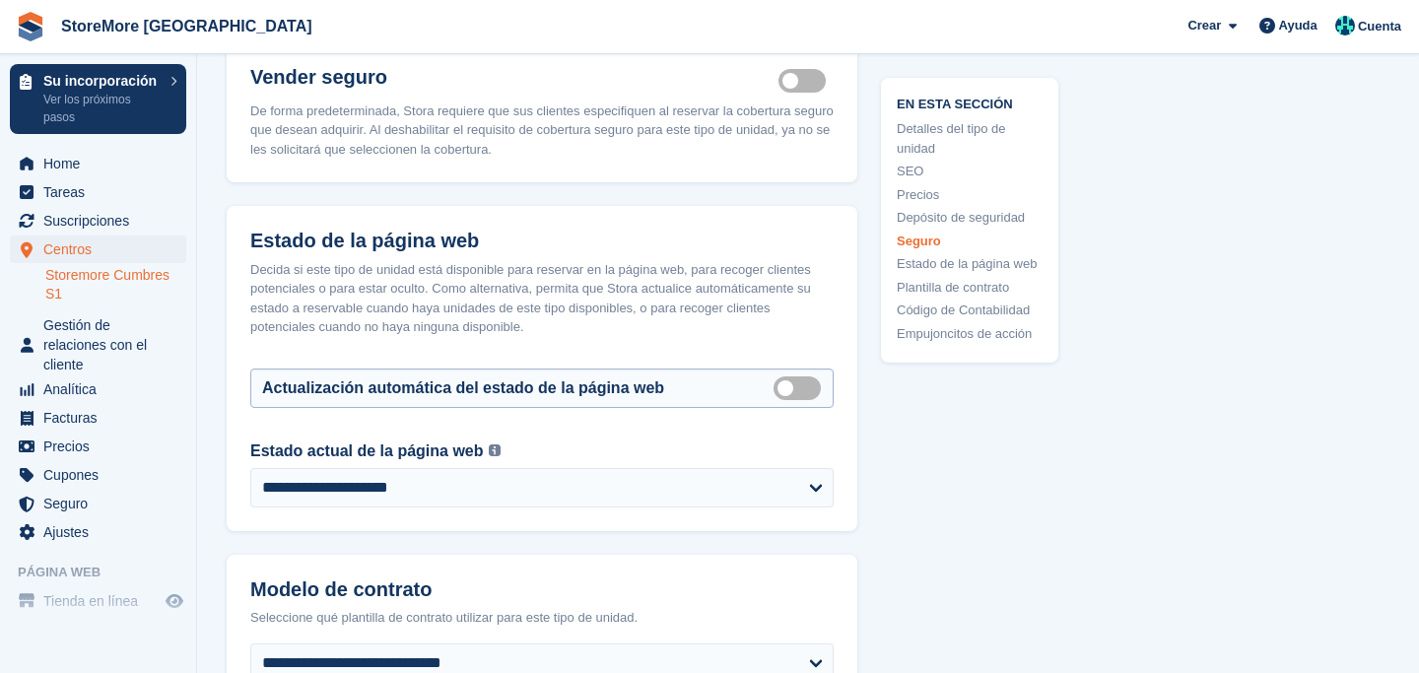
click at [804, 386] on label "Auto manage storefront status" at bounding box center [801, 387] width 55 height 3
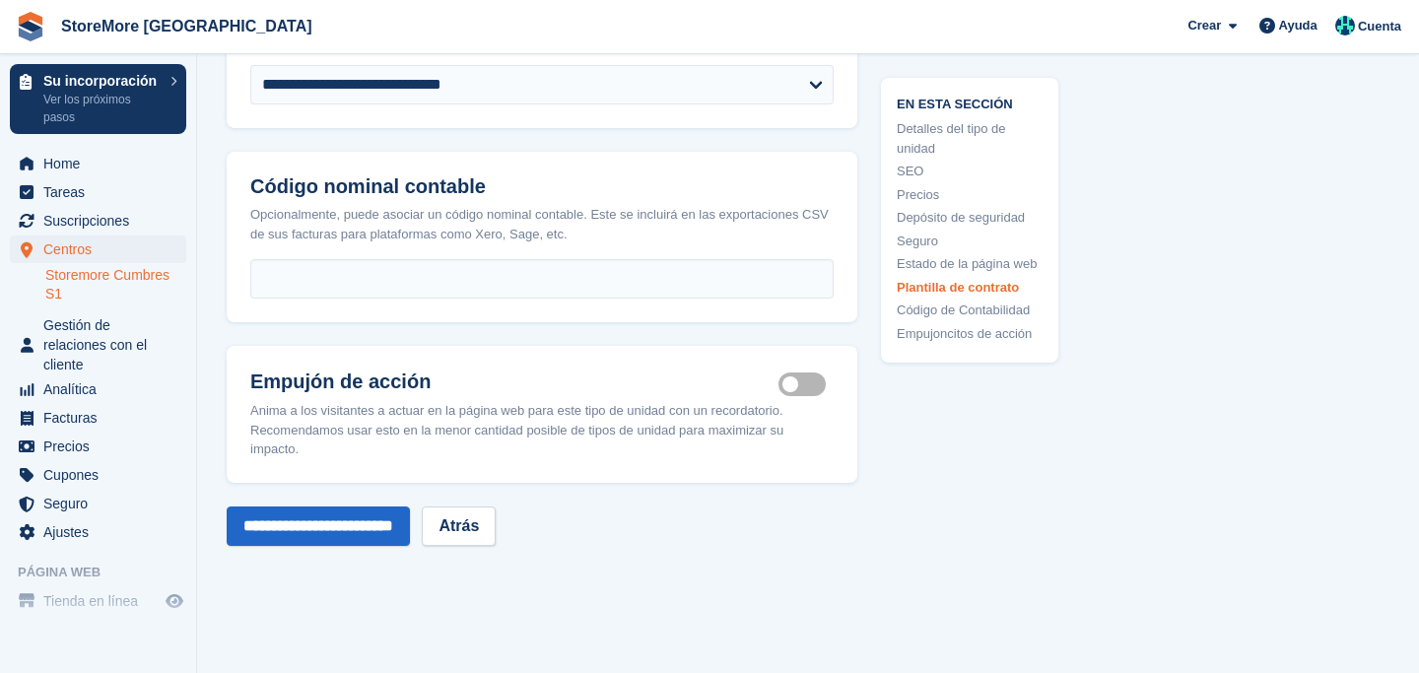
scroll to position [3559, 0]
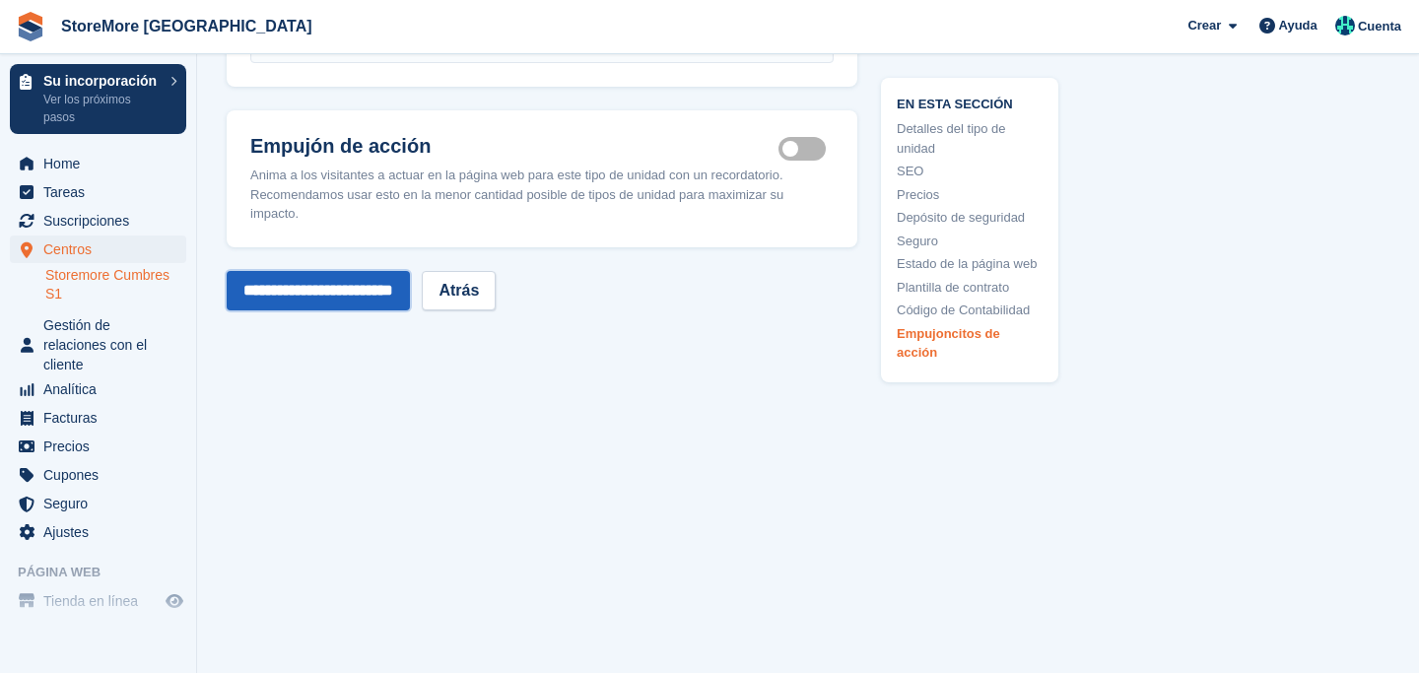
click at [376, 271] on input "**********" at bounding box center [318, 290] width 183 height 39
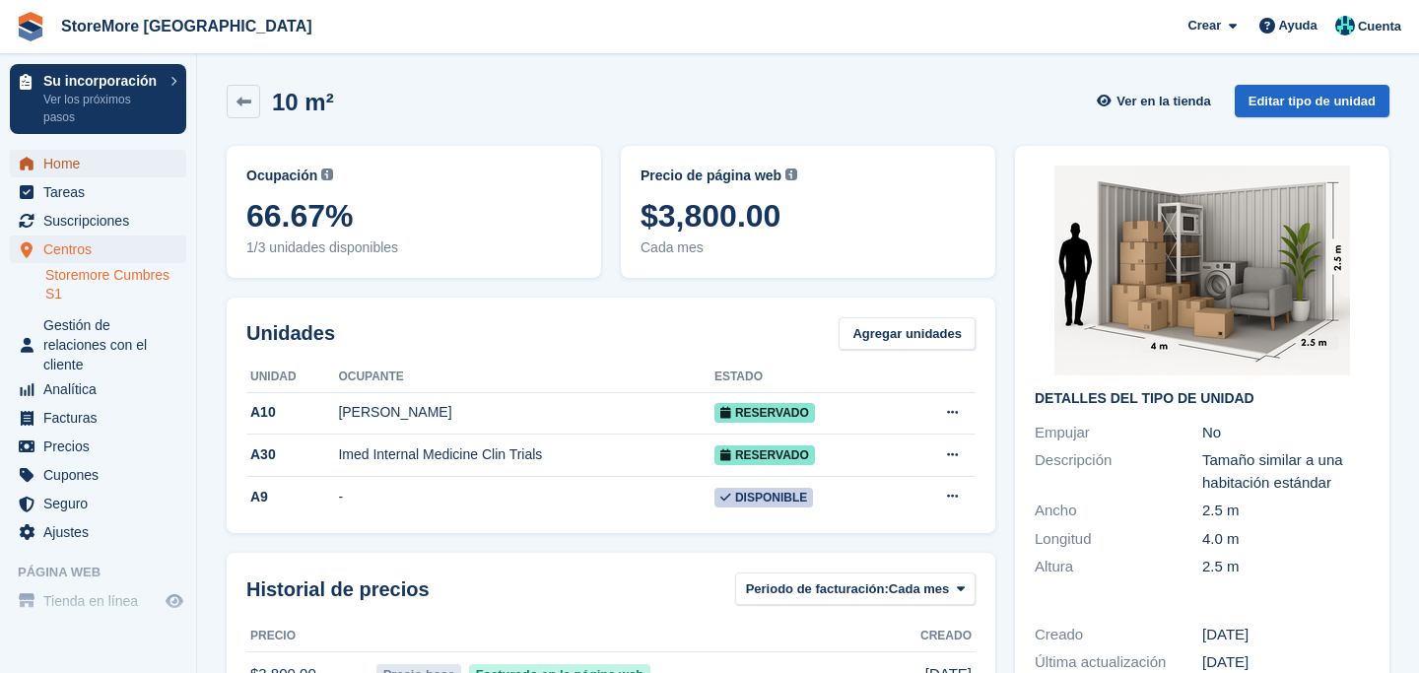
click at [87, 157] on span "Home" at bounding box center [102, 164] width 118 height 28
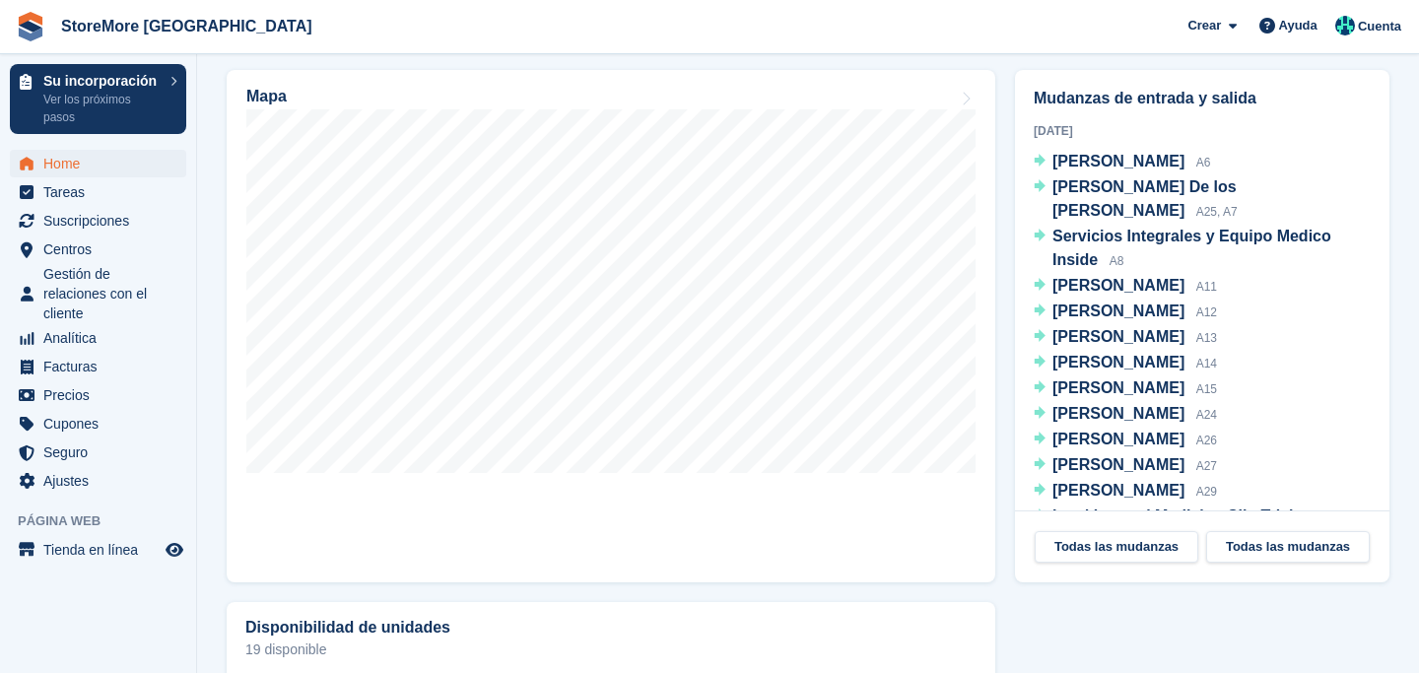
scroll to position [630, 0]
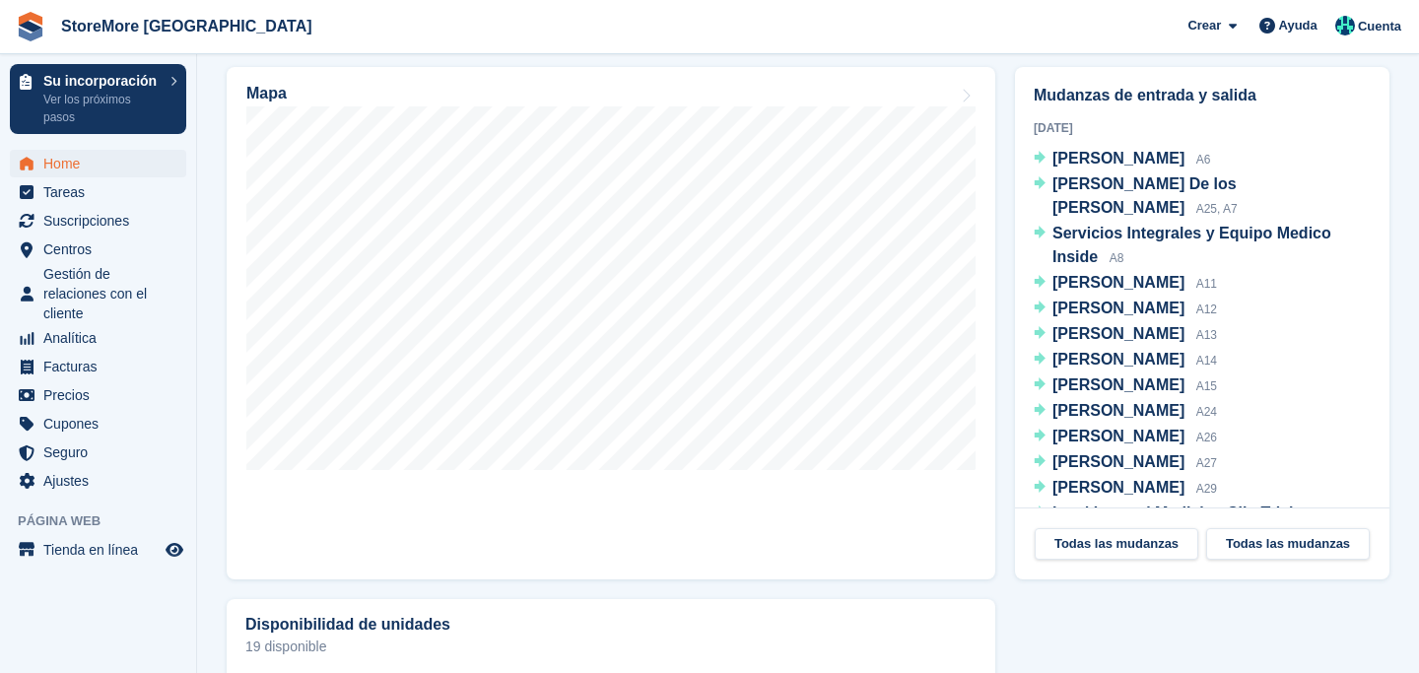
click at [207, 520] on section "Su incorporación ¡[PERSON_NAME]! Pulsa el botón de abajo para acceder a tu guía…" at bounding box center [808, 274] width 1222 height 1808
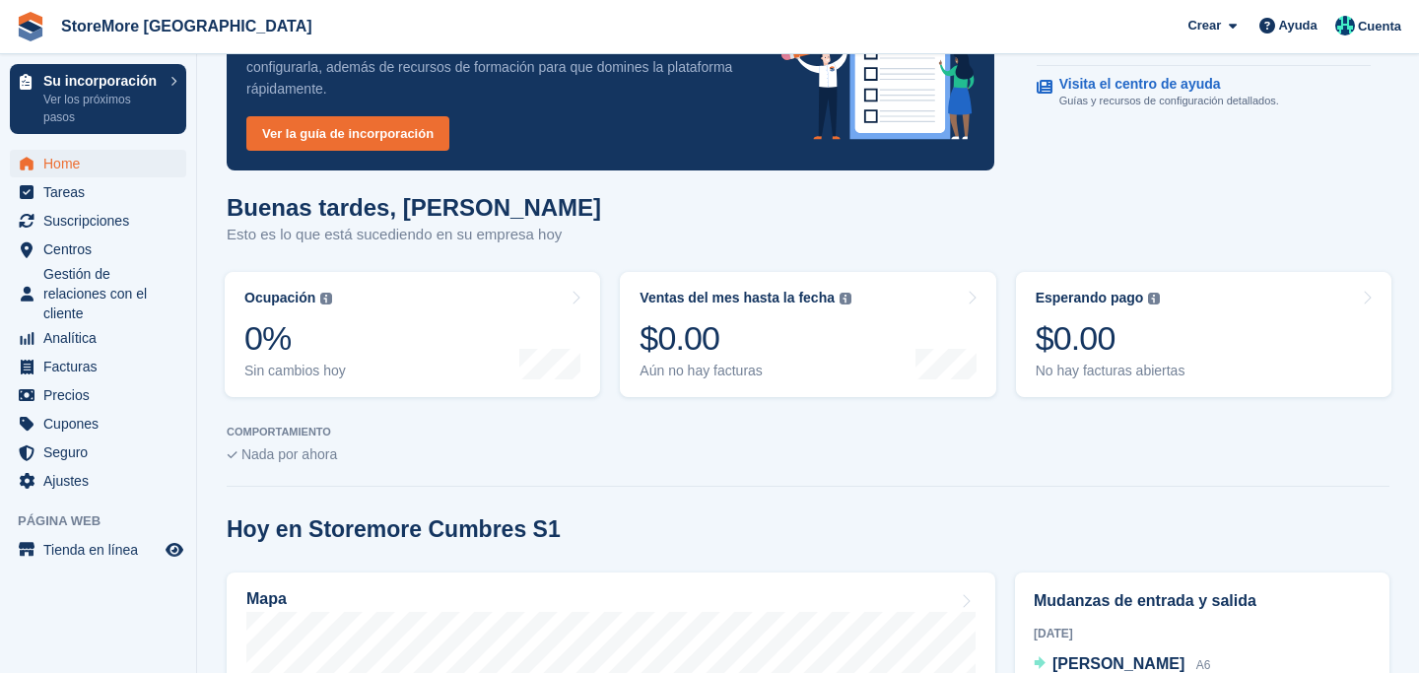
scroll to position [0, 0]
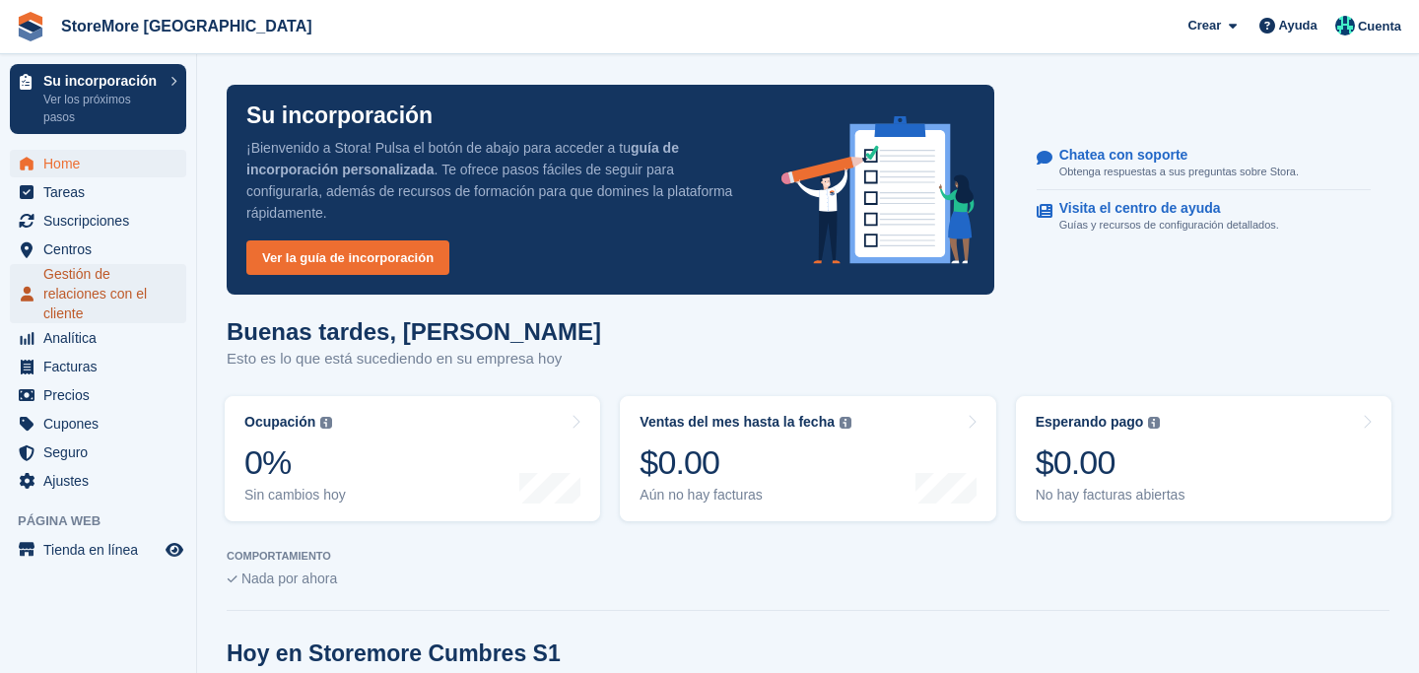
click at [99, 290] on span "Gestión de relaciones con el cliente" at bounding box center [102, 293] width 118 height 59
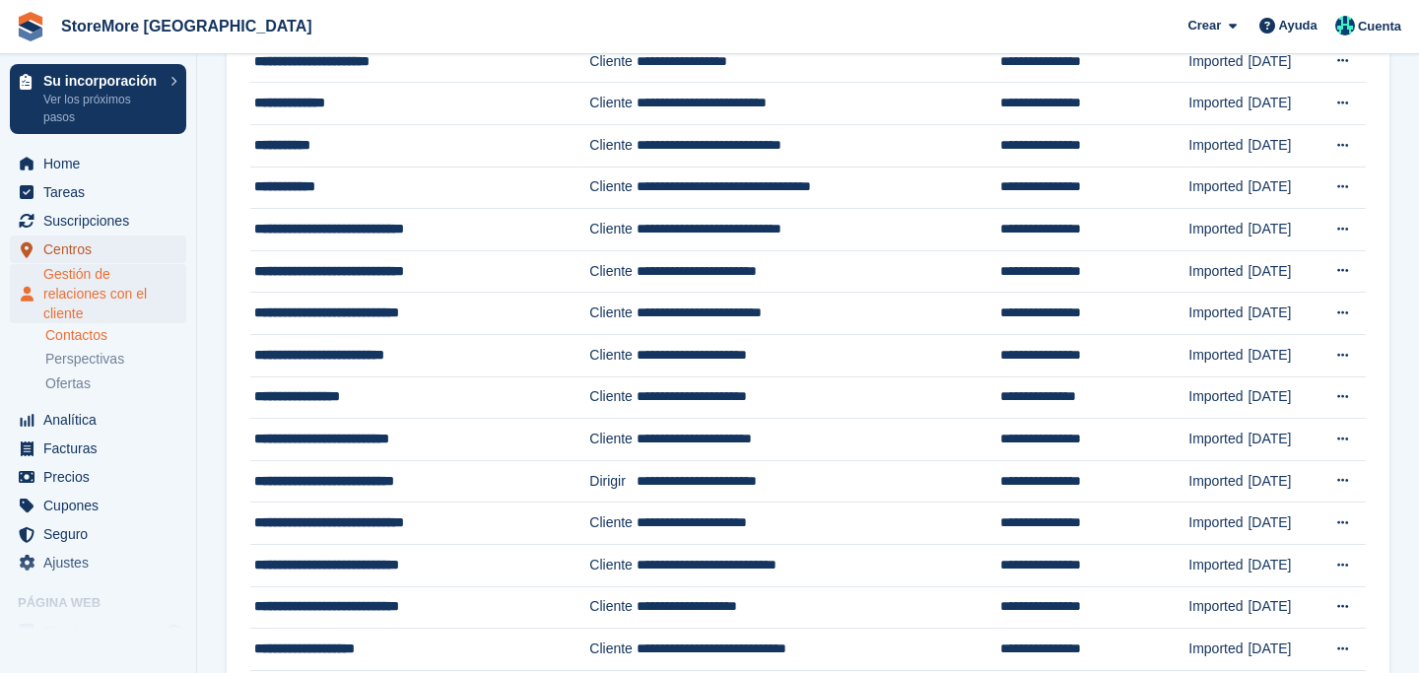
click at [77, 249] on span "Centros" at bounding box center [102, 250] width 118 height 28
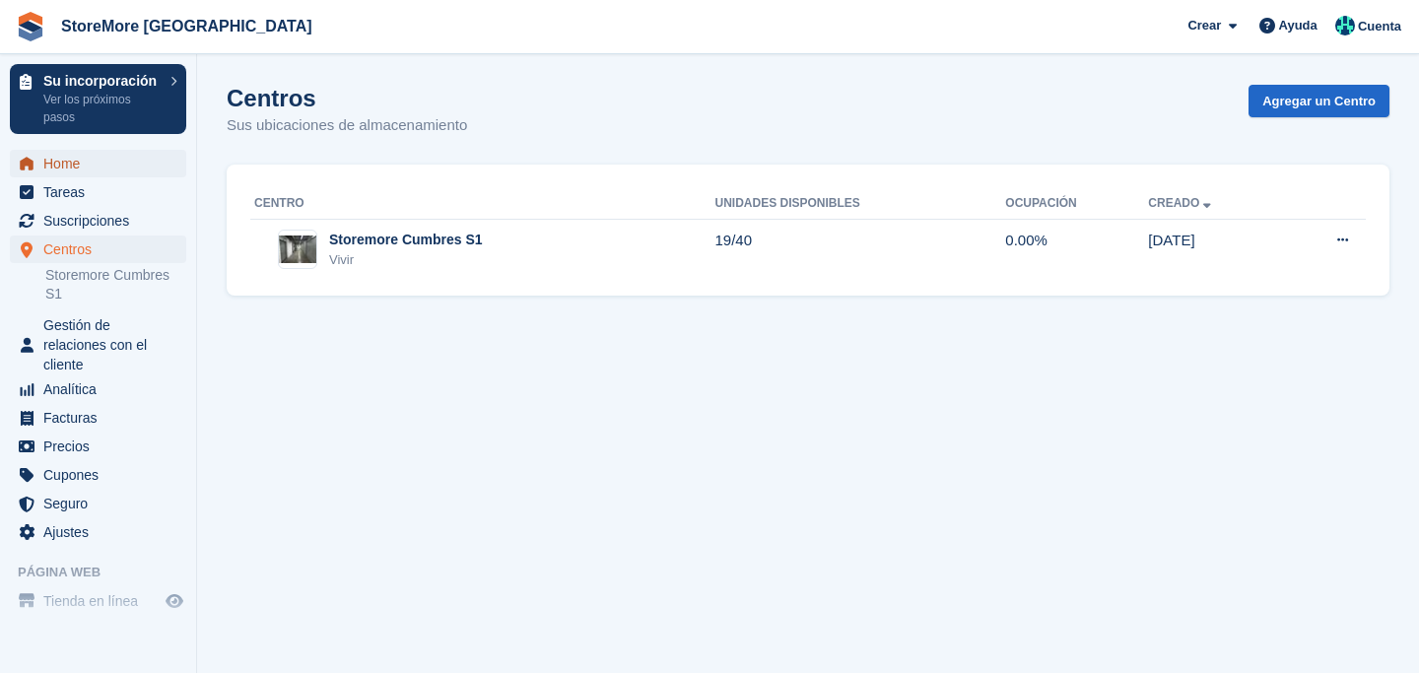
click at [102, 169] on span "Home" at bounding box center [102, 164] width 118 height 28
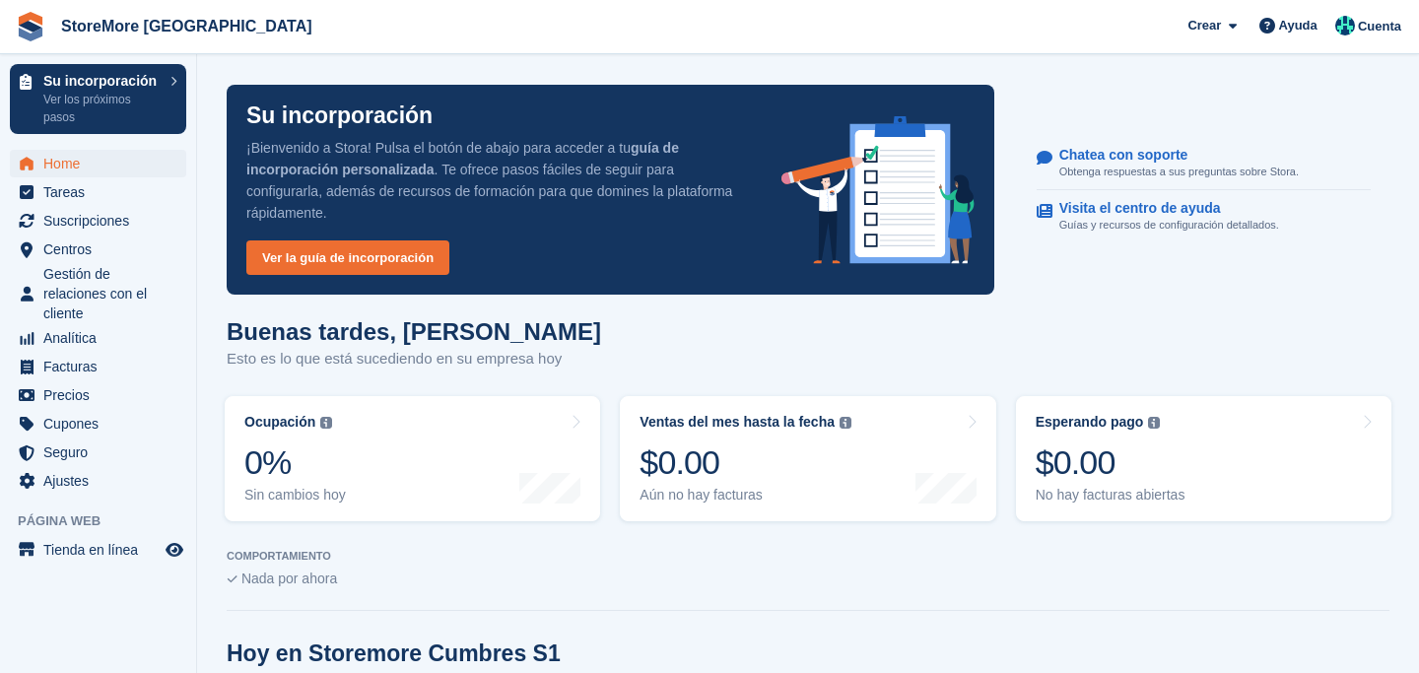
scroll to position [236, 0]
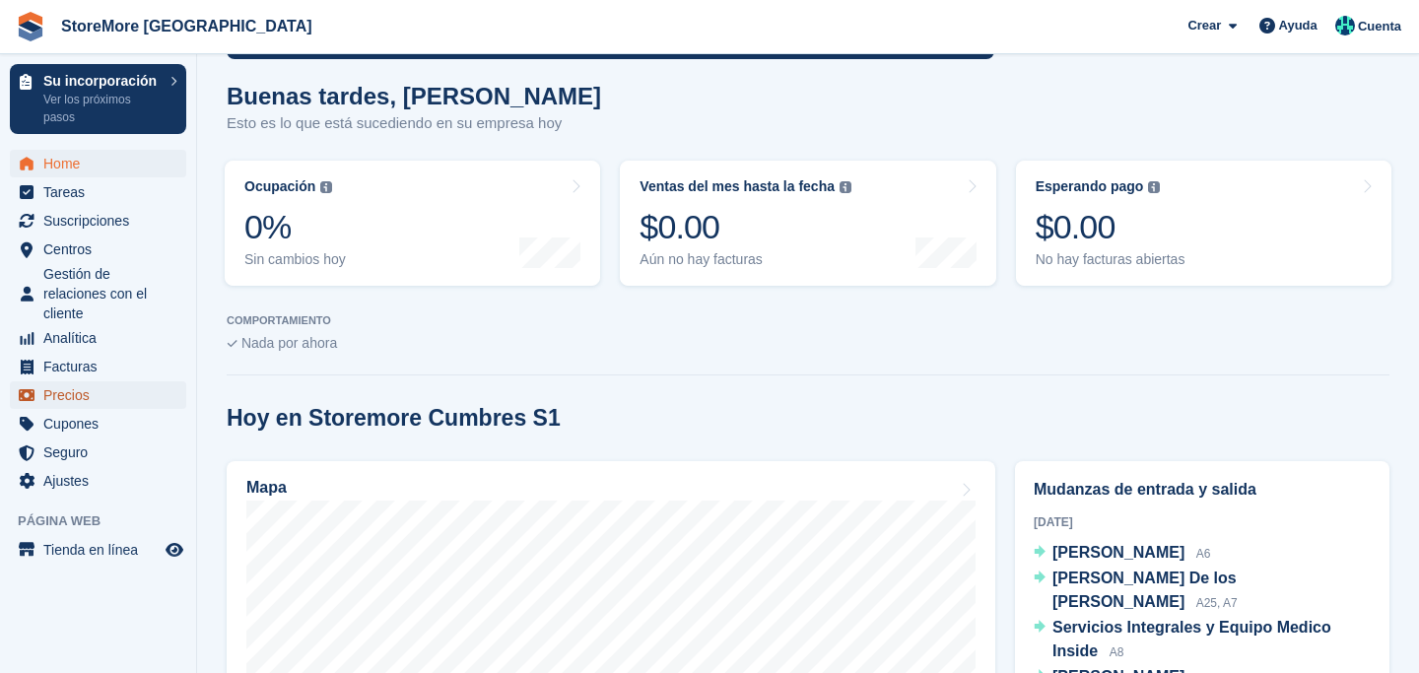
click at [120, 390] on span "Precios" at bounding box center [102, 395] width 118 height 28
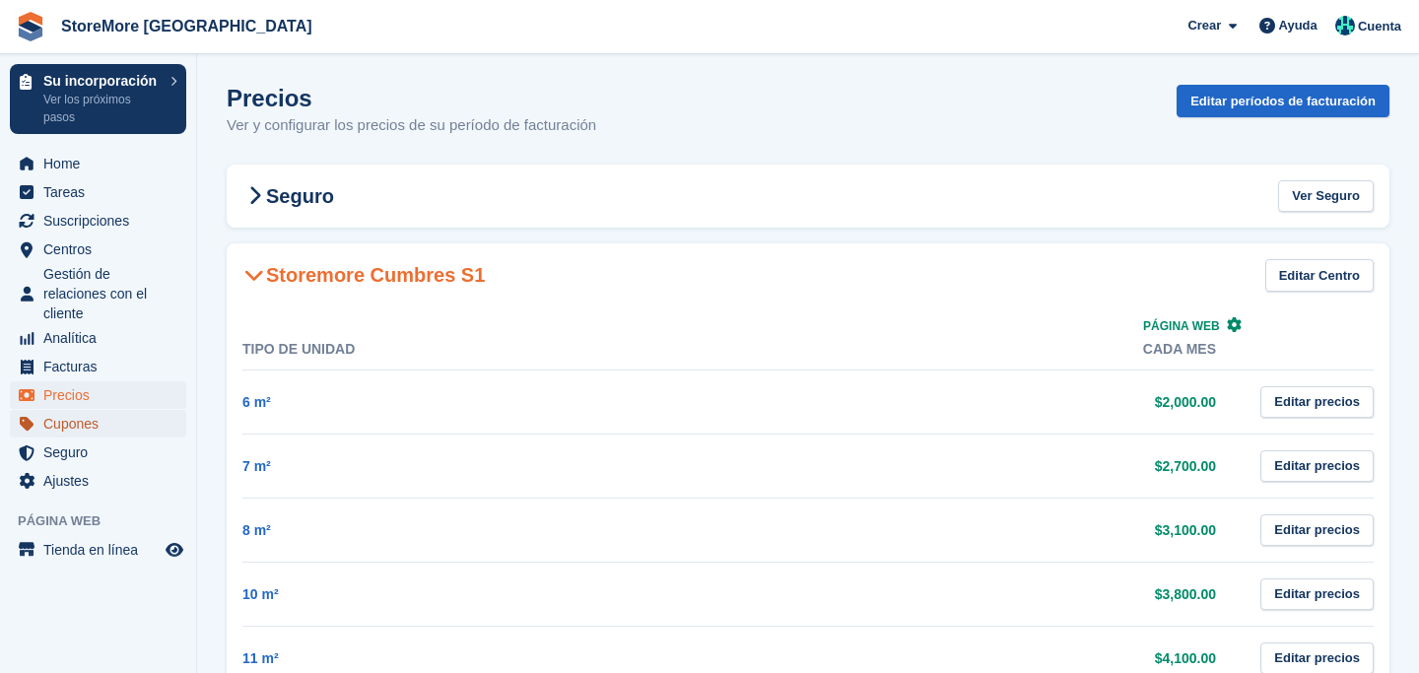
click at [89, 426] on span "Cupones" at bounding box center [102, 424] width 118 height 28
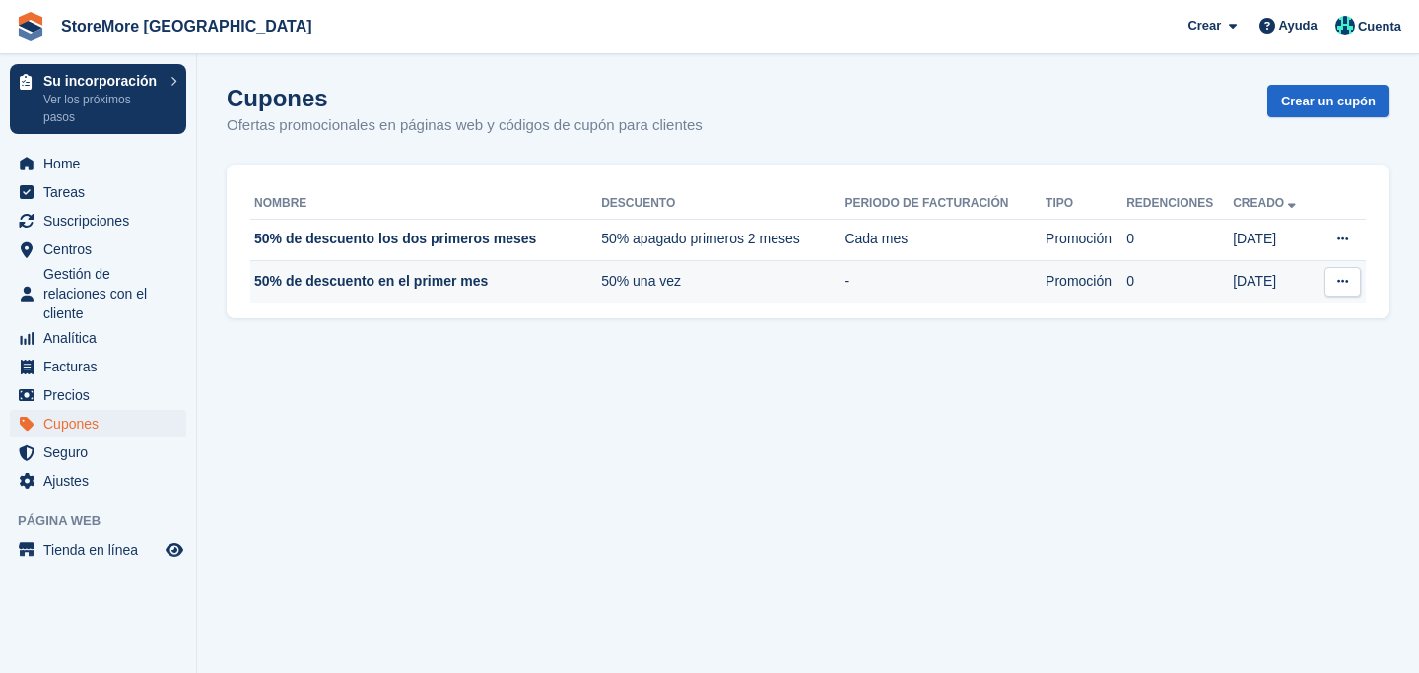
click at [1347, 291] on button at bounding box center [1343, 282] width 36 height 30
click at [1269, 346] on p "Editar cupón" at bounding box center [1266, 346] width 171 height 26
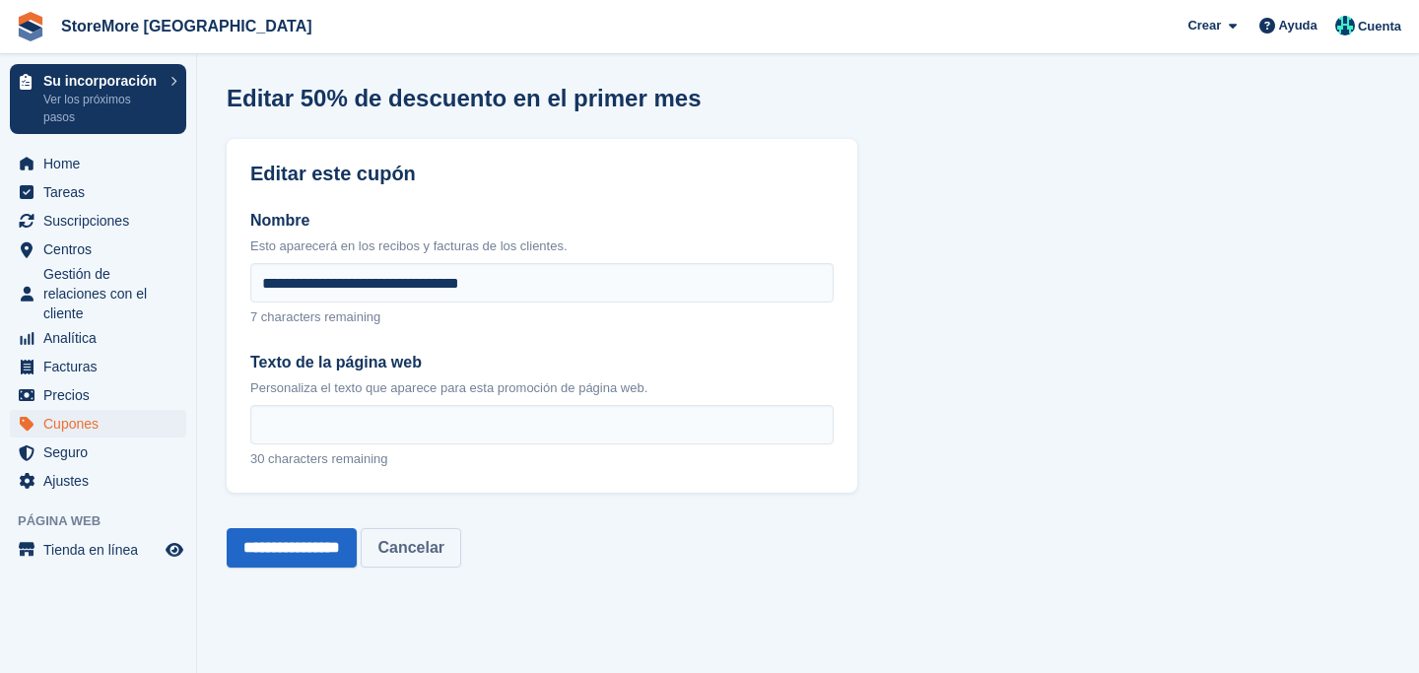
click at [444, 549] on link "Cancelar" at bounding box center [411, 547] width 101 height 39
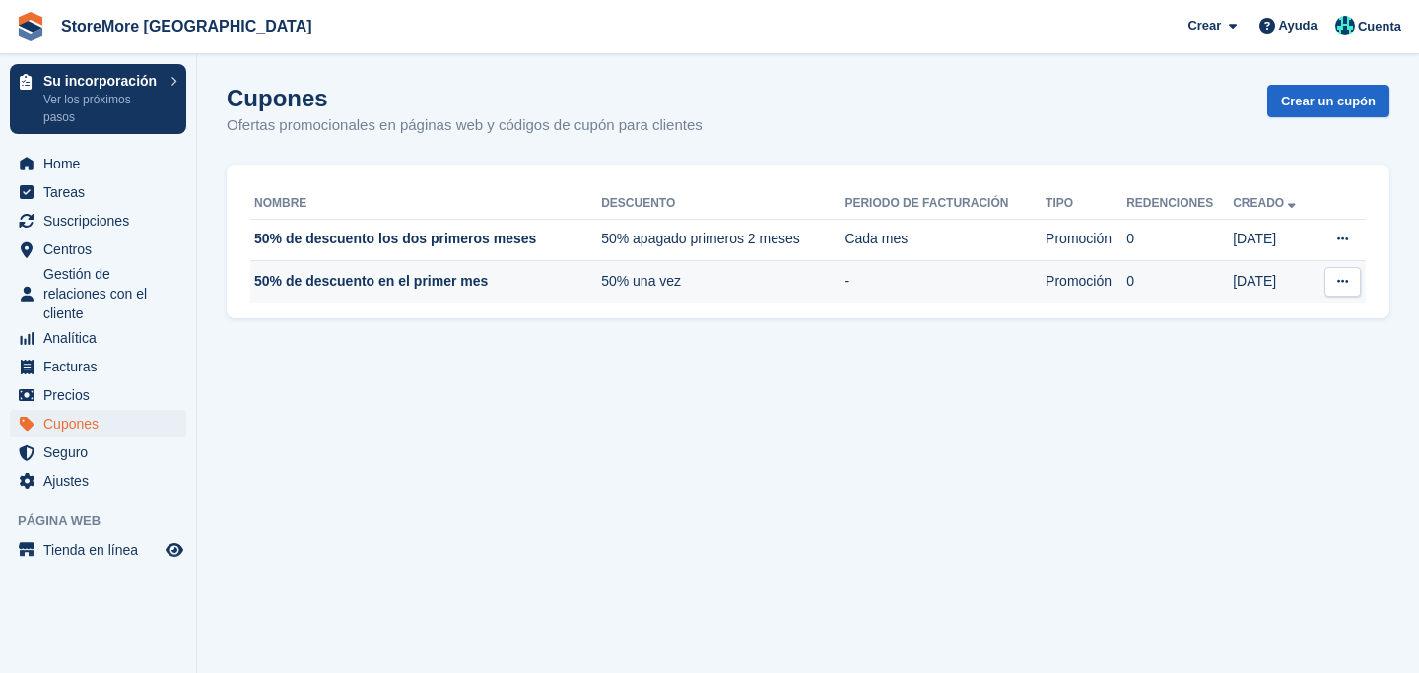
click at [428, 283] on td "50% de descuento en el primer mes" at bounding box center [425, 281] width 351 height 41
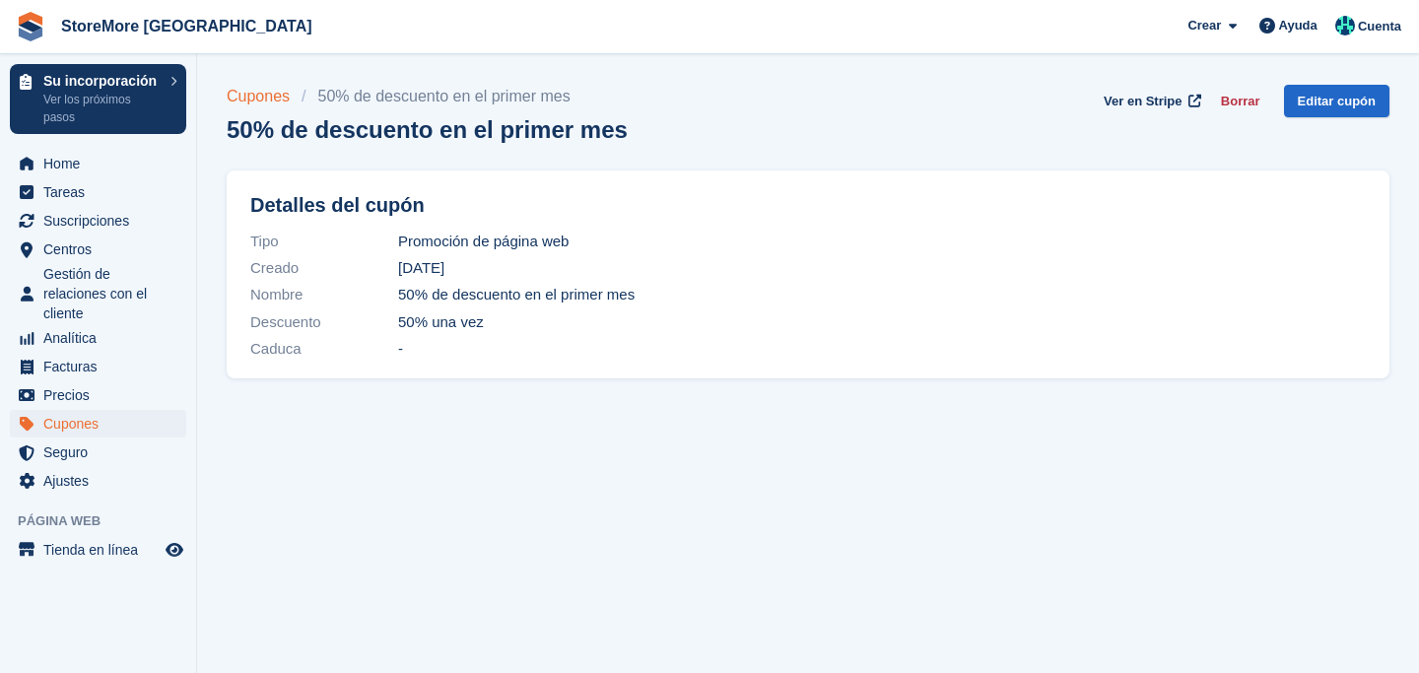
click at [256, 95] on link "Cupones" at bounding box center [264, 97] width 75 height 24
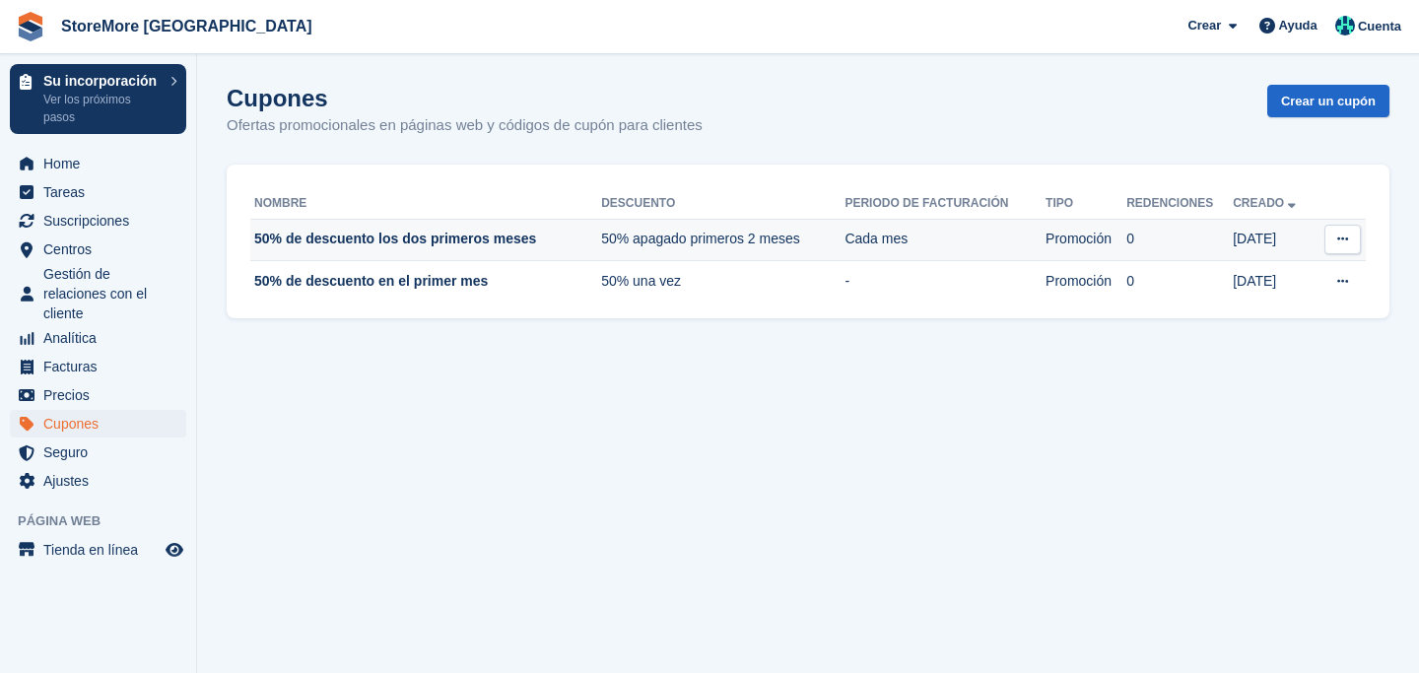
click at [295, 233] on td "50% de descuento los dos primeros meses" at bounding box center [425, 240] width 351 height 42
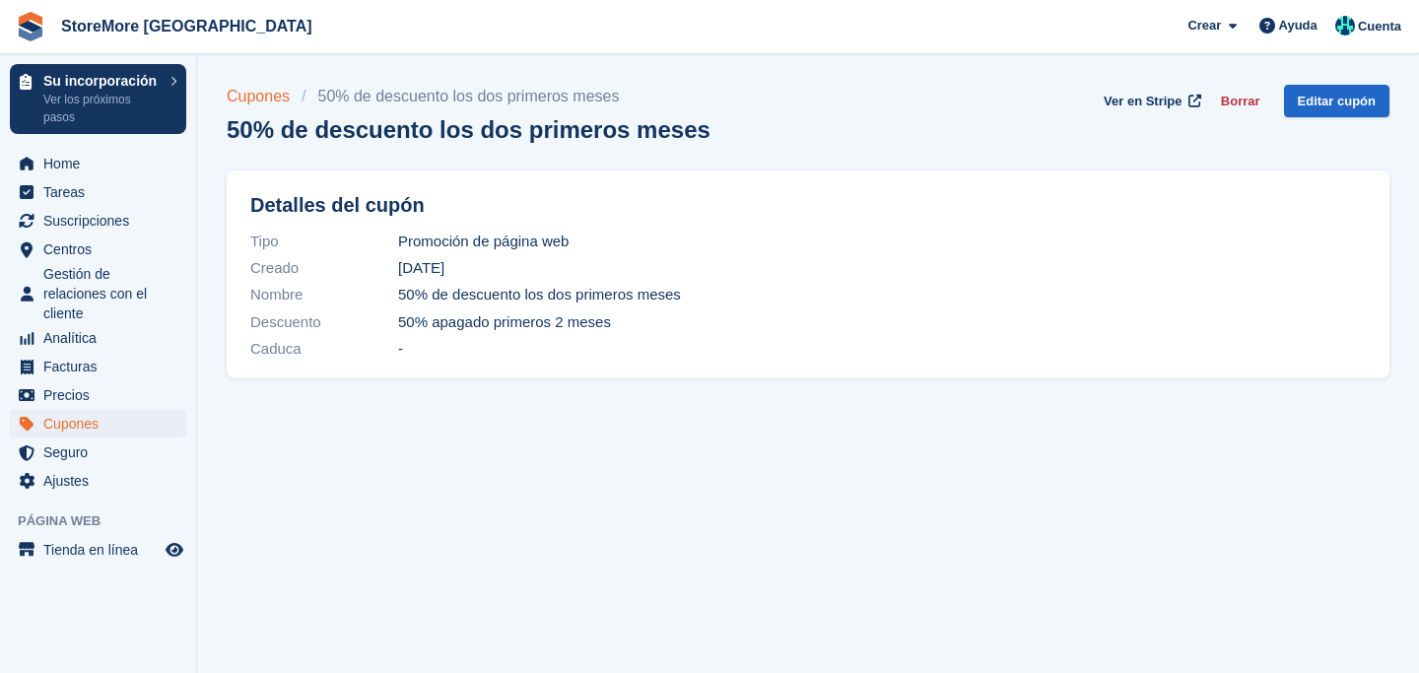
click at [258, 100] on link "Cupones" at bounding box center [264, 97] width 75 height 24
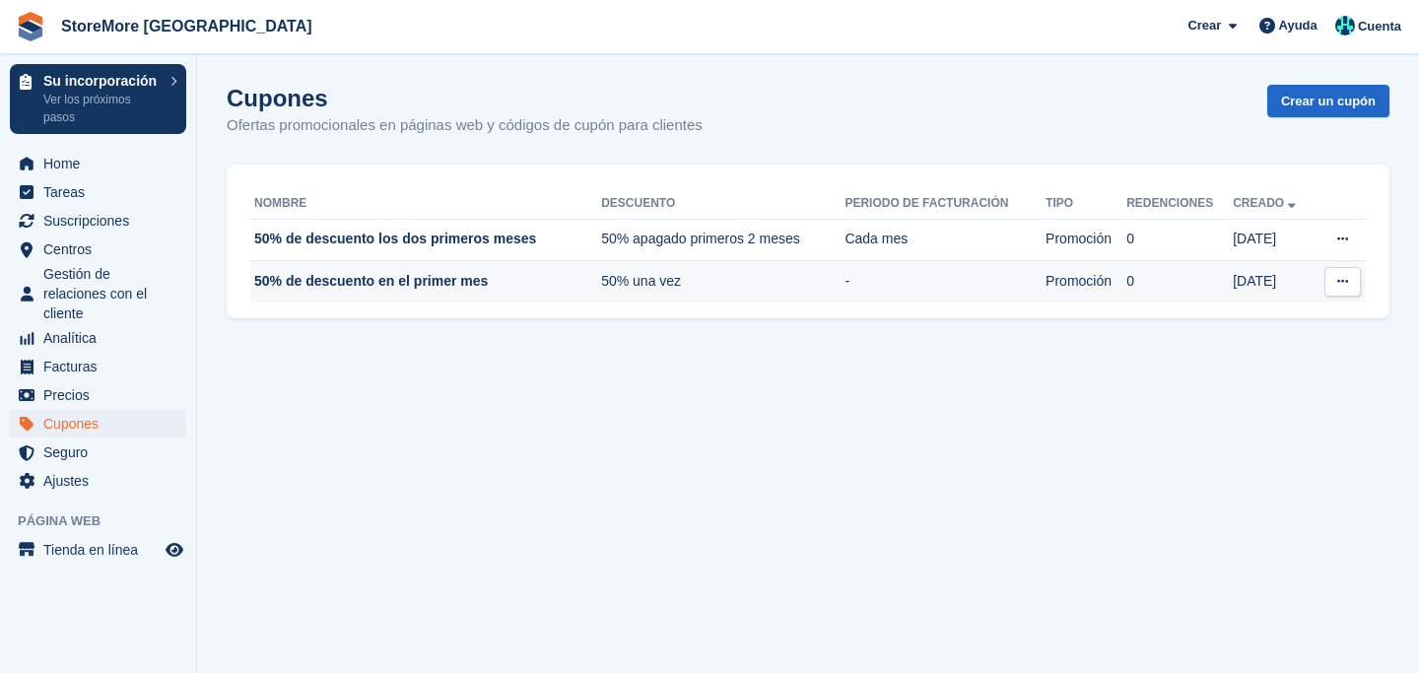
click at [389, 280] on td "50% de descuento en el primer mes" at bounding box center [425, 281] width 351 height 41
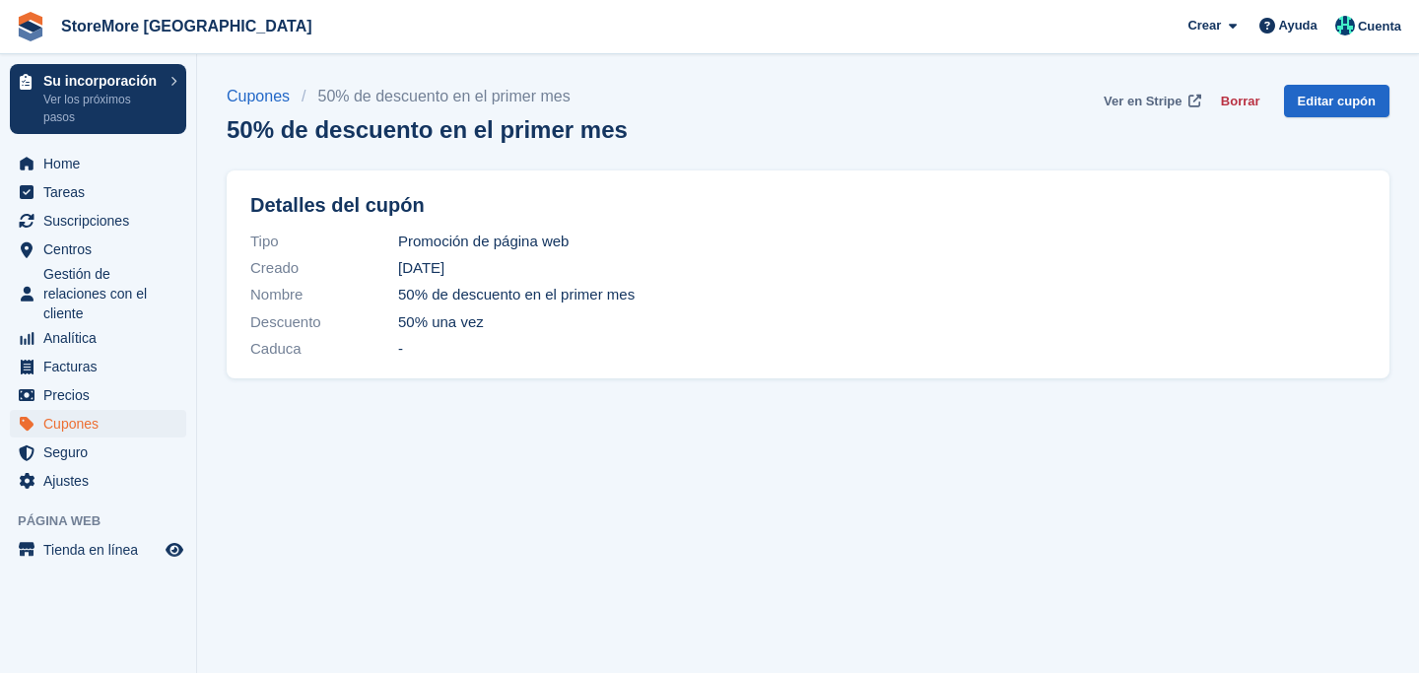
click at [1139, 101] on span "Ver en Stripe" at bounding box center [1143, 102] width 78 height 20
click at [1136, 102] on span "Ver en Stripe" at bounding box center [1143, 102] width 78 height 20
click at [433, 518] on section "Cupones 50% de descuento en el primer mes 50% de descuento en el primer mes Ver…" at bounding box center [808, 336] width 1222 height 673
click at [274, 98] on link "Cupones" at bounding box center [264, 97] width 75 height 24
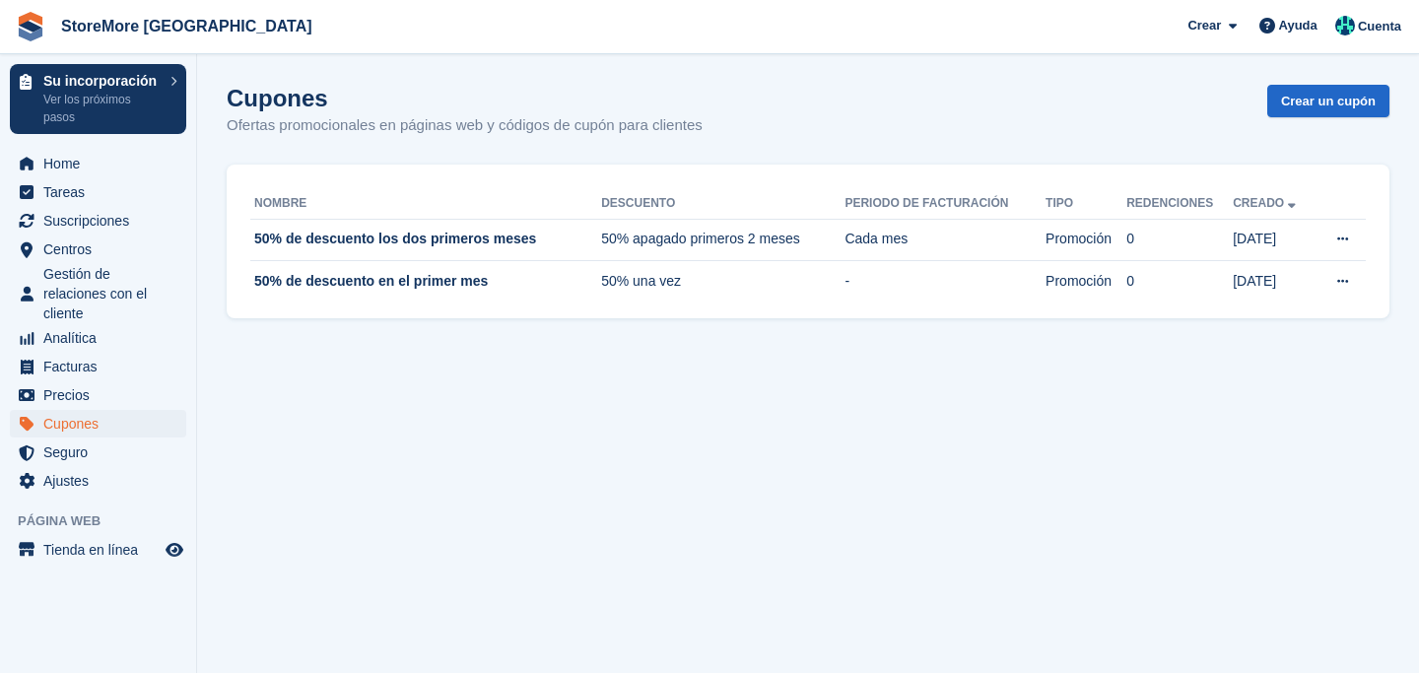
click at [1270, 203] on link "Creado" at bounding box center [1266, 203] width 67 height 14
click at [997, 427] on section "Cupones Ofertas promocionales en páginas web y códigos de cupón para clientes C…" at bounding box center [808, 336] width 1222 height 673
click at [1308, 91] on link "Crear un cupón" at bounding box center [1328, 101] width 122 height 33
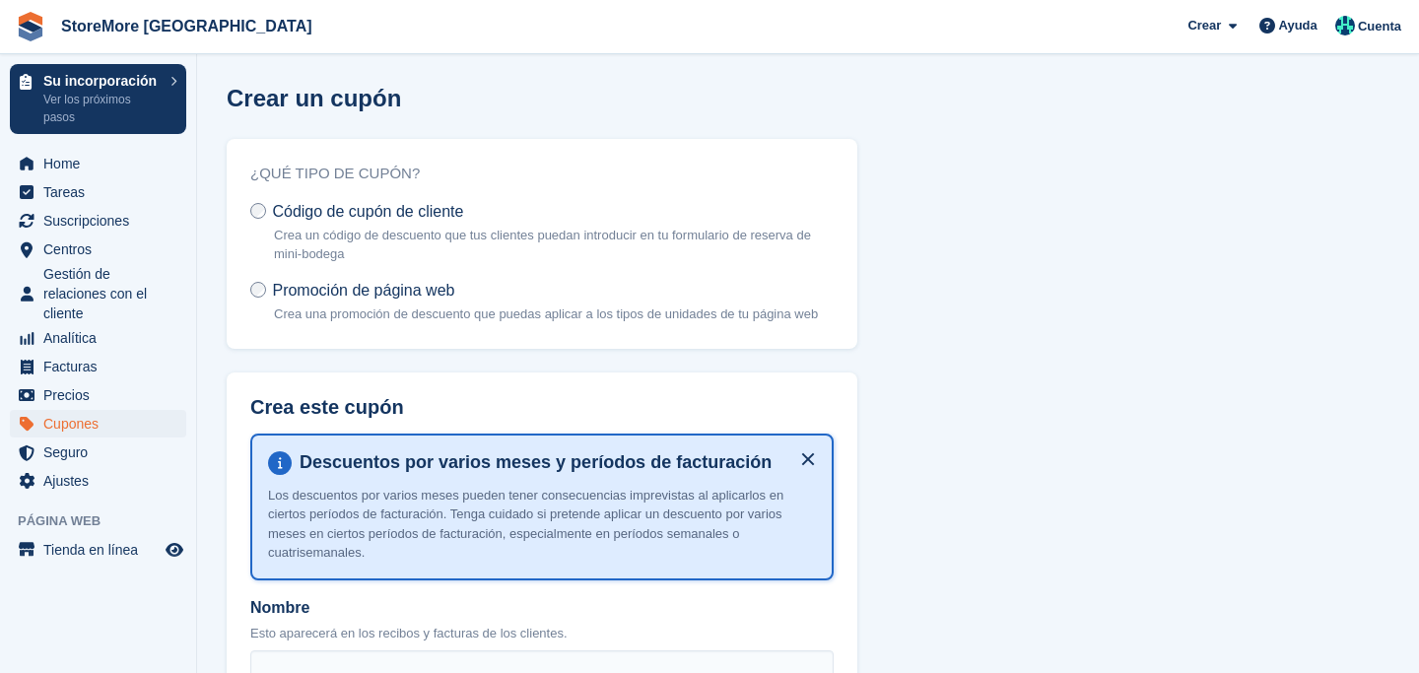
scroll to position [824, 0]
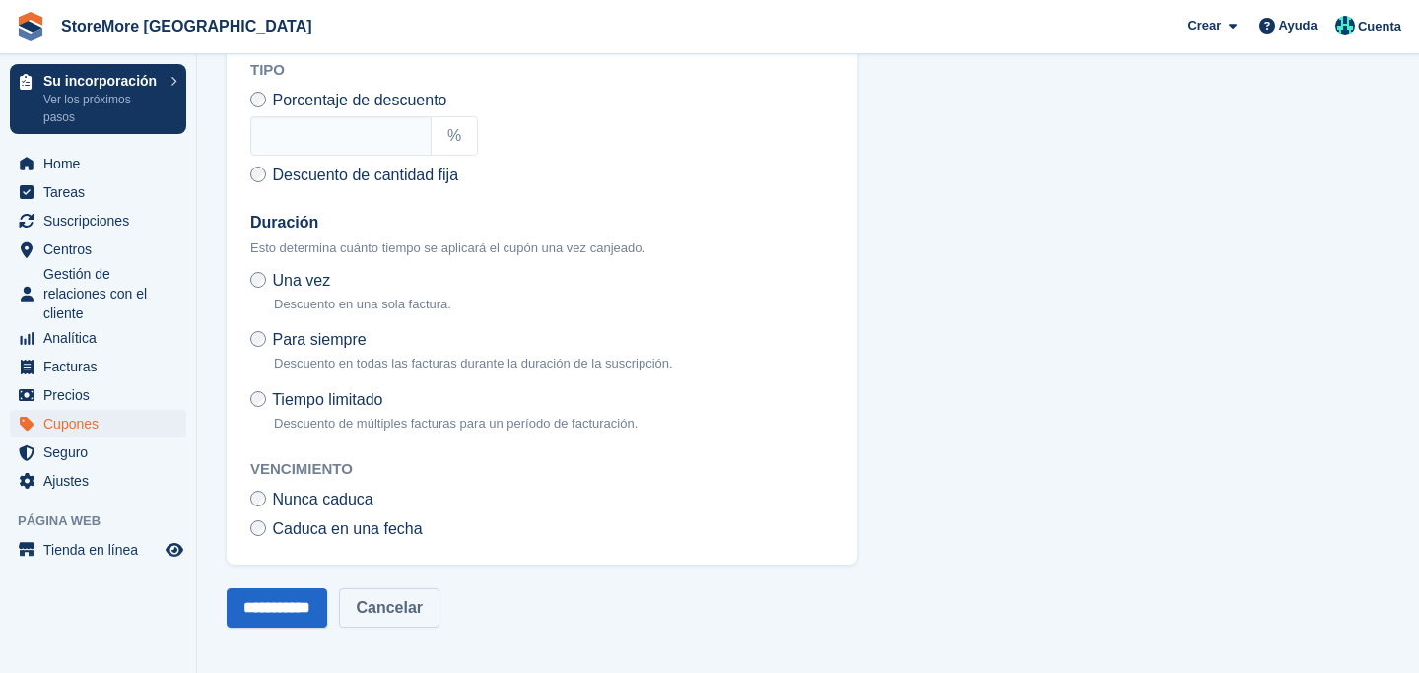
click at [407, 602] on link "Cancelar" at bounding box center [389, 607] width 101 height 39
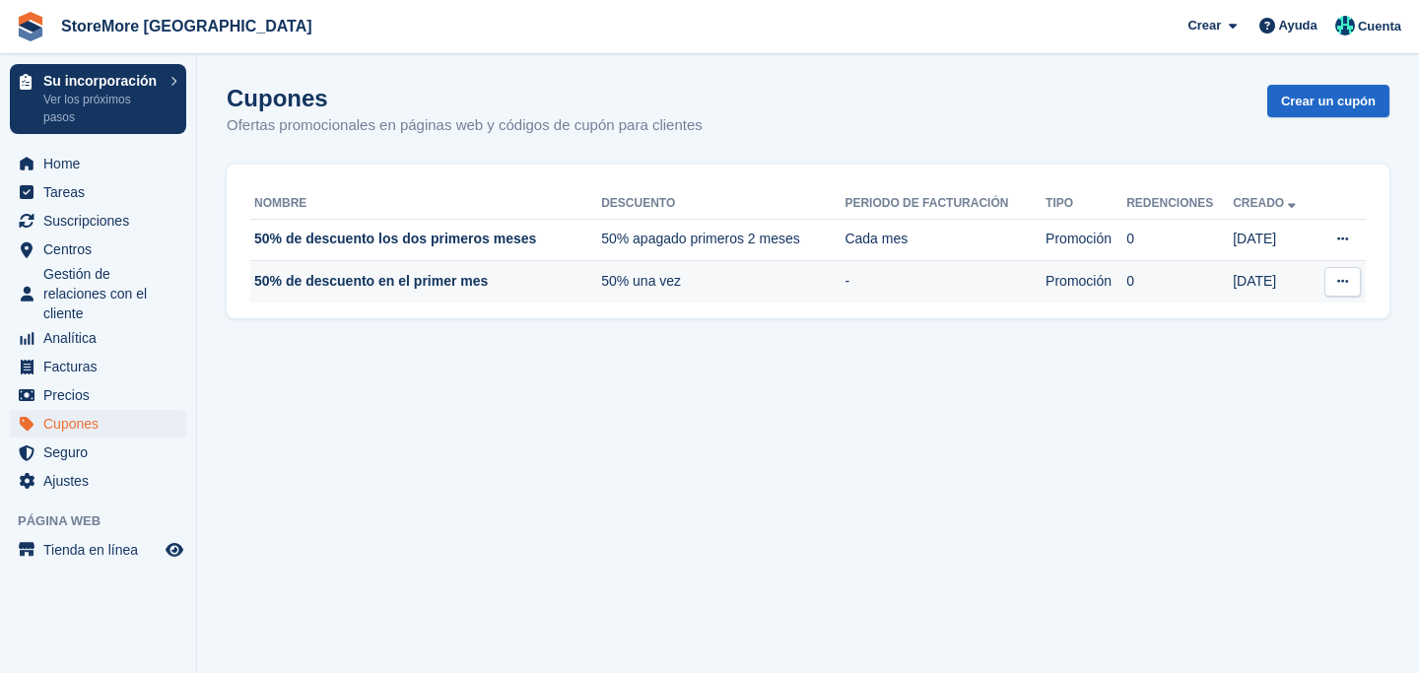
click at [1340, 281] on icon at bounding box center [1342, 281] width 11 height 13
click at [1306, 347] on p "Editar cupón" at bounding box center [1266, 346] width 171 height 26
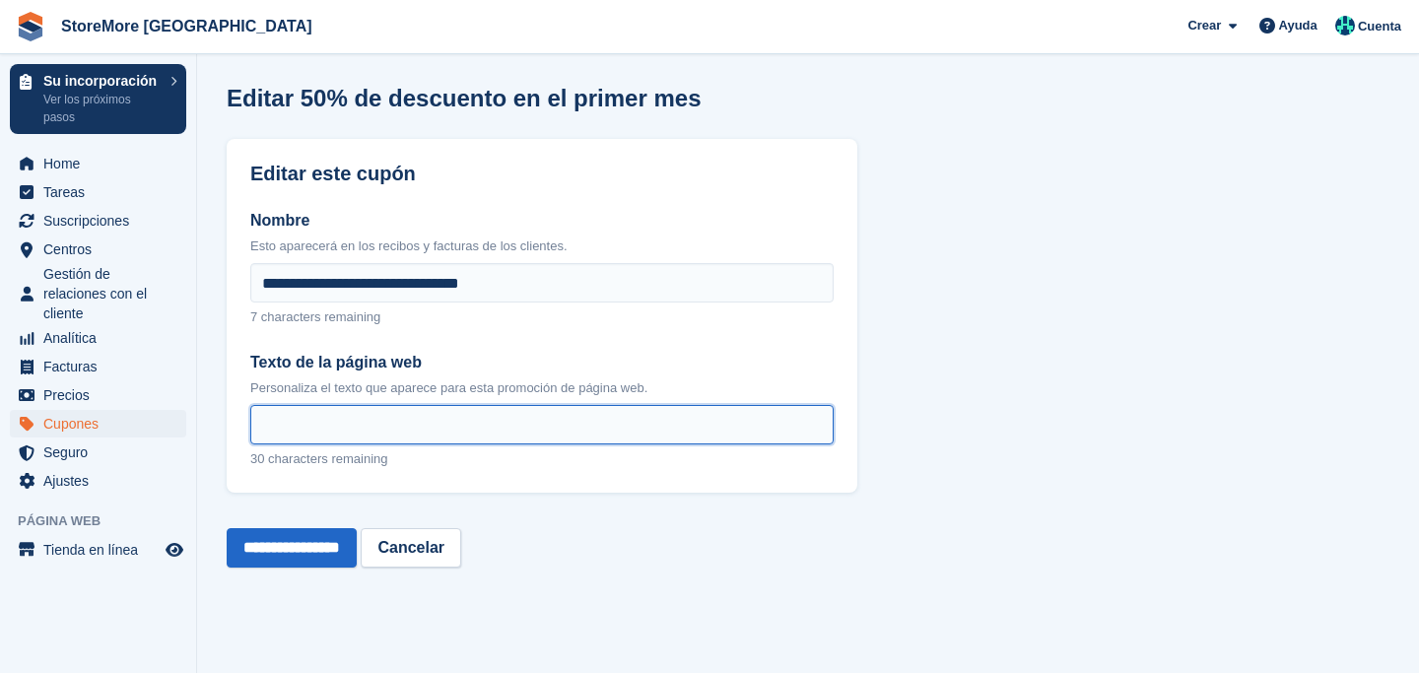
click at [472, 413] on input "Texto de la página web" at bounding box center [541, 424] width 583 height 39
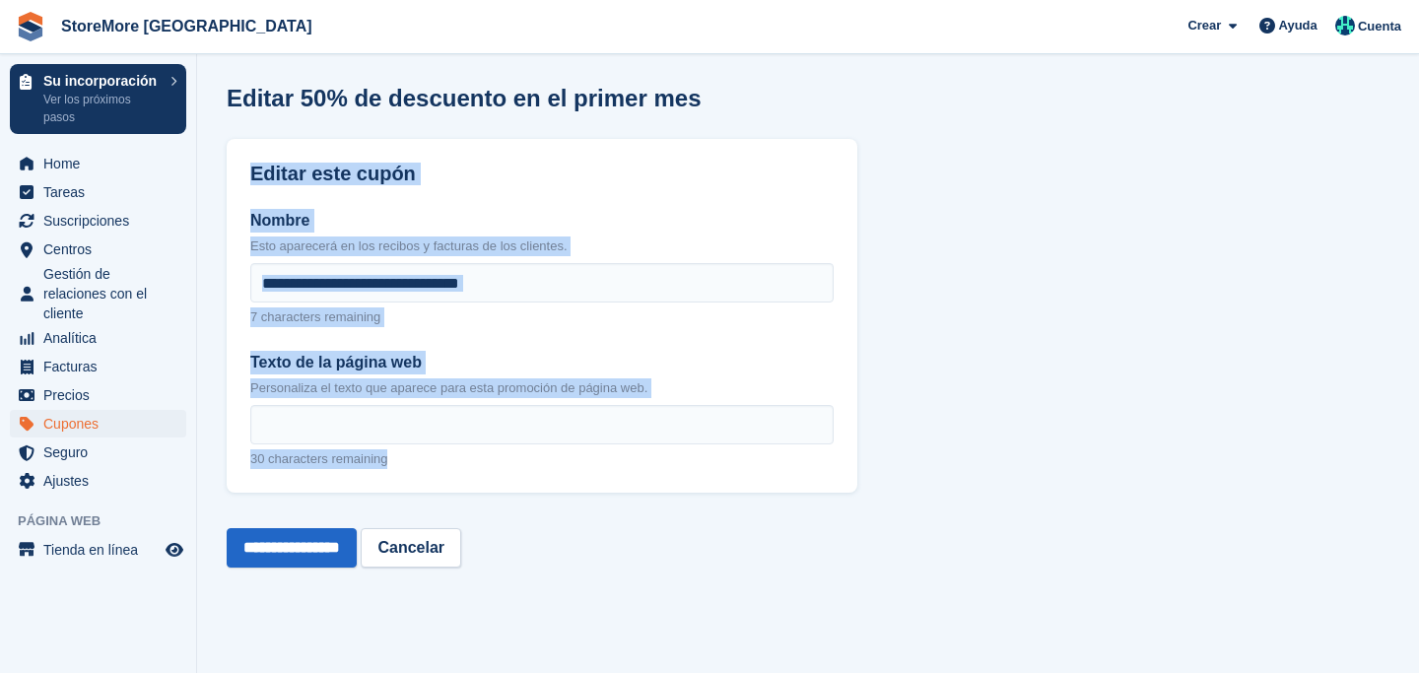
drag, startPoint x: 254, startPoint y: 166, endPoint x: 626, endPoint y: 475, distance: 483.5
click at [626, 475] on div "**********" at bounding box center [542, 316] width 631 height 354
copy div "Editar este cupón Nombre Esto aparecerá en los recibos y facturas de los client…"
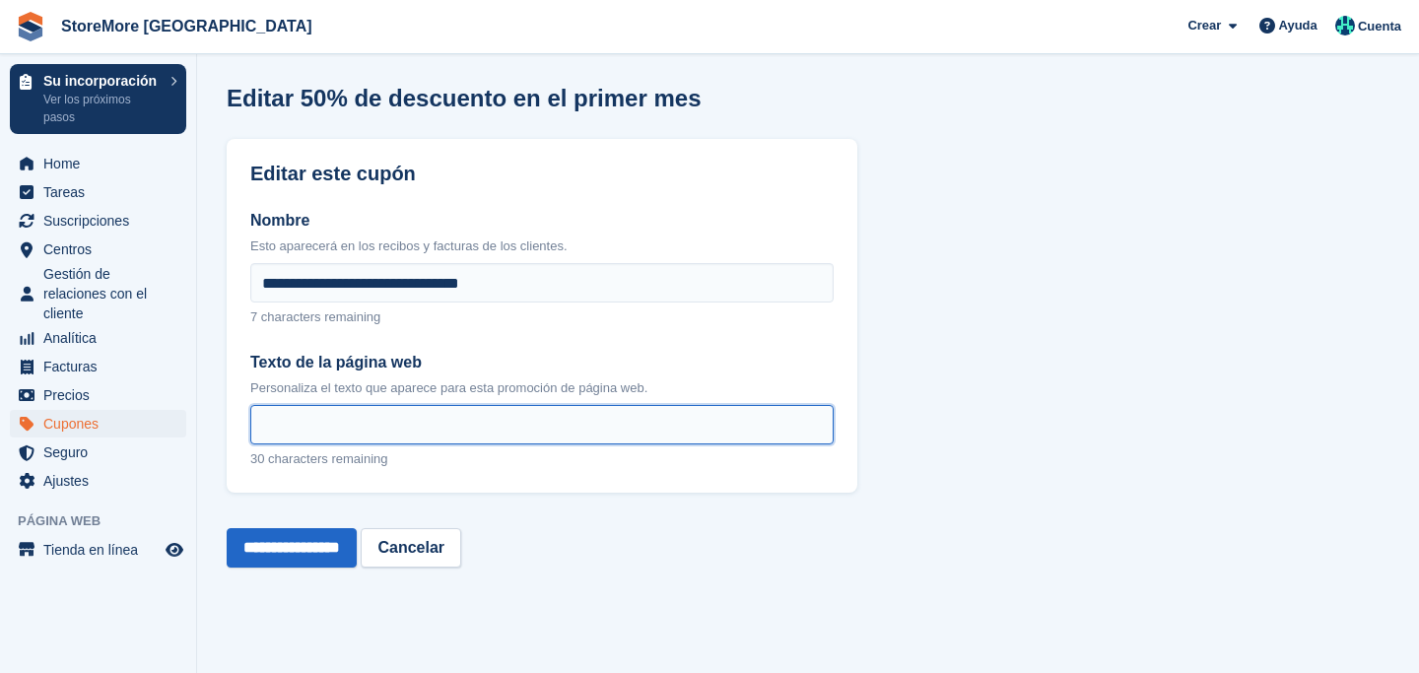
click at [468, 431] on input "Texto de la página web" at bounding box center [541, 424] width 583 height 39
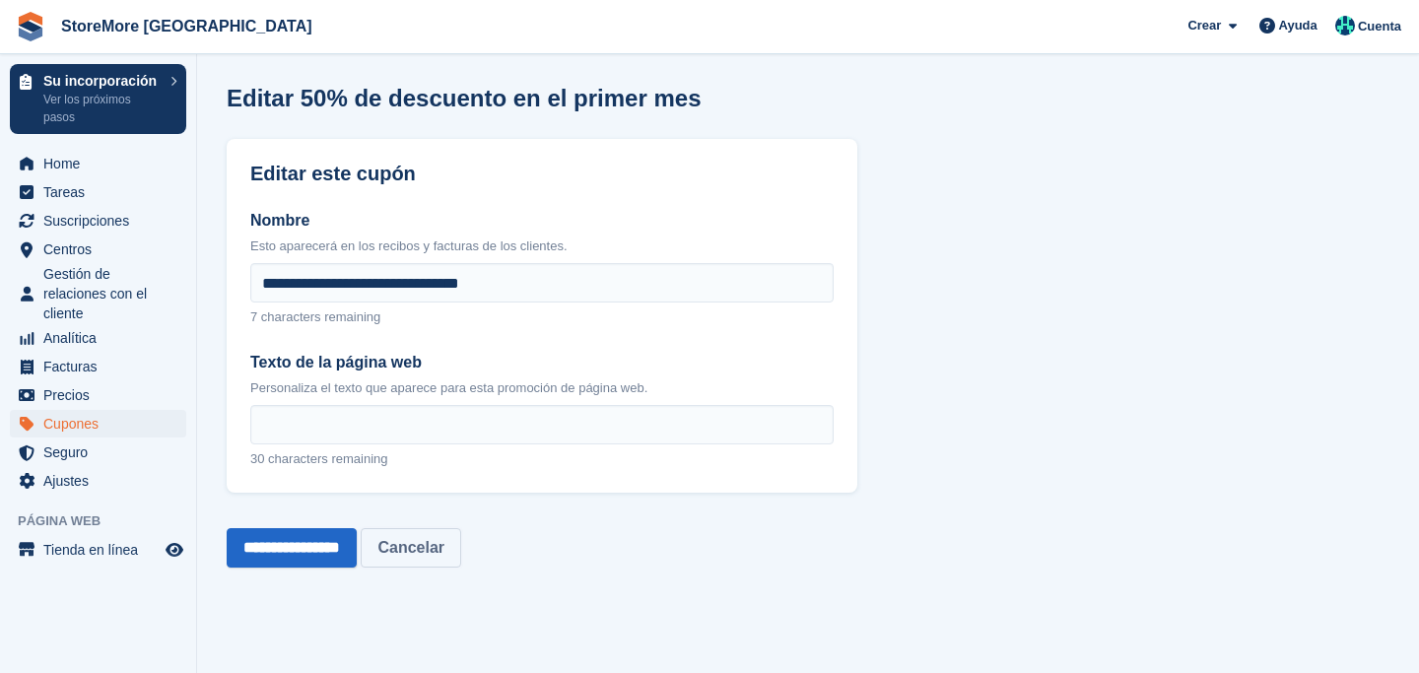
click at [442, 549] on link "Cancelar" at bounding box center [411, 547] width 101 height 39
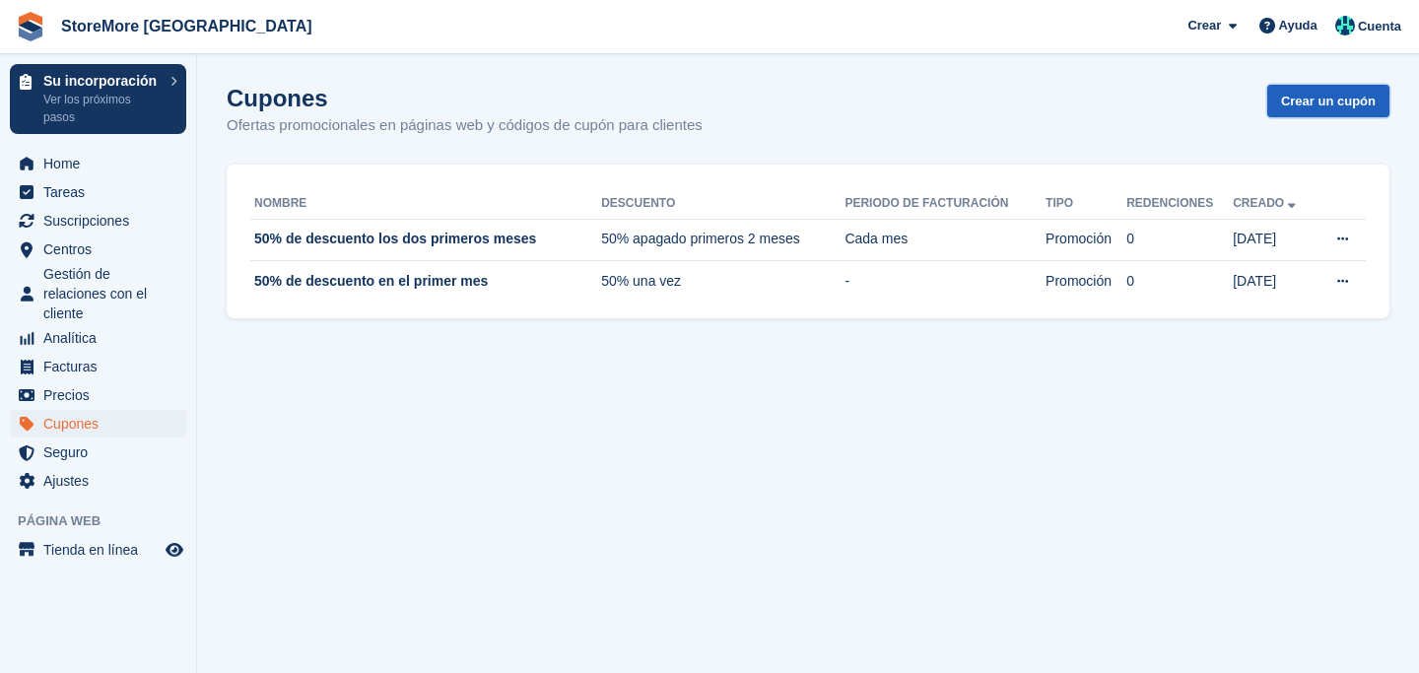
click at [1311, 104] on link "Crear un cupón" at bounding box center [1328, 101] width 122 height 33
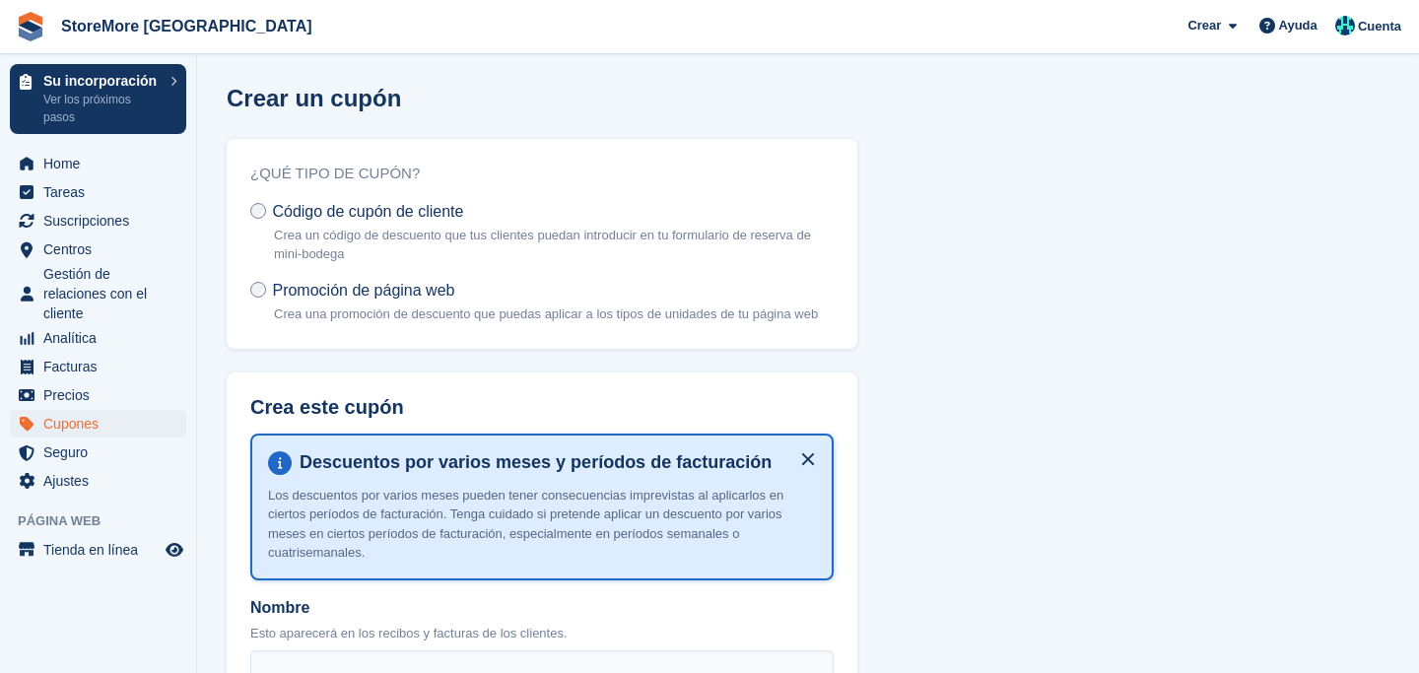
click at [527, 306] on p "Crea una promoción de descuento que puedas aplicar a los tipos de unidades de t…" at bounding box center [546, 315] width 544 height 20
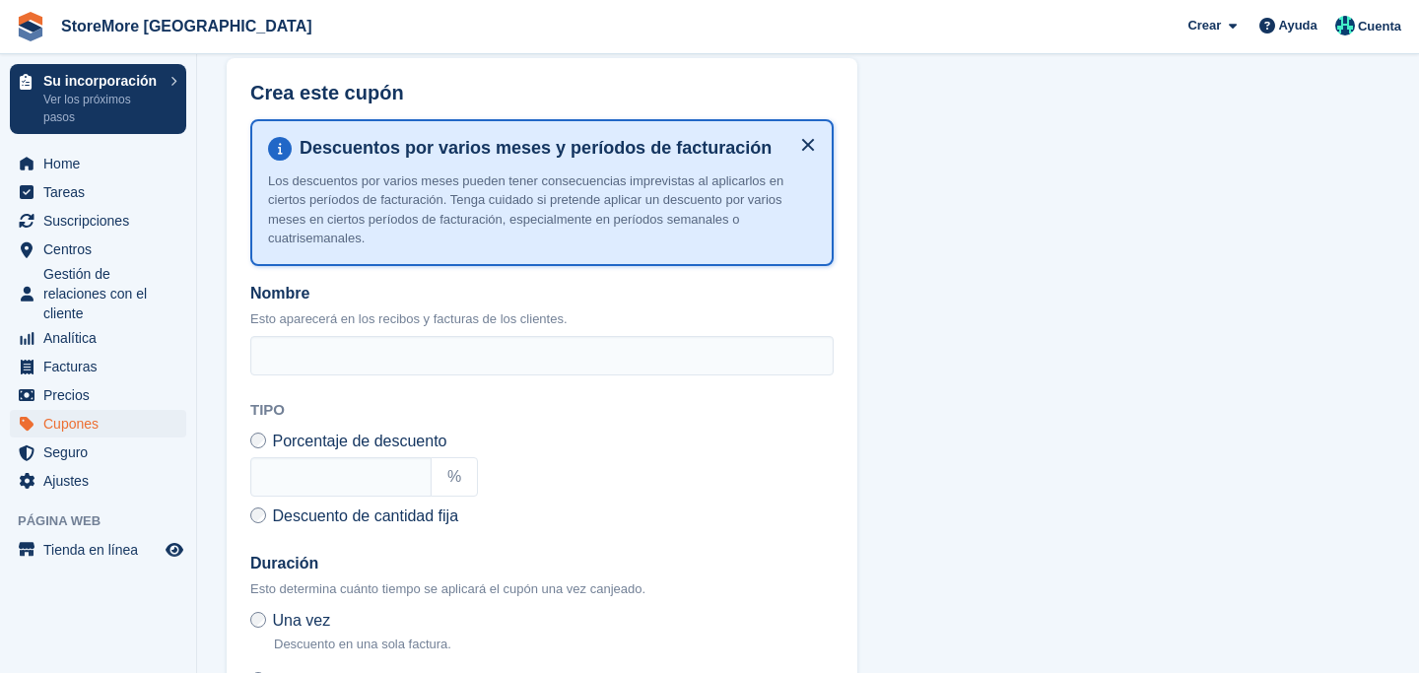
scroll to position [316, 0]
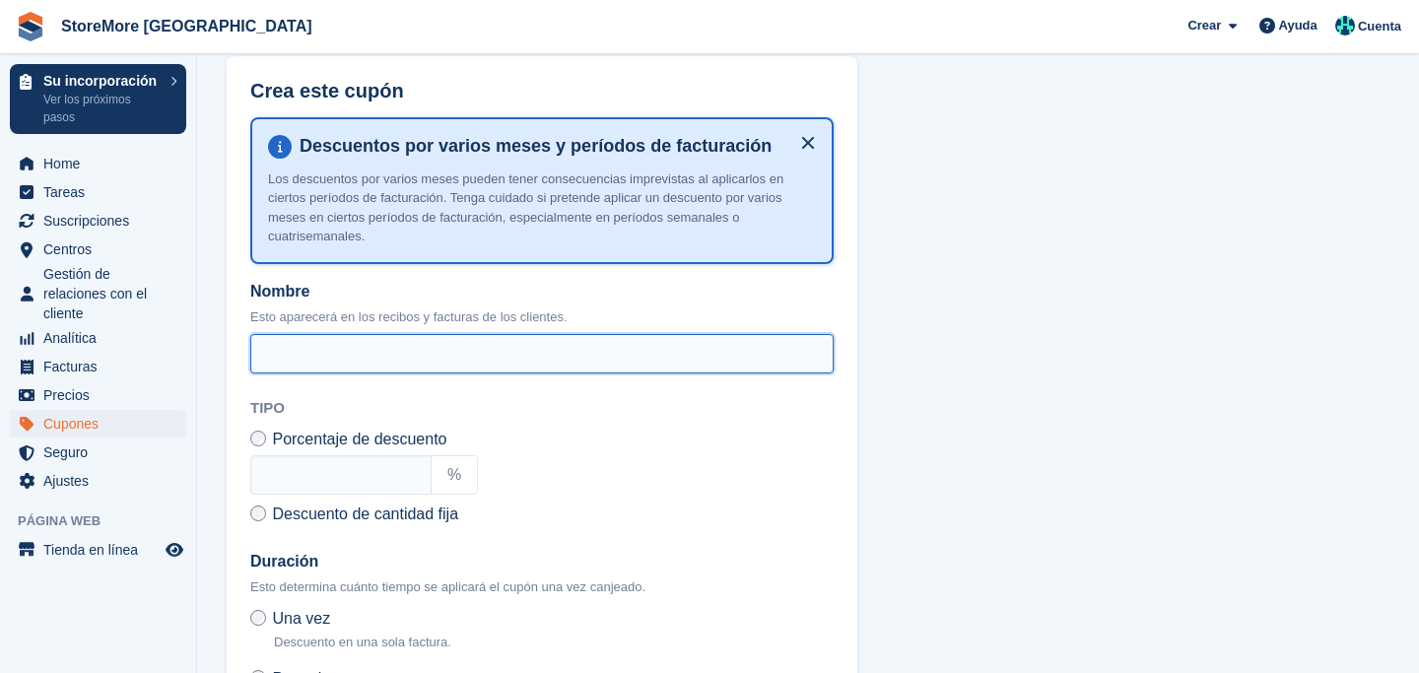
click at [451, 369] on input "Nombre" at bounding box center [541, 353] width 583 height 39
paste input "**********"
type input "**********"
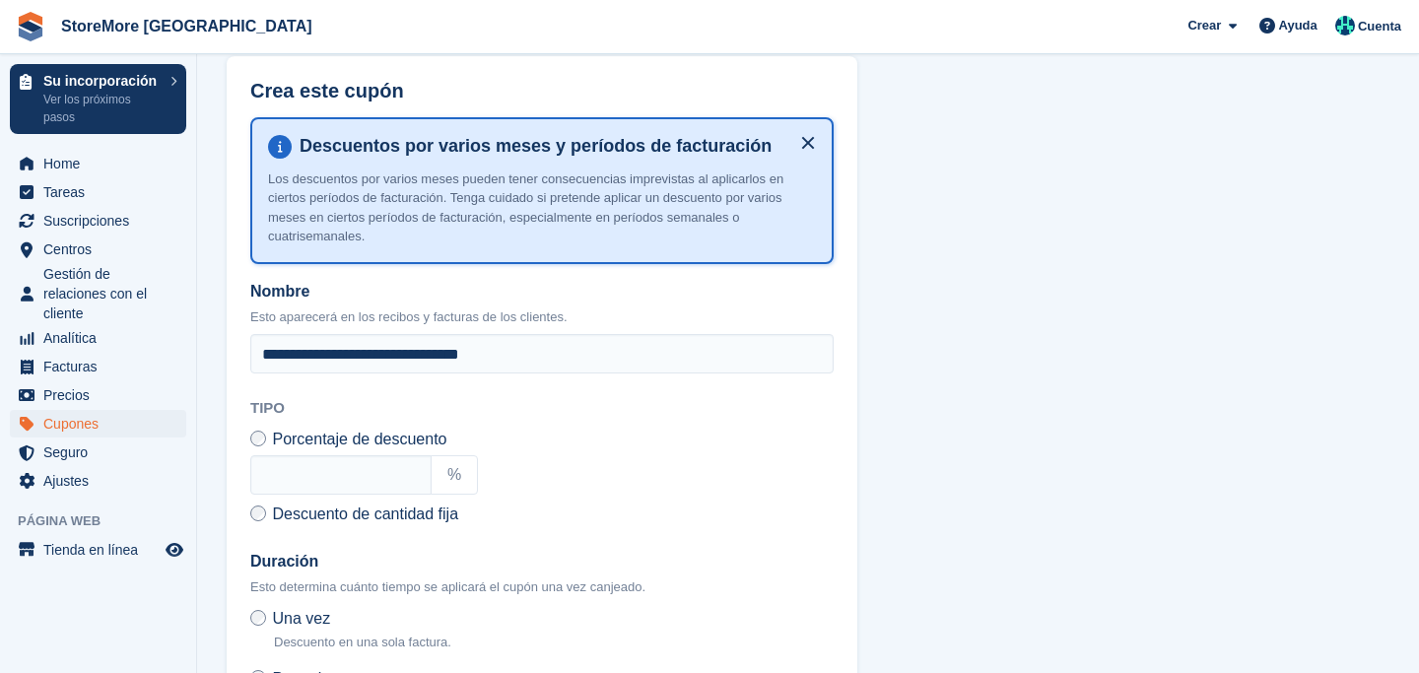
click at [551, 437] on div "**********" at bounding box center [542, 430] width 631 height 749
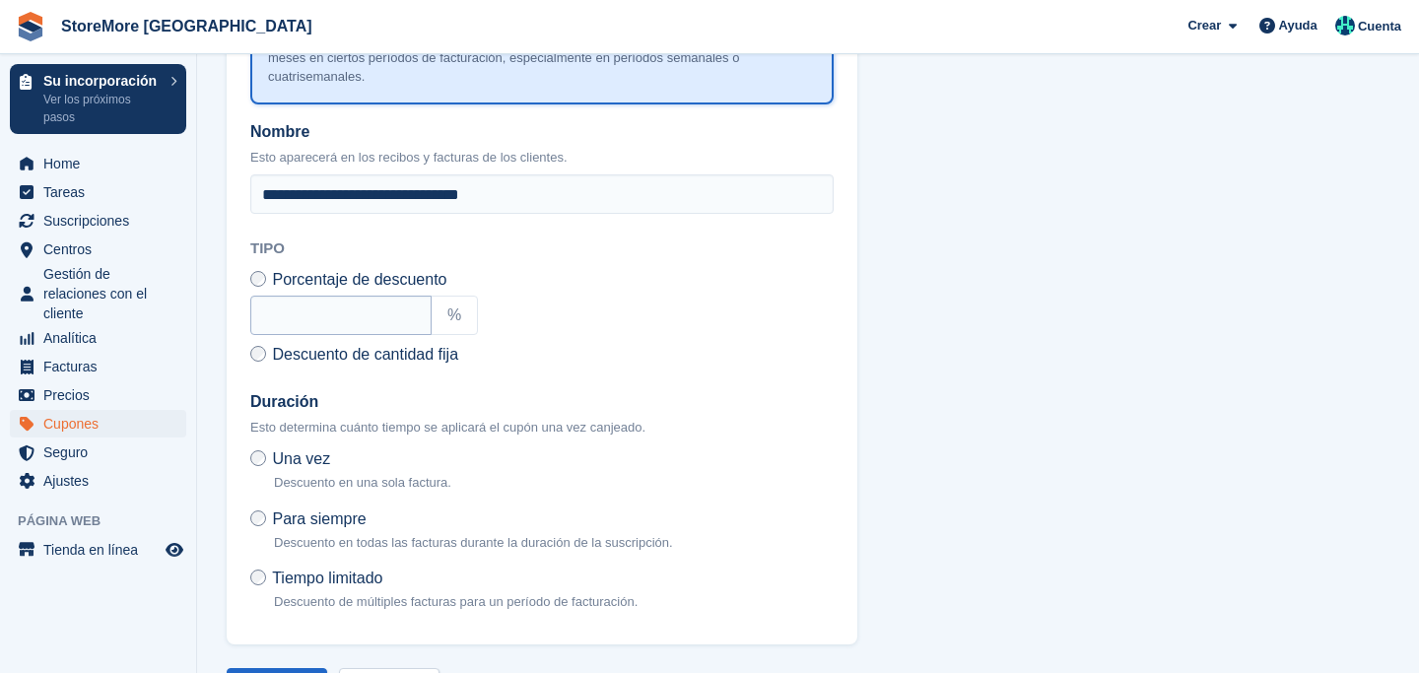
scroll to position [477, 0]
click at [396, 334] on input "text" at bounding box center [340, 314] width 181 height 39
type input "**"
click at [587, 360] on div "Descuento de cantidad fija $" at bounding box center [541, 354] width 583 height 24
click at [470, 323] on div "%" at bounding box center [454, 314] width 47 height 39
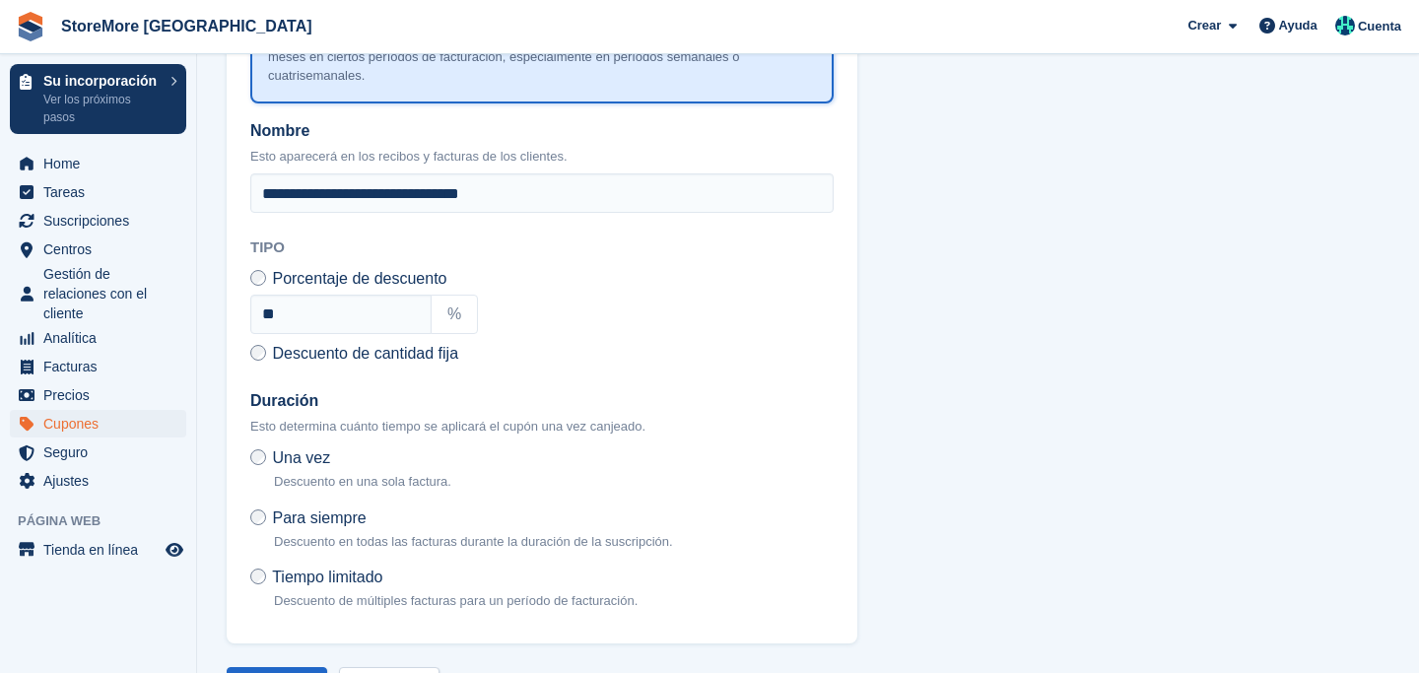
click at [548, 353] on div "**********" at bounding box center [542, 270] width 631 height 749
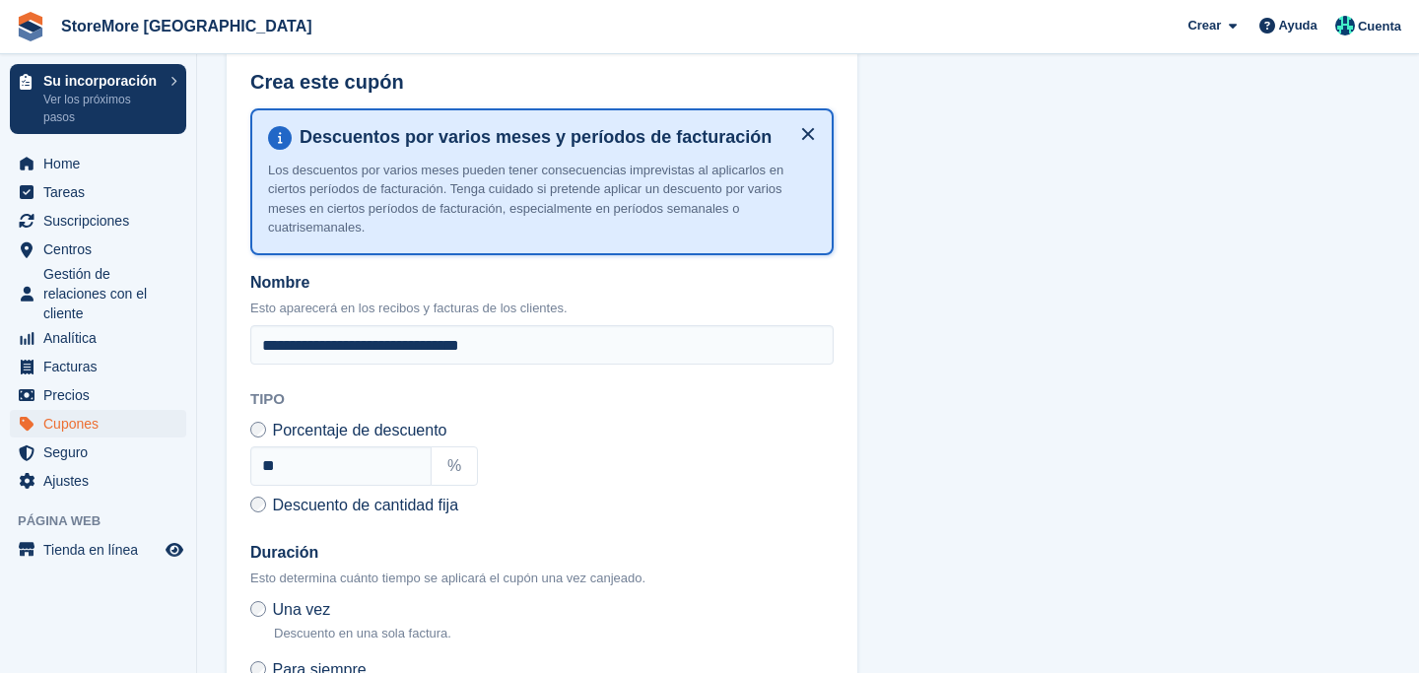
scroll to position [319, 0]
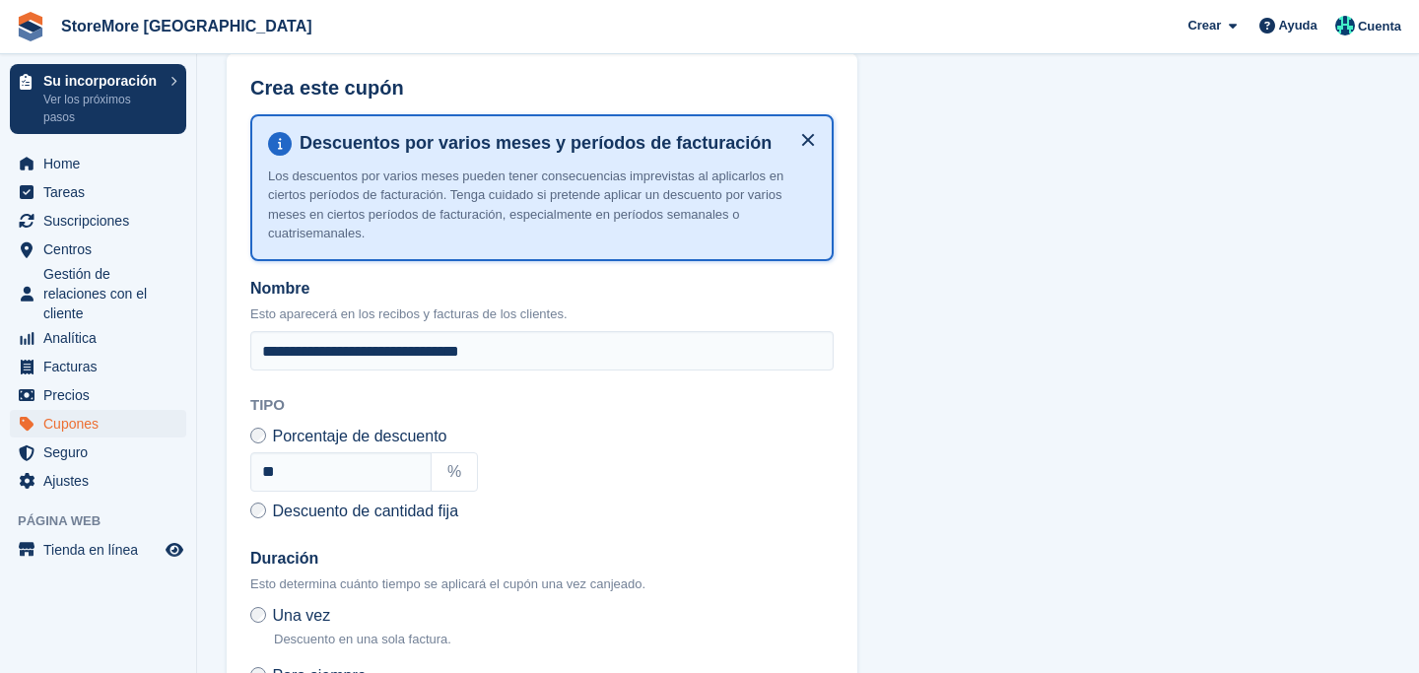
click at [805, 152] on button at bounding box center [808, 140] width 32 height 32
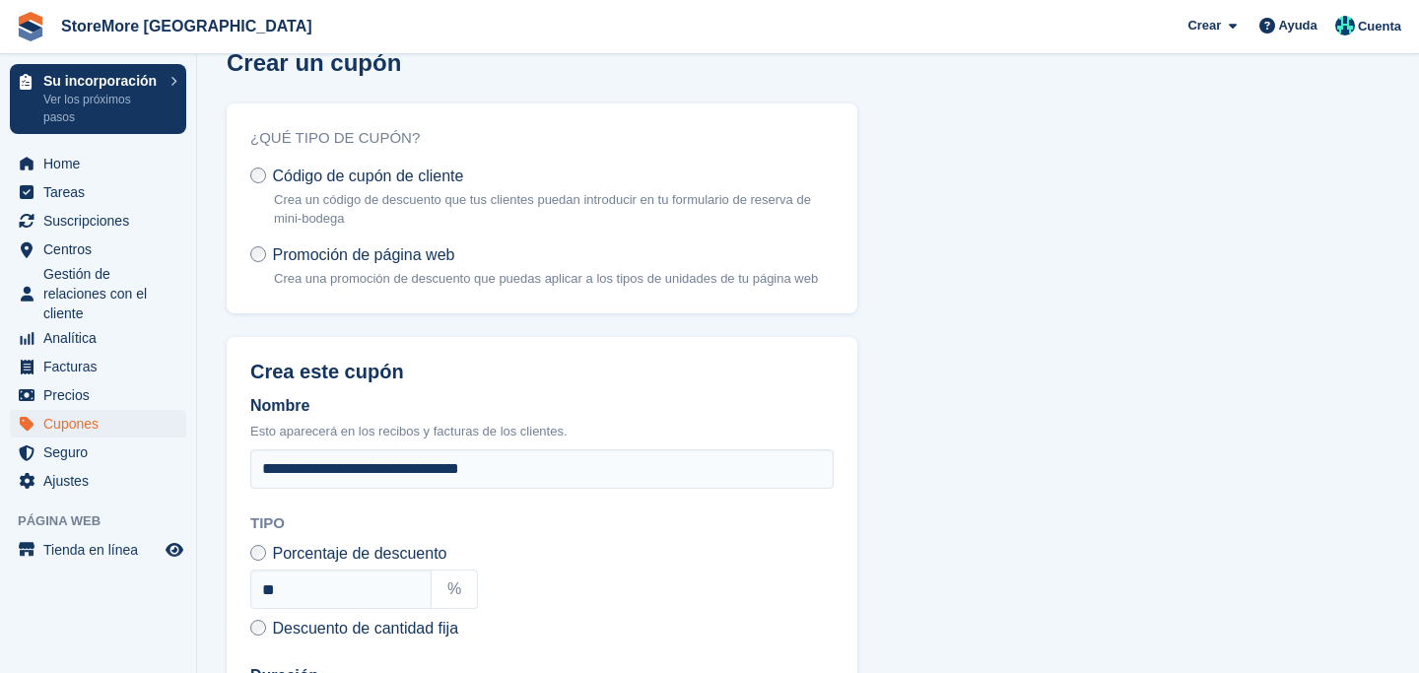
scroll to position [0, 0]
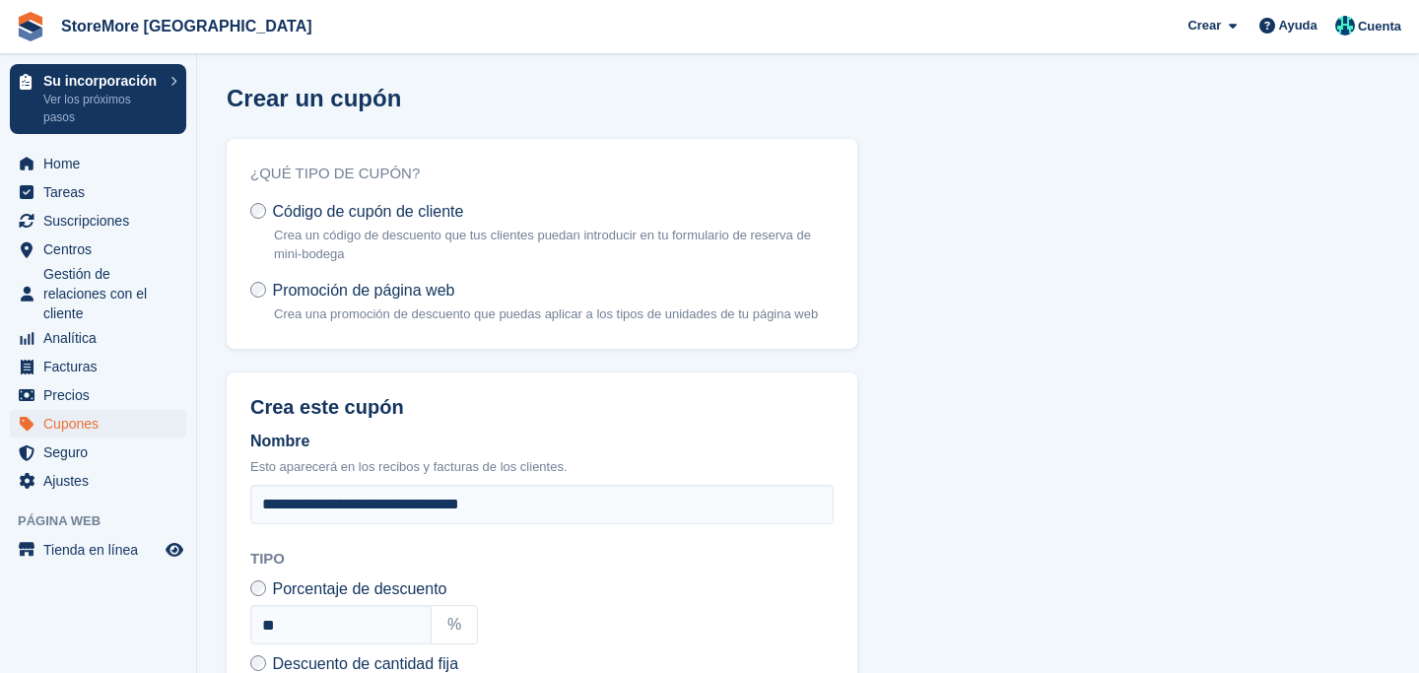
click at [453, 217] on span "Código de cupón de cliente" at bounding box center [367, 211] width 191 height 17
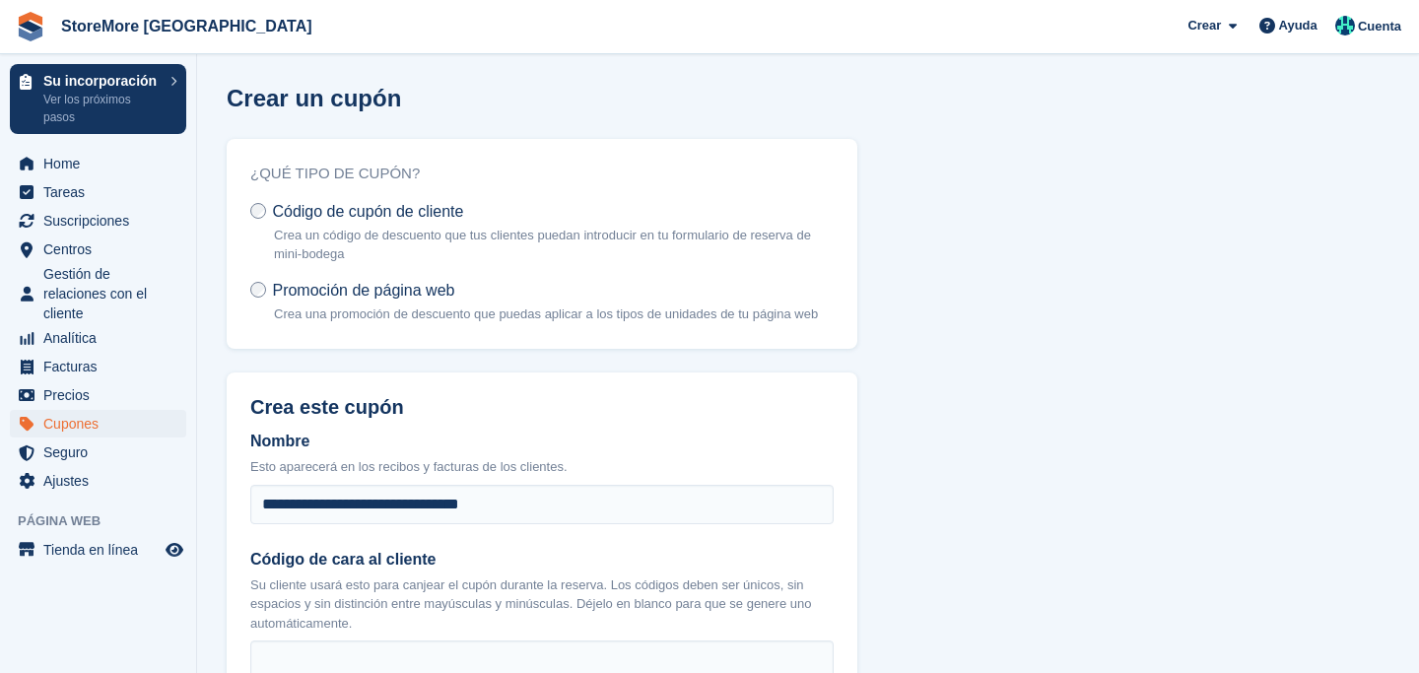
click at [395, 298] on label "Promoción de página web Crea una promoción de descuento que puedas aplicar a lo…" at bounding box center [534, 302] width 568 height 44
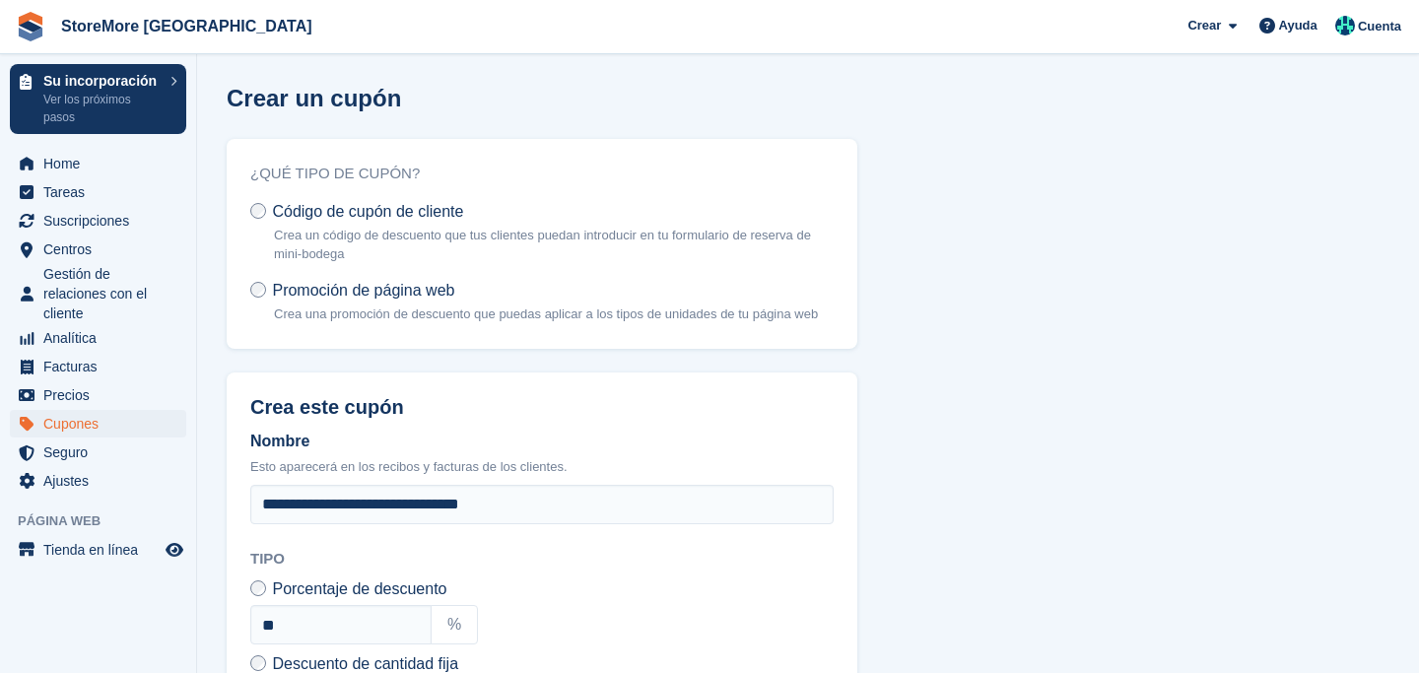
click at [265, 379] on form "**********" at bounding box center [542, 578] width 631 height 879
click at [351, 213] on span "Código de cupón de cliente" at bounding box center [367, 211] width 191 height 17
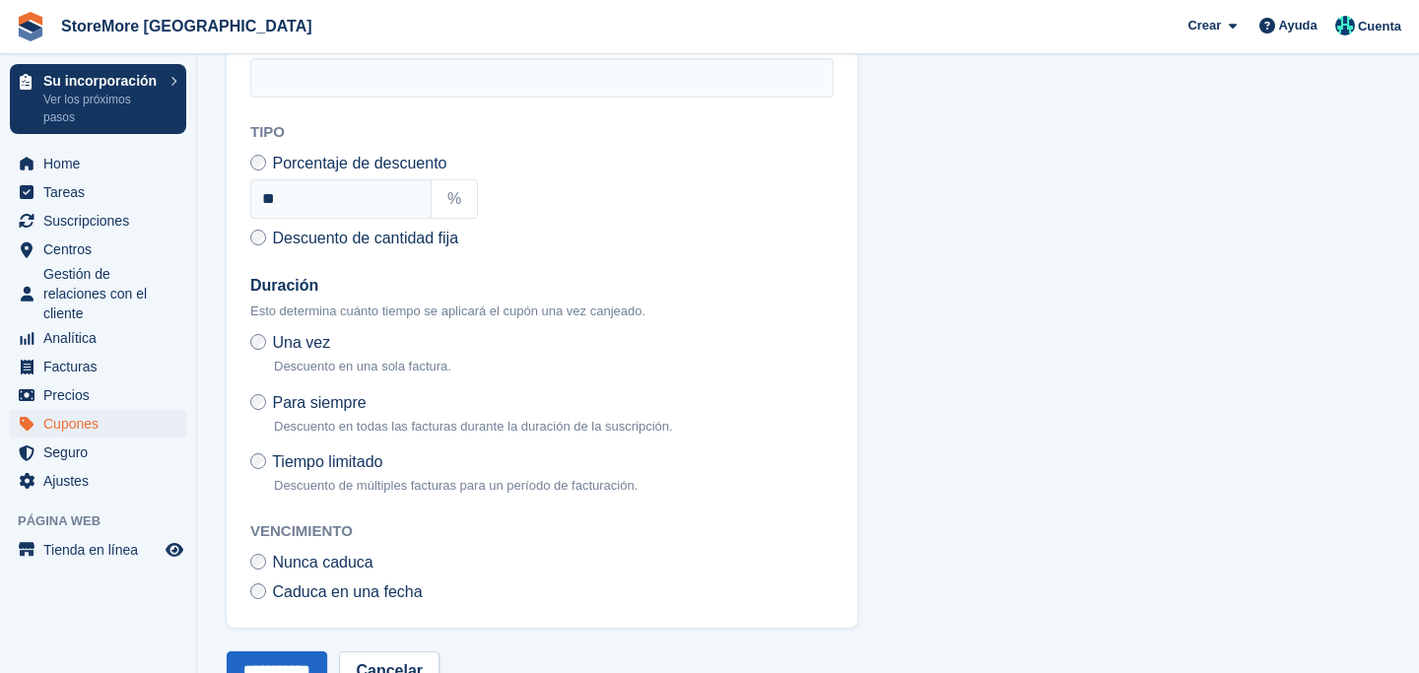
scroll to position [658, 0]
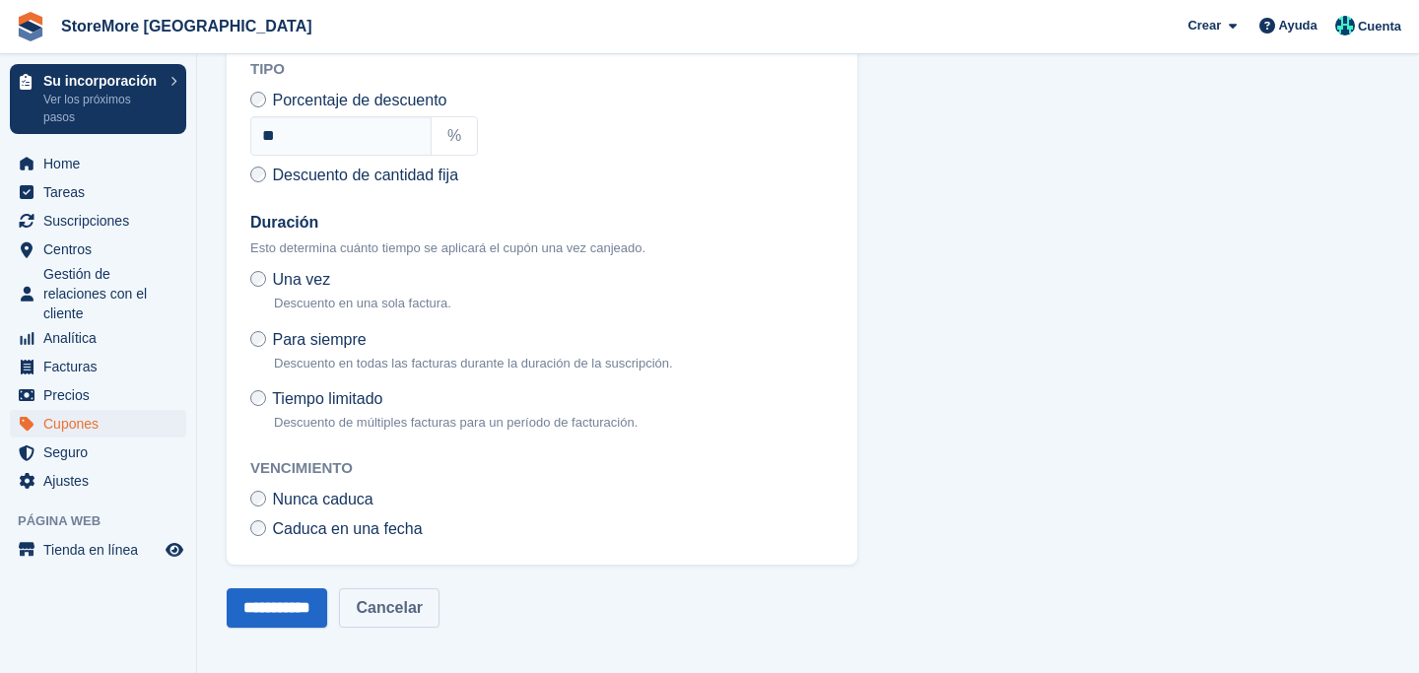
click at [414, 611] on link "Cancelar" at bounding box center [389, 607] width 101 height 39
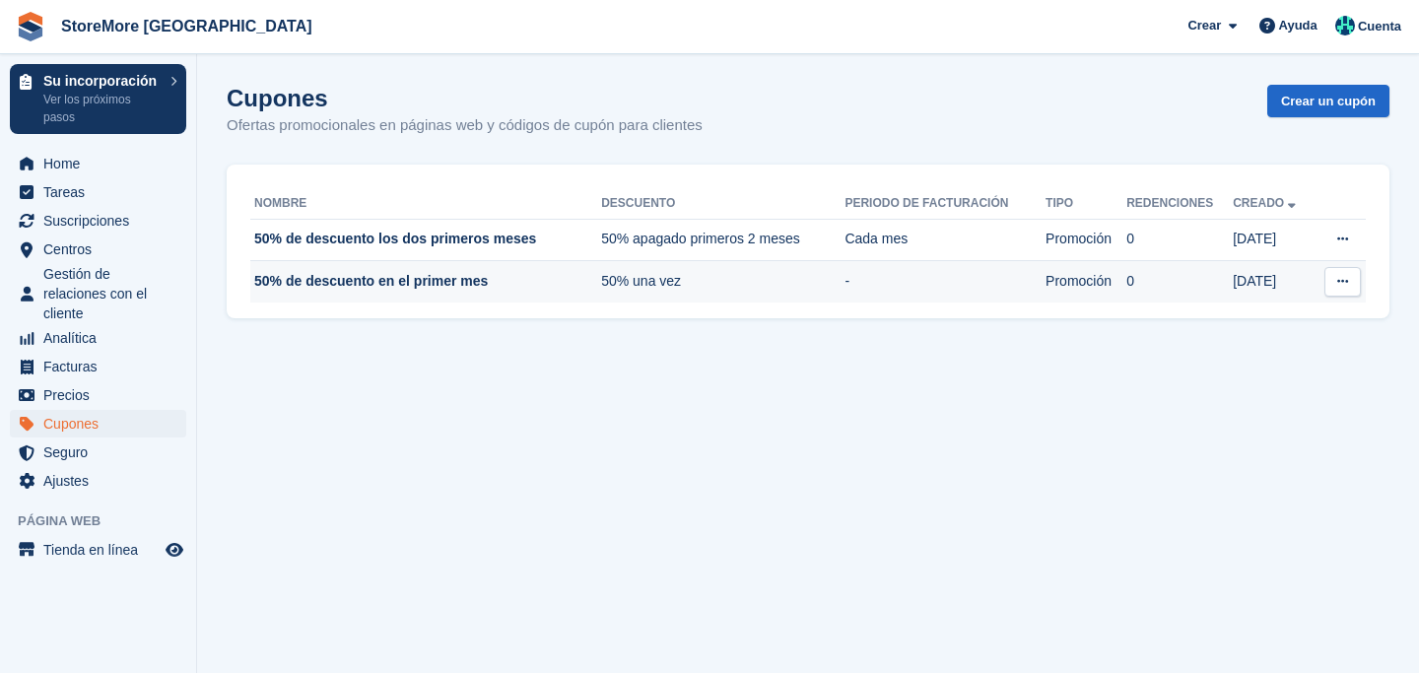
click at [471, 284] on td "50% de descuento en el primer mes" at bounding box center [425, 281] width 351 height 41
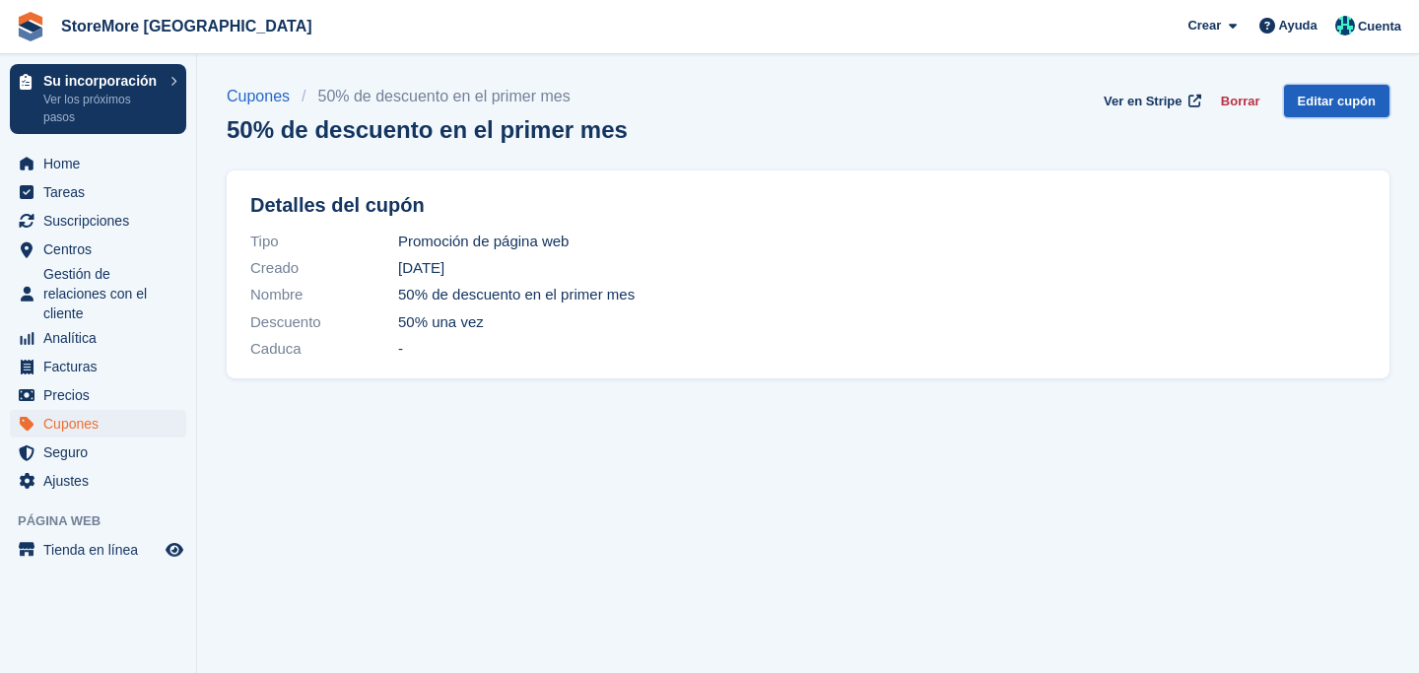
click at [1329, 102] on link "Editar cupón" at bounding box center [1336, 101] width 105 height 33
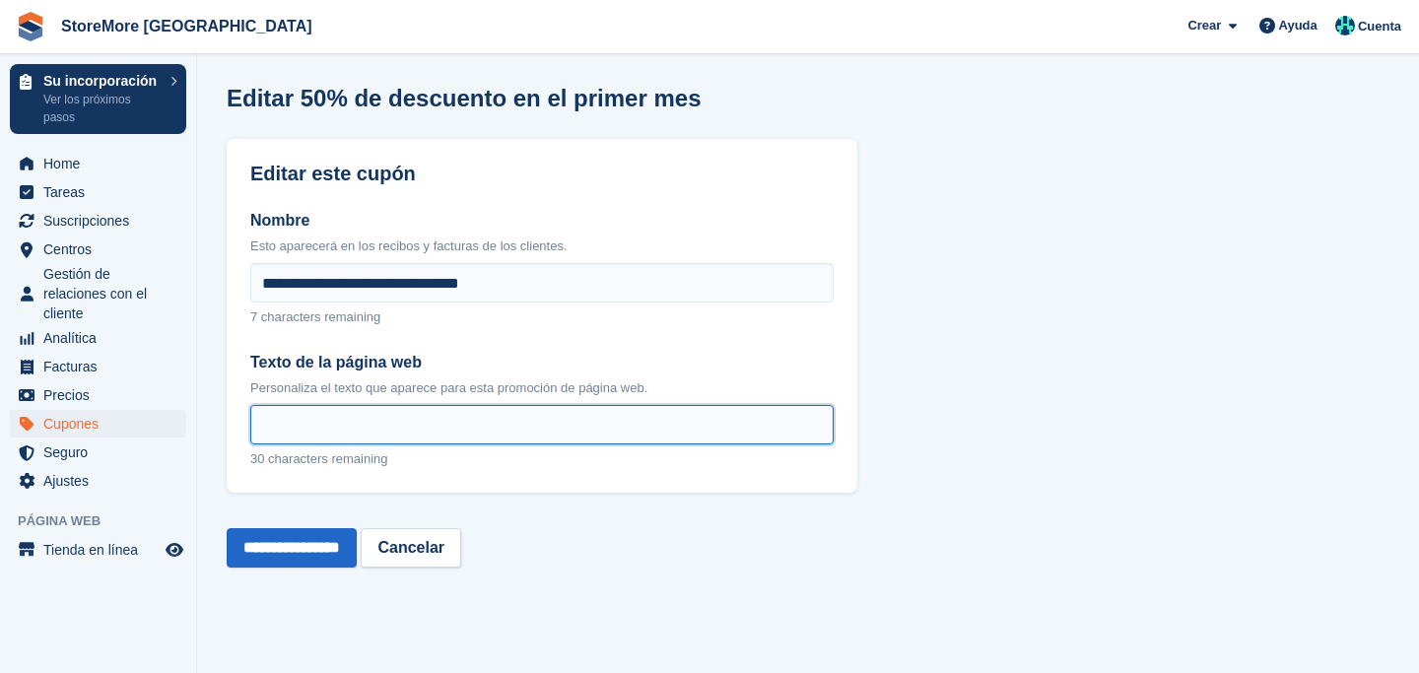
click at [448, 431] on input "Texto de la página web" at bounding box center [541, 424] width 583 height 39
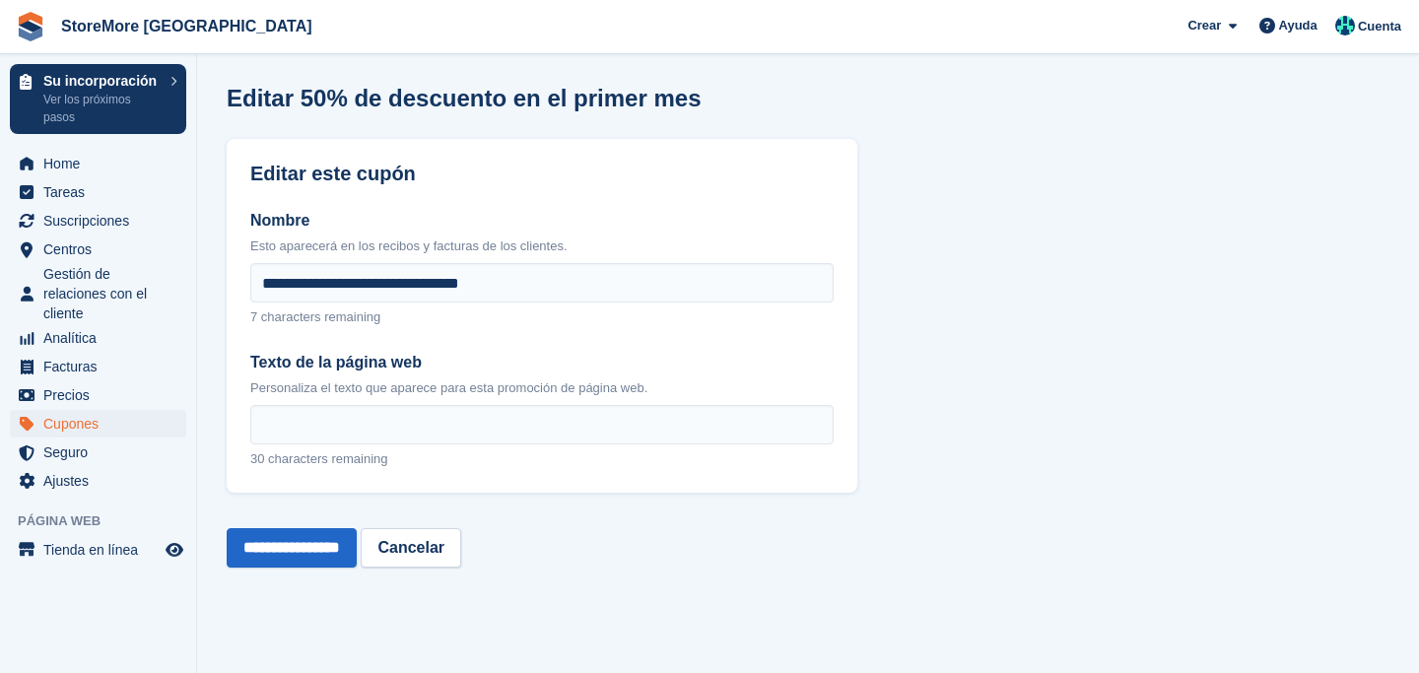
click at [444, 573] on div "**********" at bounding box center [542, 548] width 631 height 87
click at [444, 562] on link "Cancelar" at bounding box center [411, 547] width 101 height 39
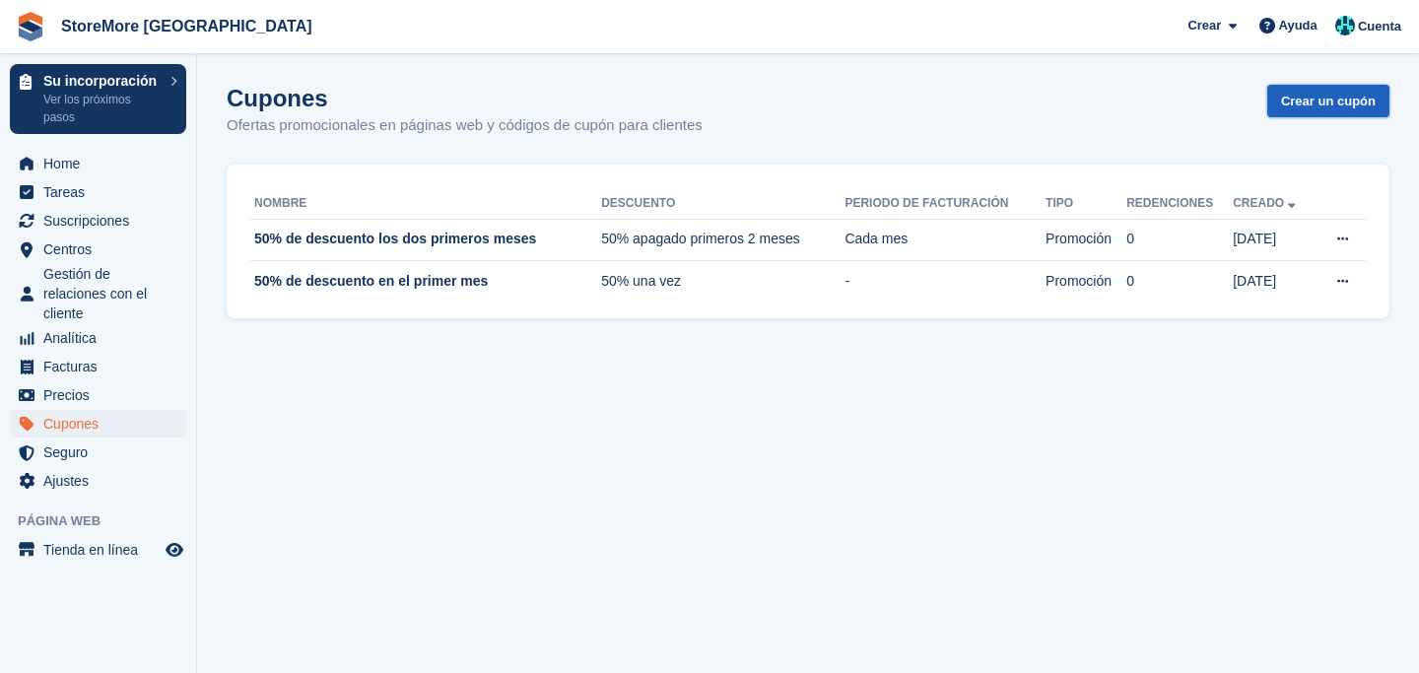
click at [1338, 108] on link "Crear un cupón" at bounding box center [1328, 101] width 122 height 33
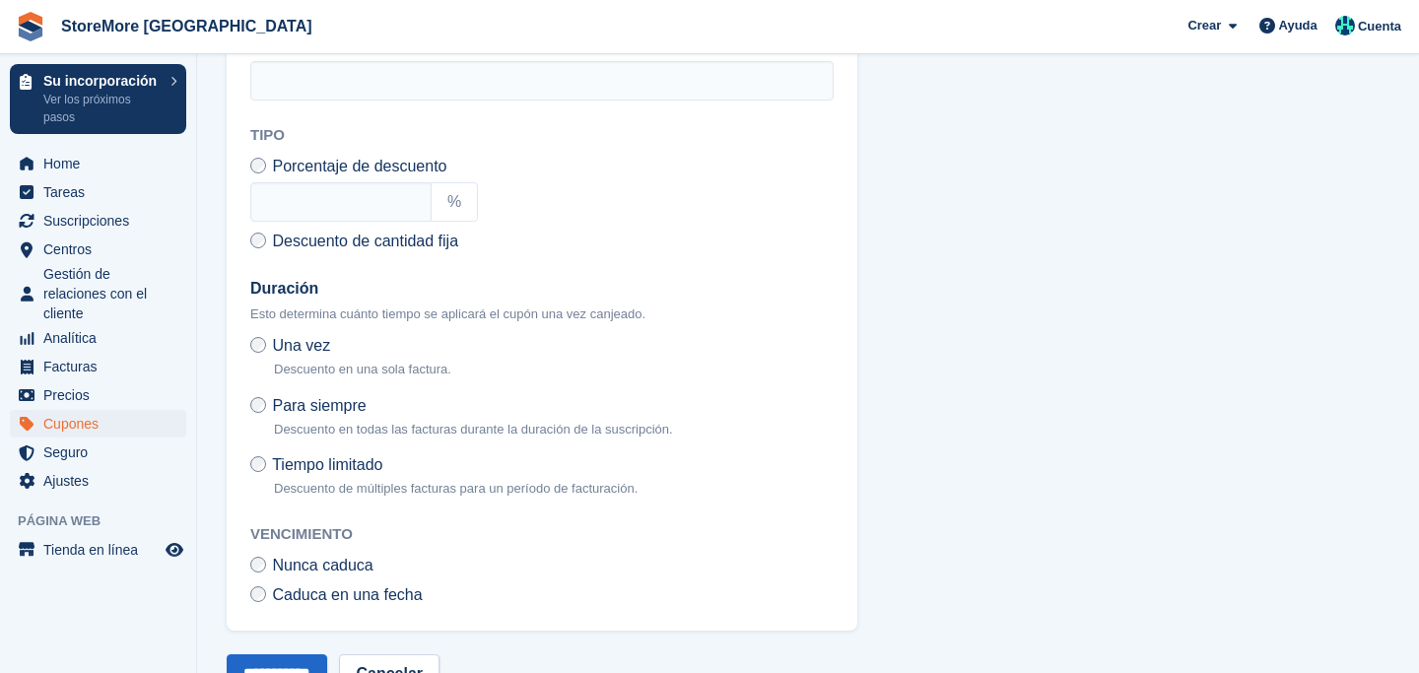
scroll to position [583, 0]
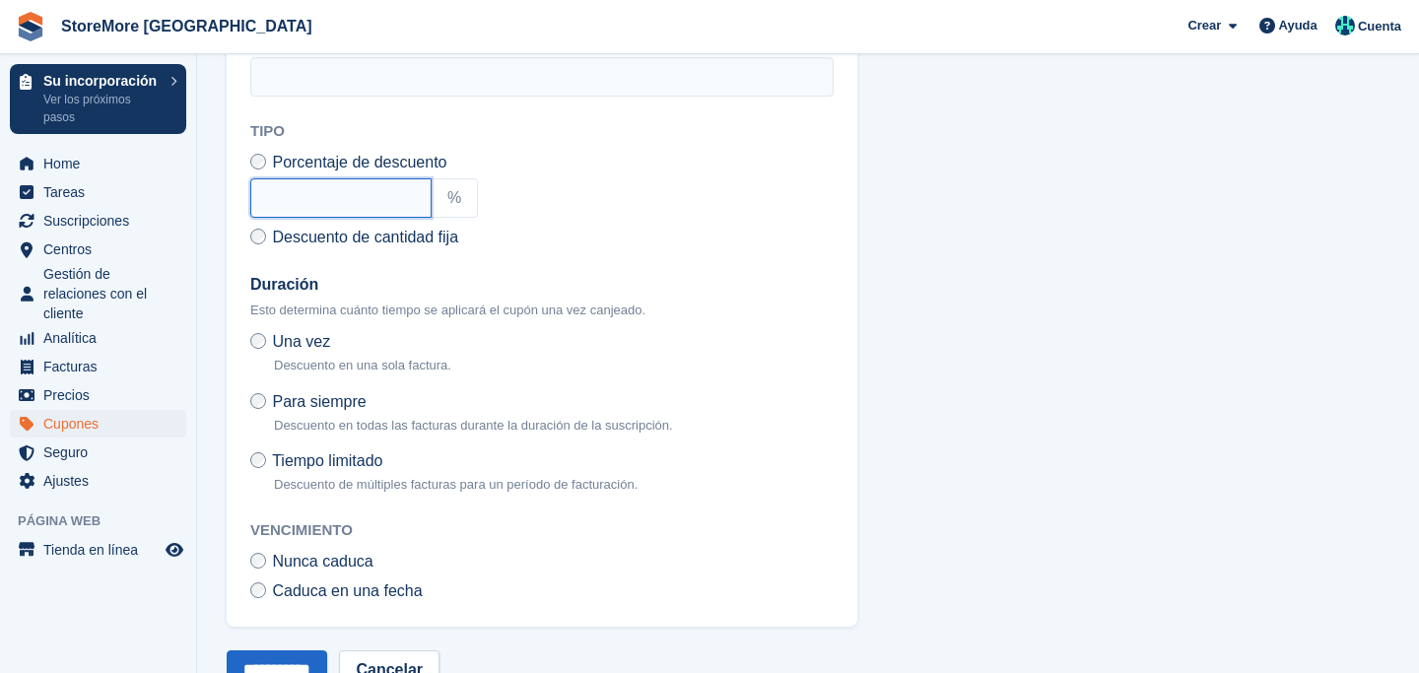
click at [386, 217] on input "text" at bounding box center [340, 197] width 181 height 39
type input "**"
click at [681, 218] on div "** %" at bounding box center [541, 197] width 583 height 39
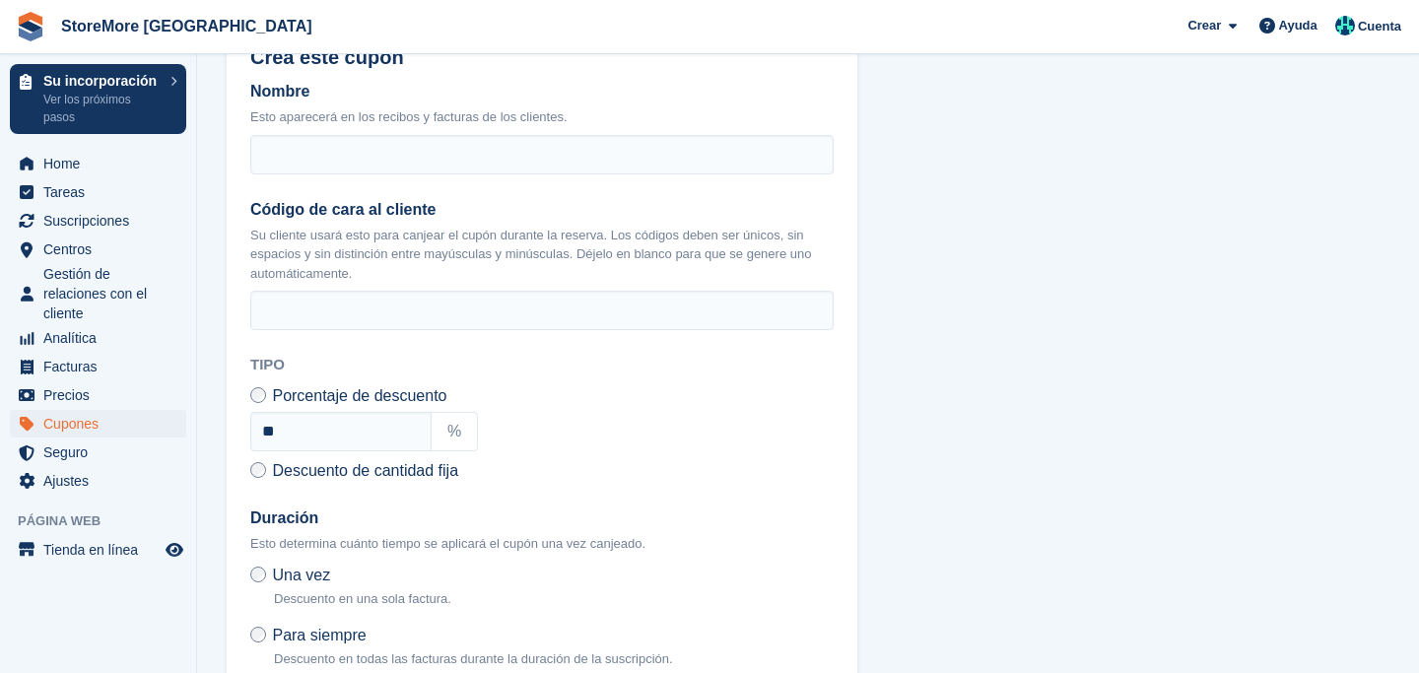
scroll to position [343, 0]
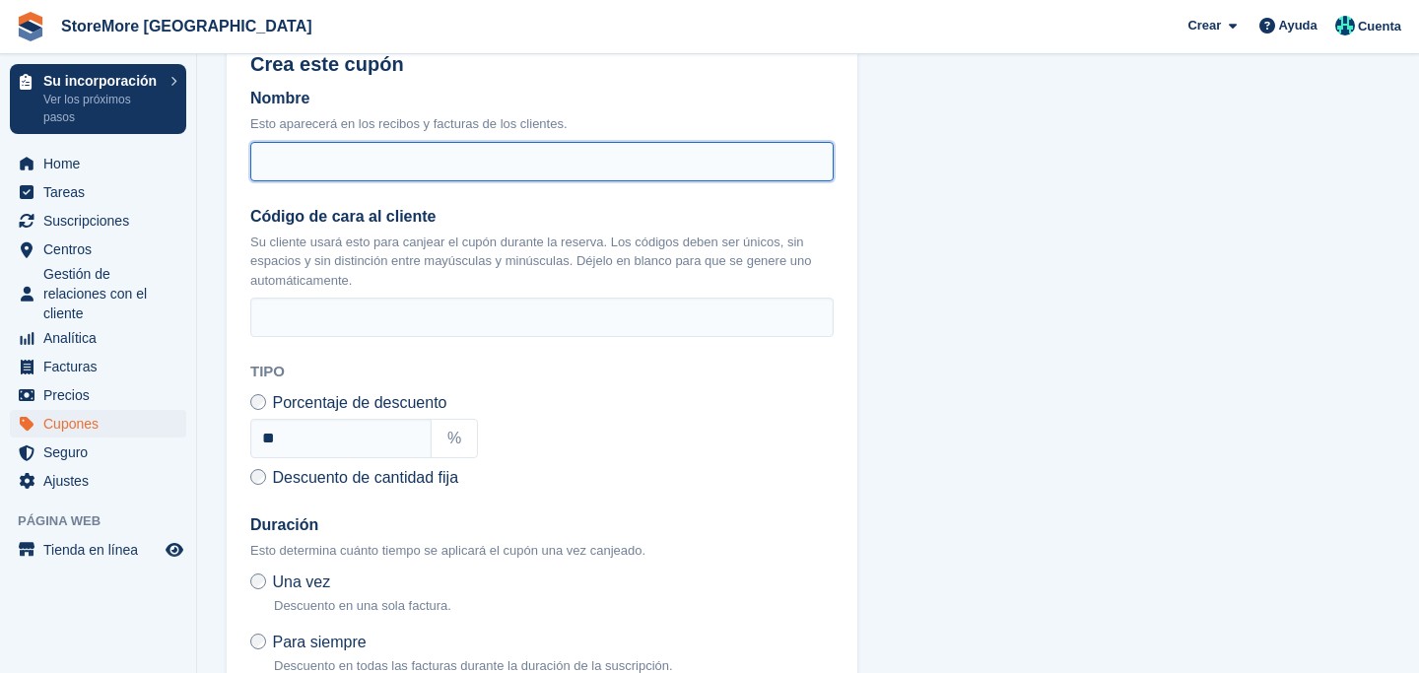
click at [499, 179] on input "Nombre" at bounding box center [541, 161] width 583 height 39
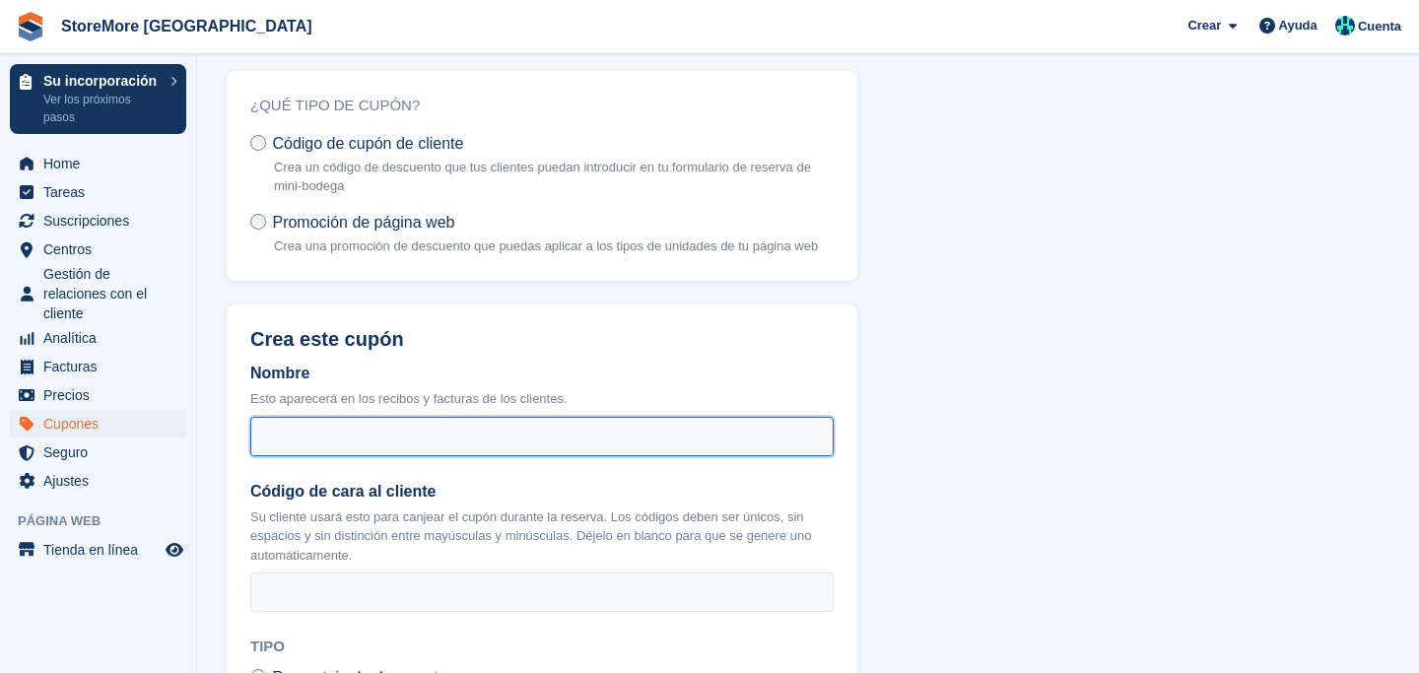
scroll to position [64, 0]
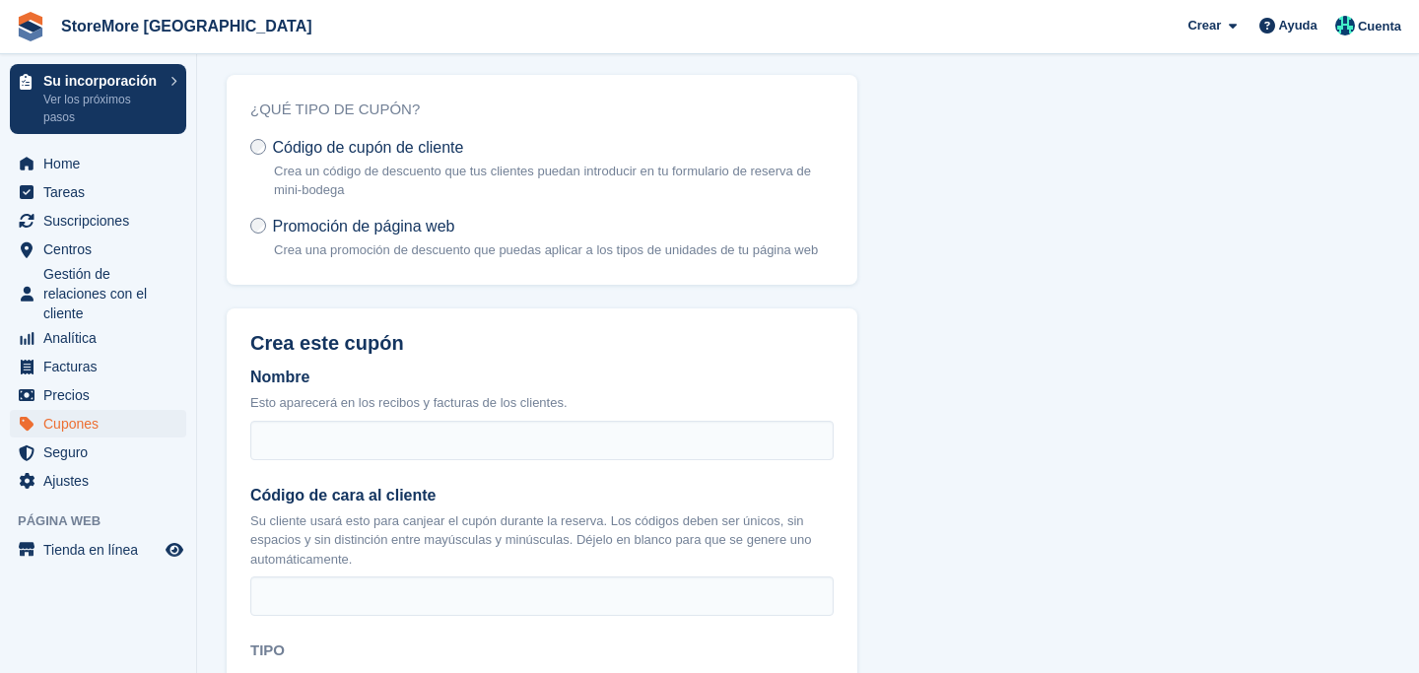
click at [374, 225] on span "Promoción de página web" at bounding box center [363, 226] width 182 height 17
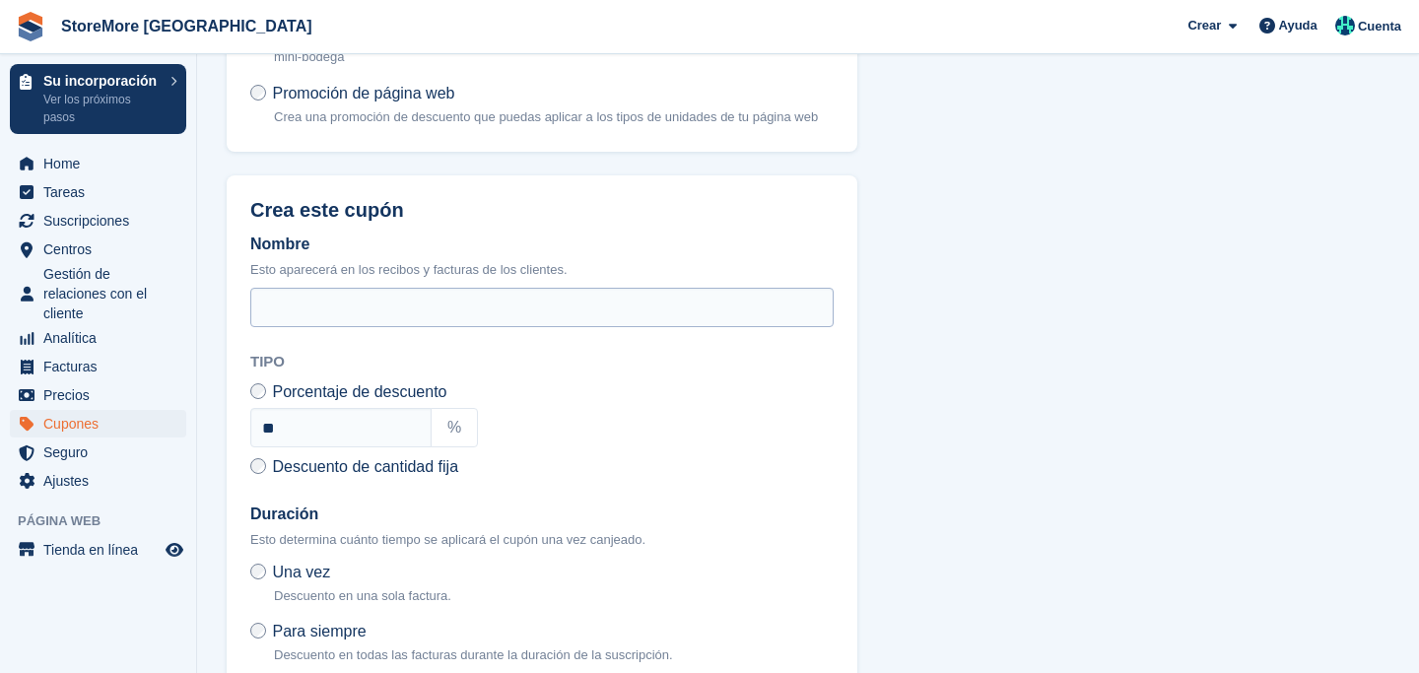
scroll to position [271, 0]
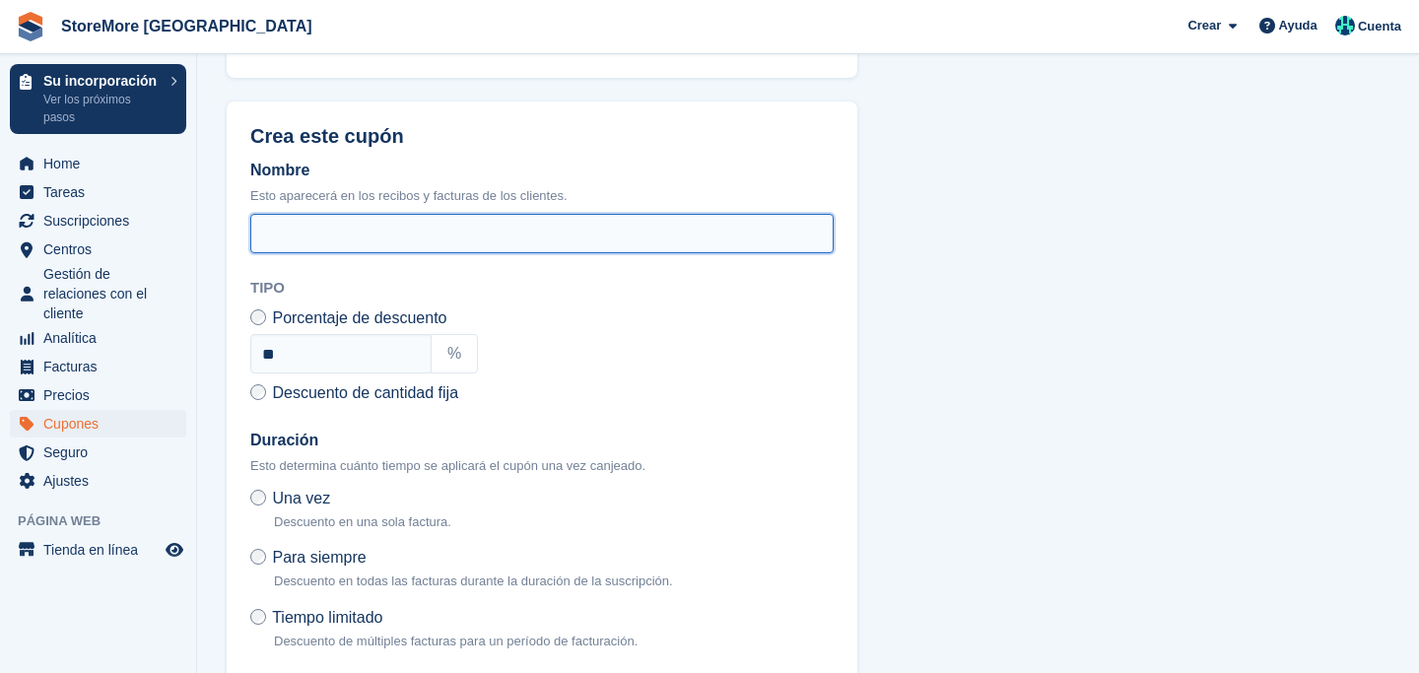
click at [358, 250] on input "Nombre" at bounding box center [541, 233] width 583 height 39
paste input "**********"
type input "**********"
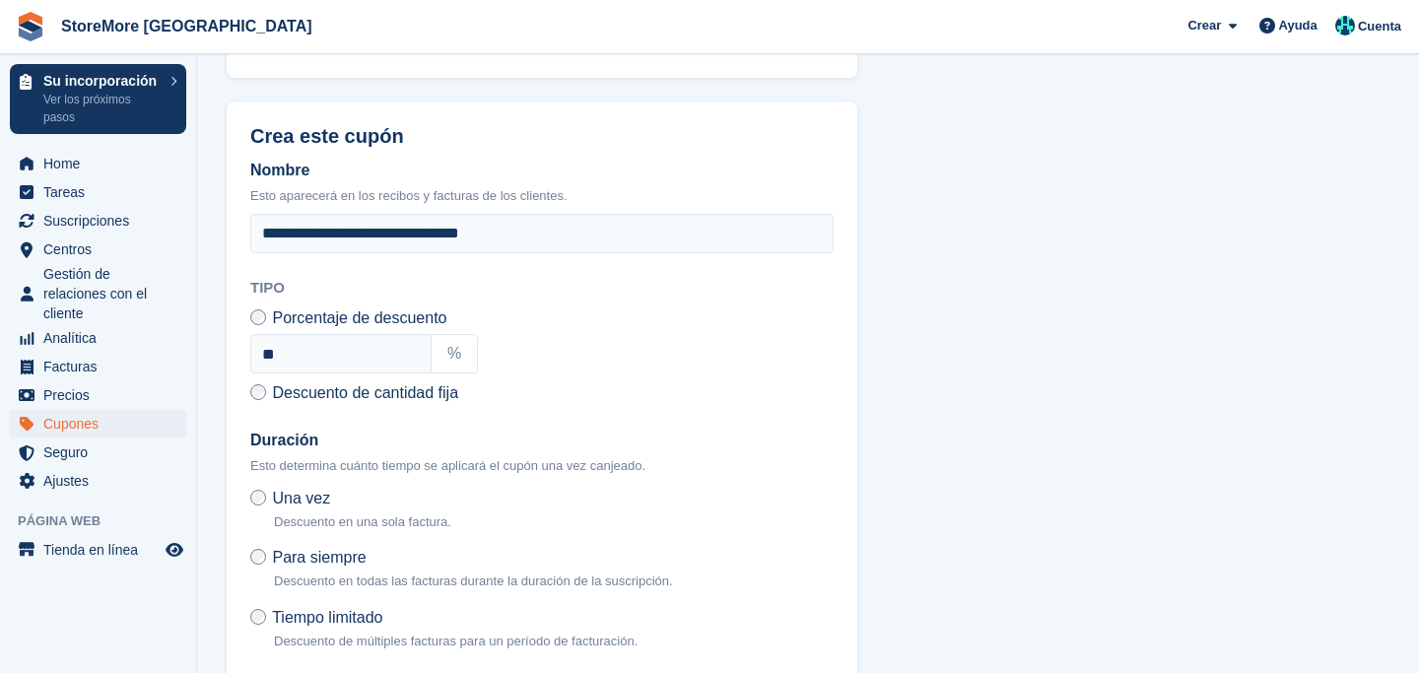
click at [488, 300] on h2 "Tipo" at bounding box center [541, 288] width 583 height 23
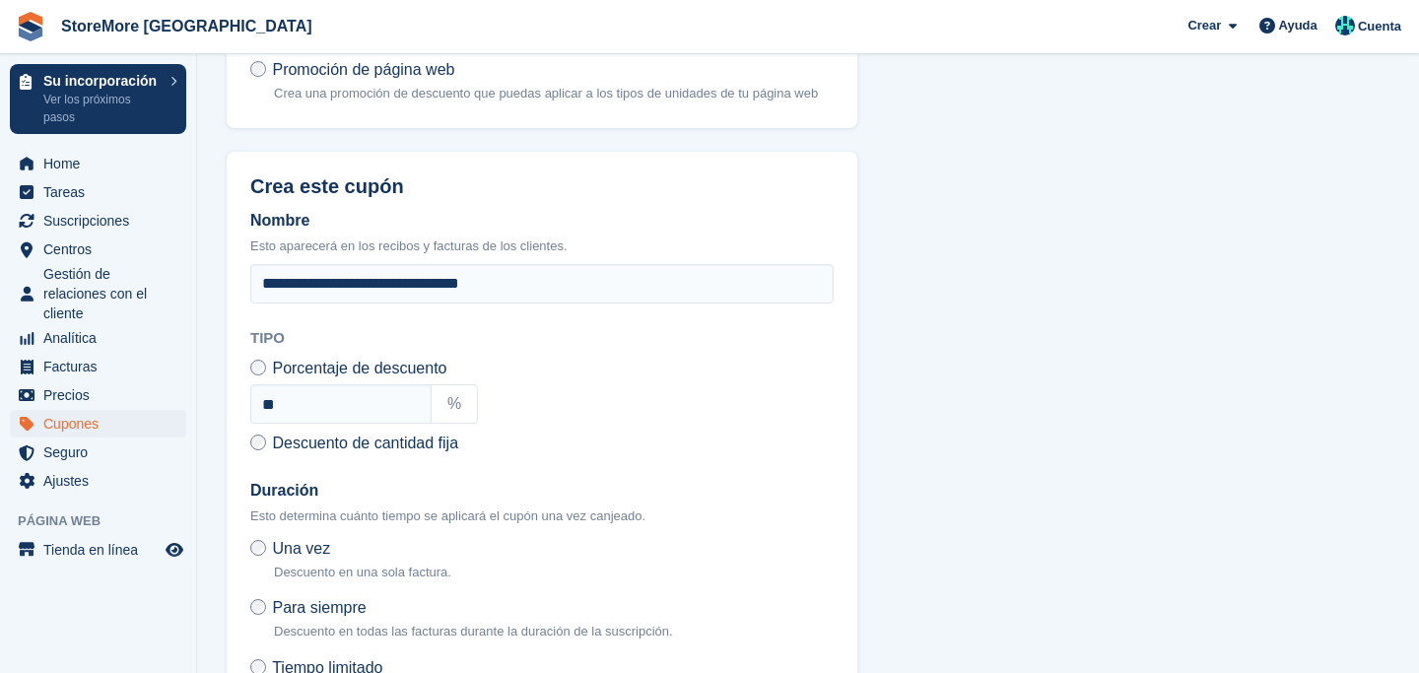
scroll to position [227, 0]
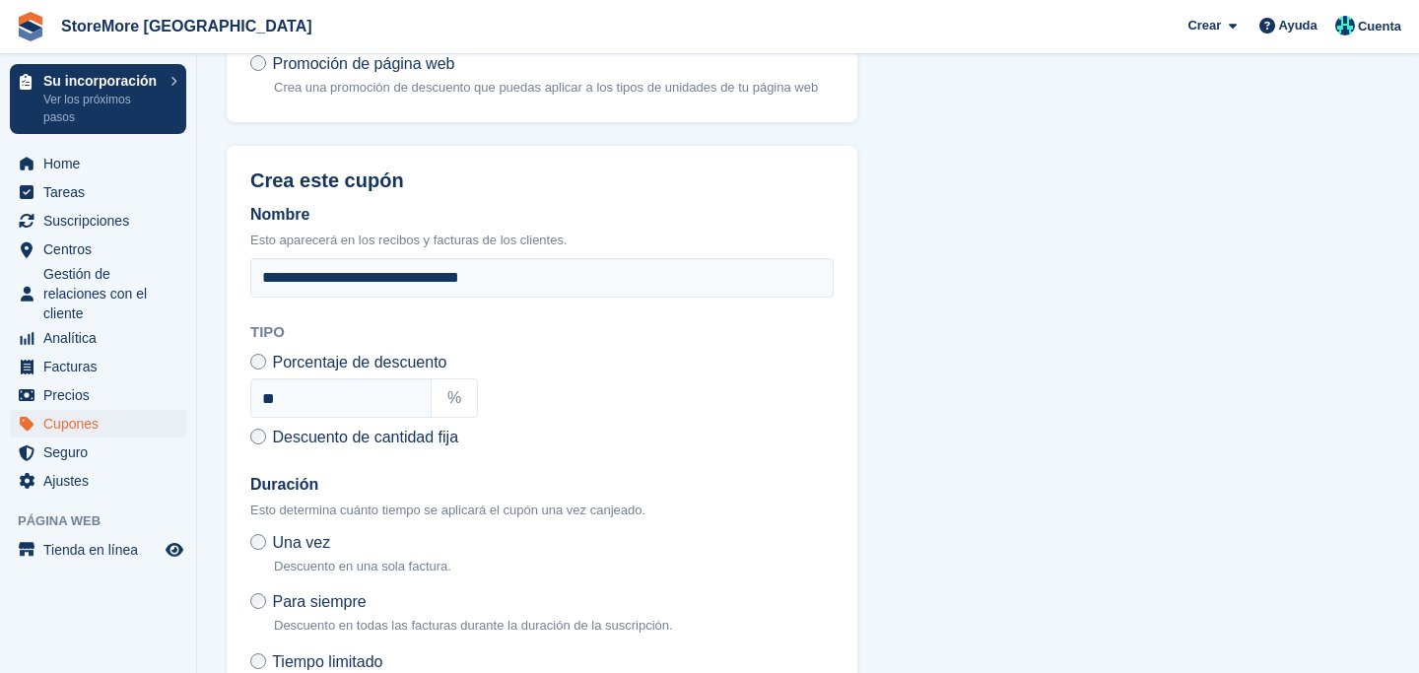
click at [214, 392] on section "**********" at bounding box center [808, 304] width 1222 height 1063
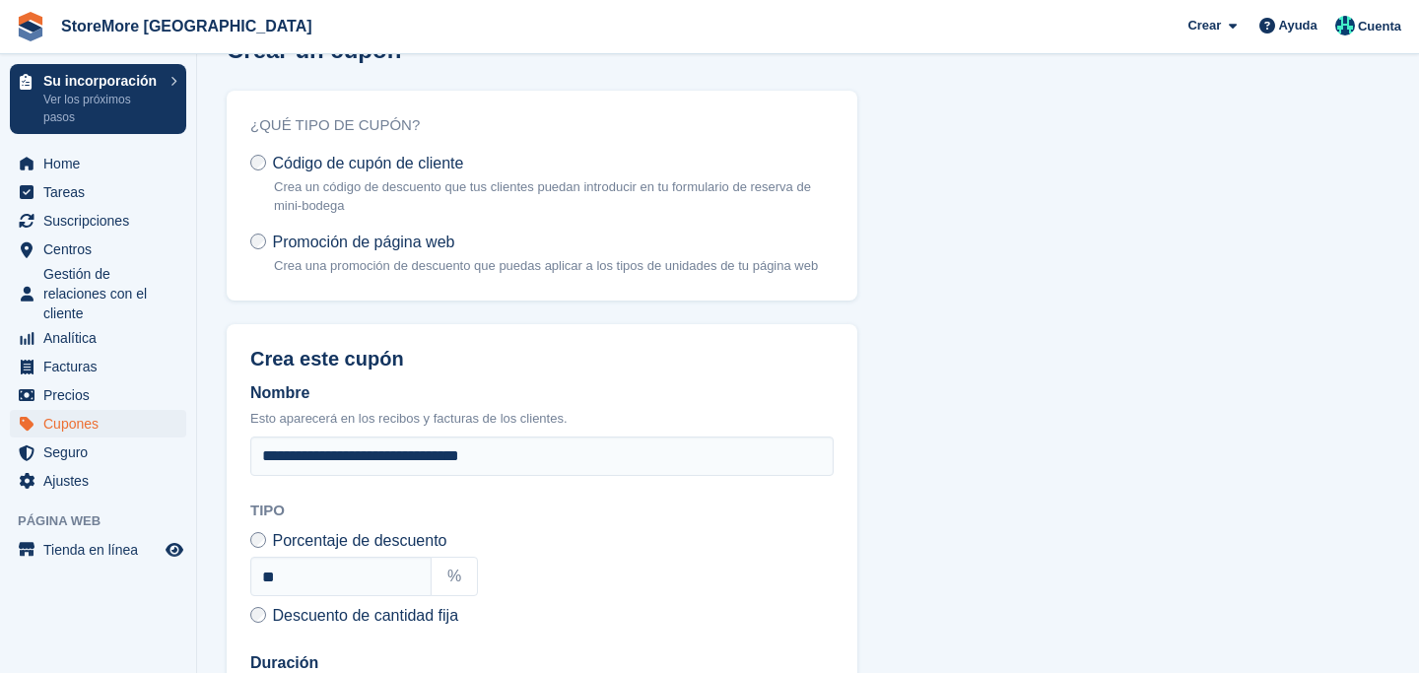
scroll to position [43, 0]
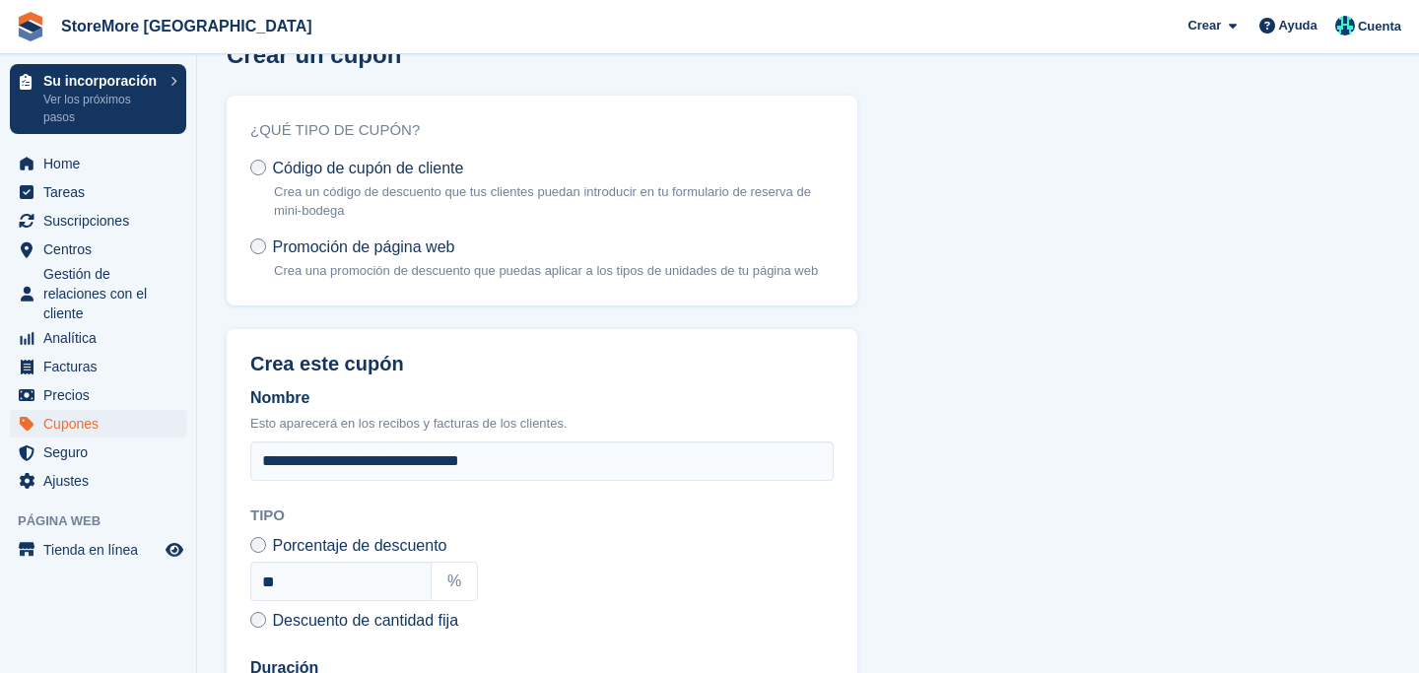
click at [221, 330] on section "**********" at bounding box center [808, 488] width 1222 height 1063
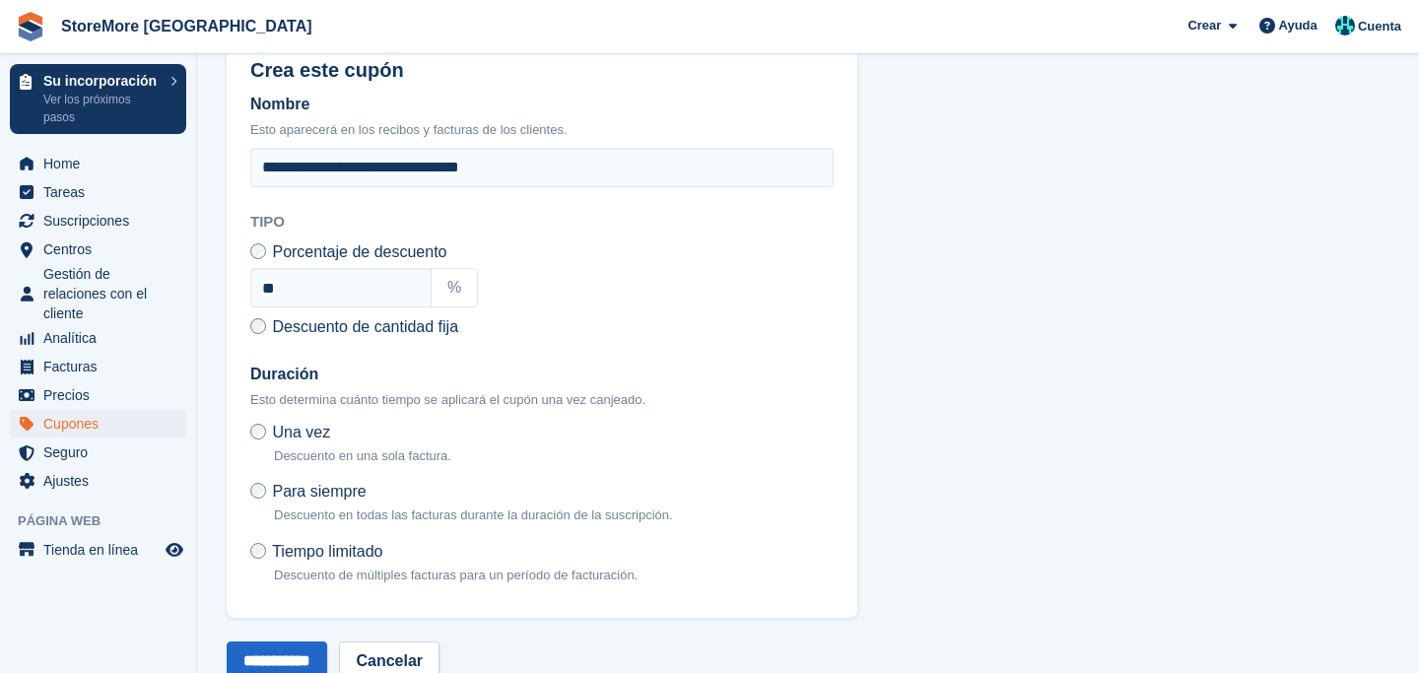
scroll to position [403, 0]
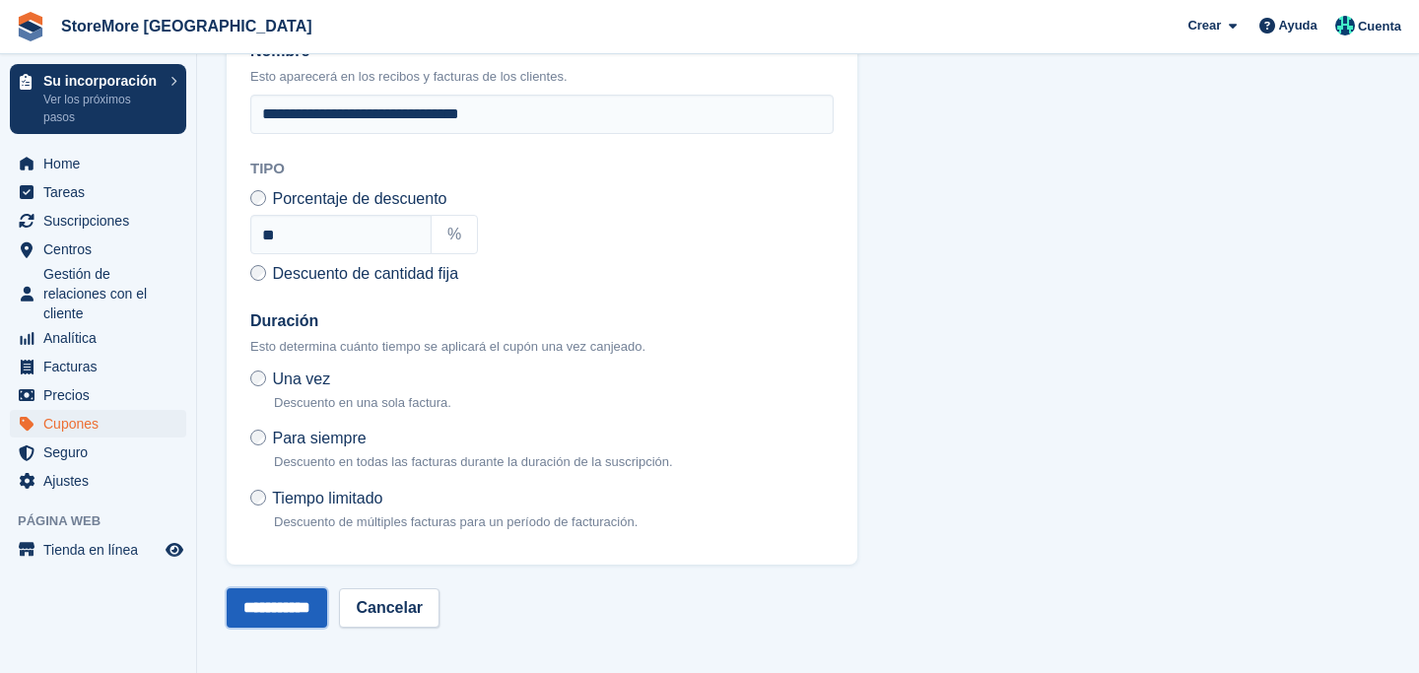
click at [279, 595] on input "**********" at bounding box center [277, 607] width 101 height 39
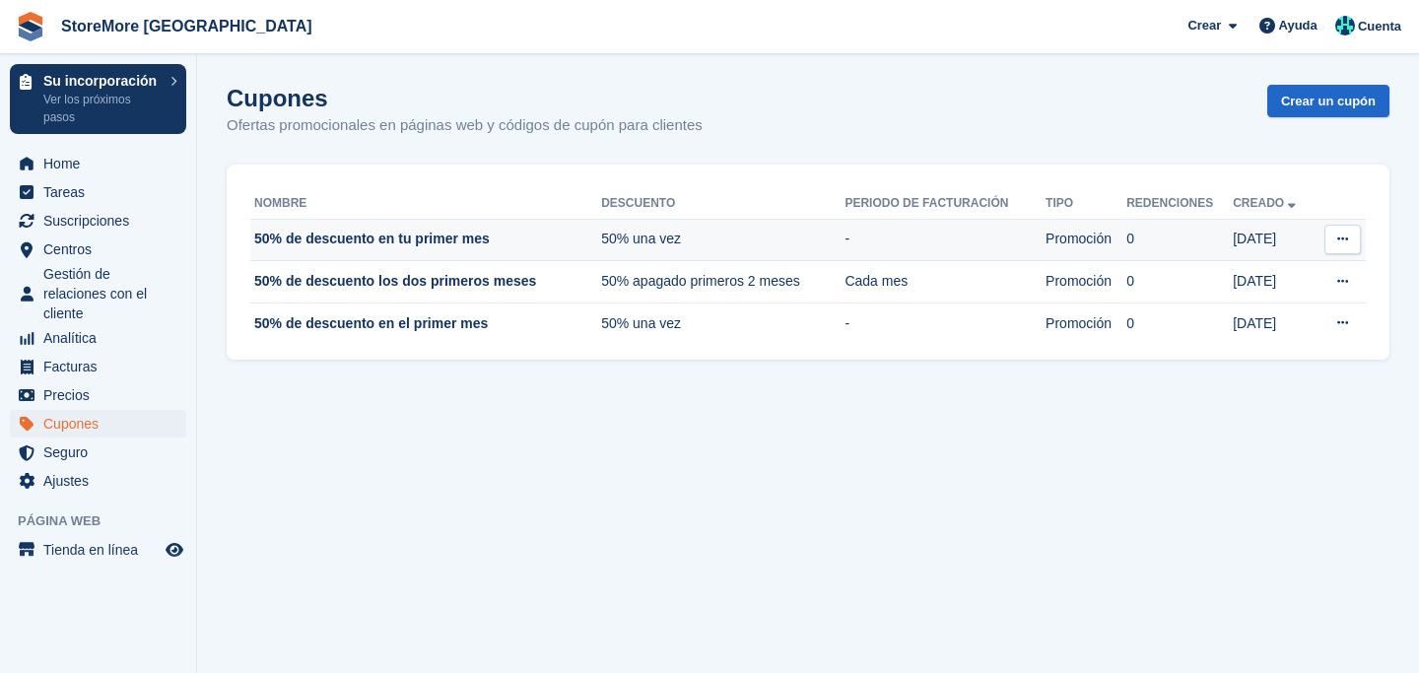
click at [457, 240] on td "50% de descuento en tu primer mes" at bounding box center [425, 240] width 351 height 42
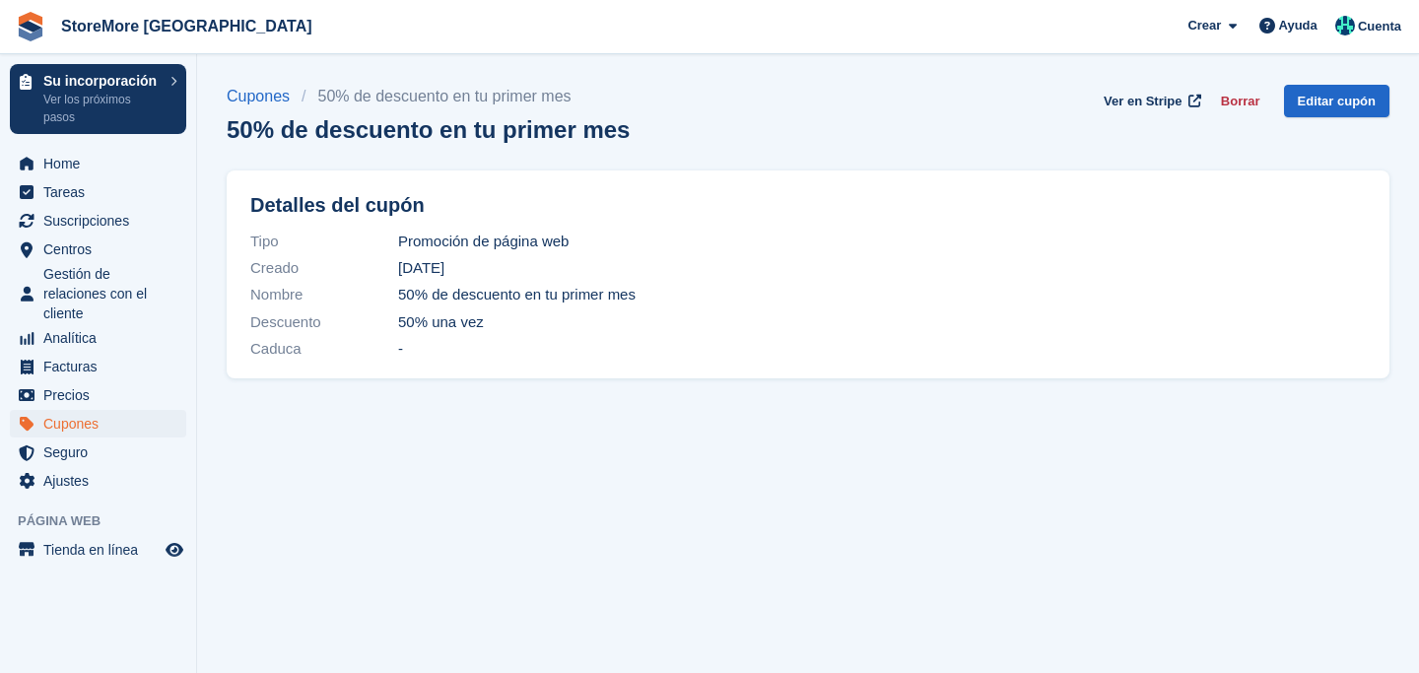
click at [1230, 94] on button "Borrar" at bounding box center [1240, 101] width 55 height 33
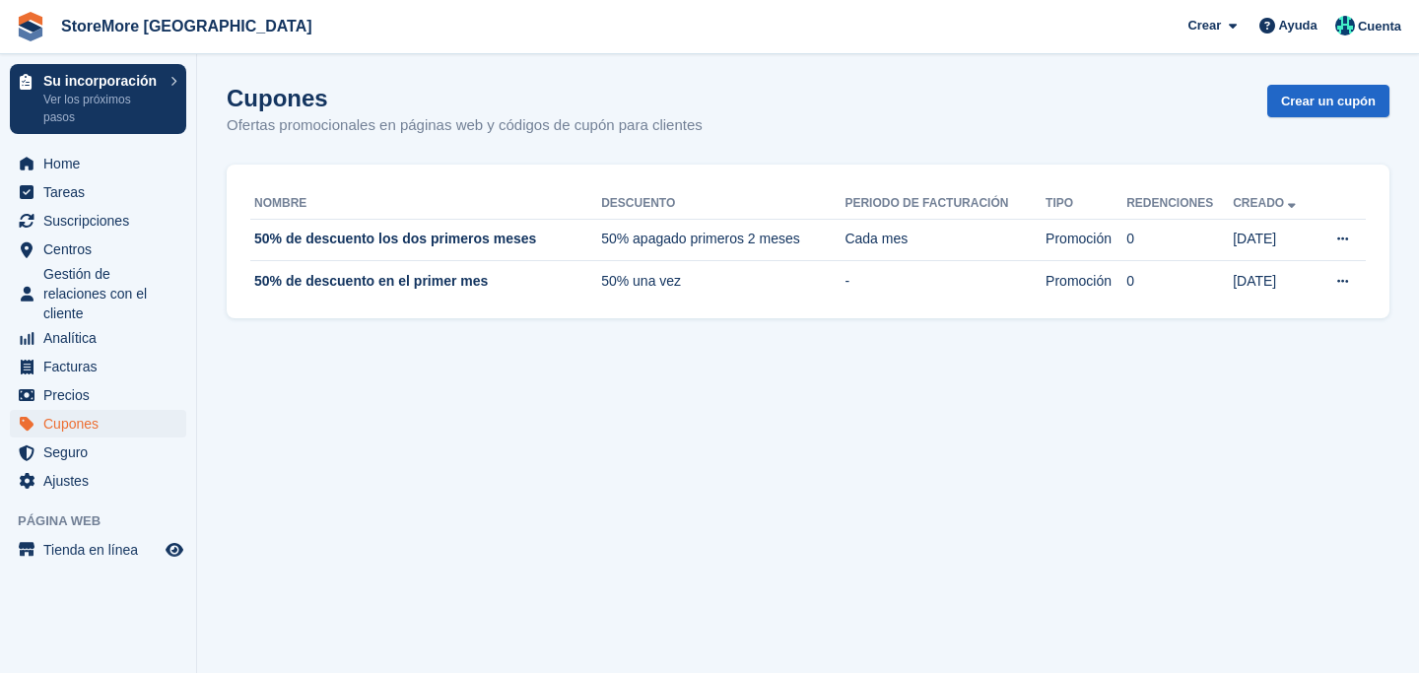
click at [227, 414] on section "Cupón eliminado Cupones Ofertas promocionales en páginas web y códigos de cupón…" at bounding box center [808, 336] width 1222 height 673
click at [111, 391] on span "Precios" at bounding box center [102, 395] width 118 height 28
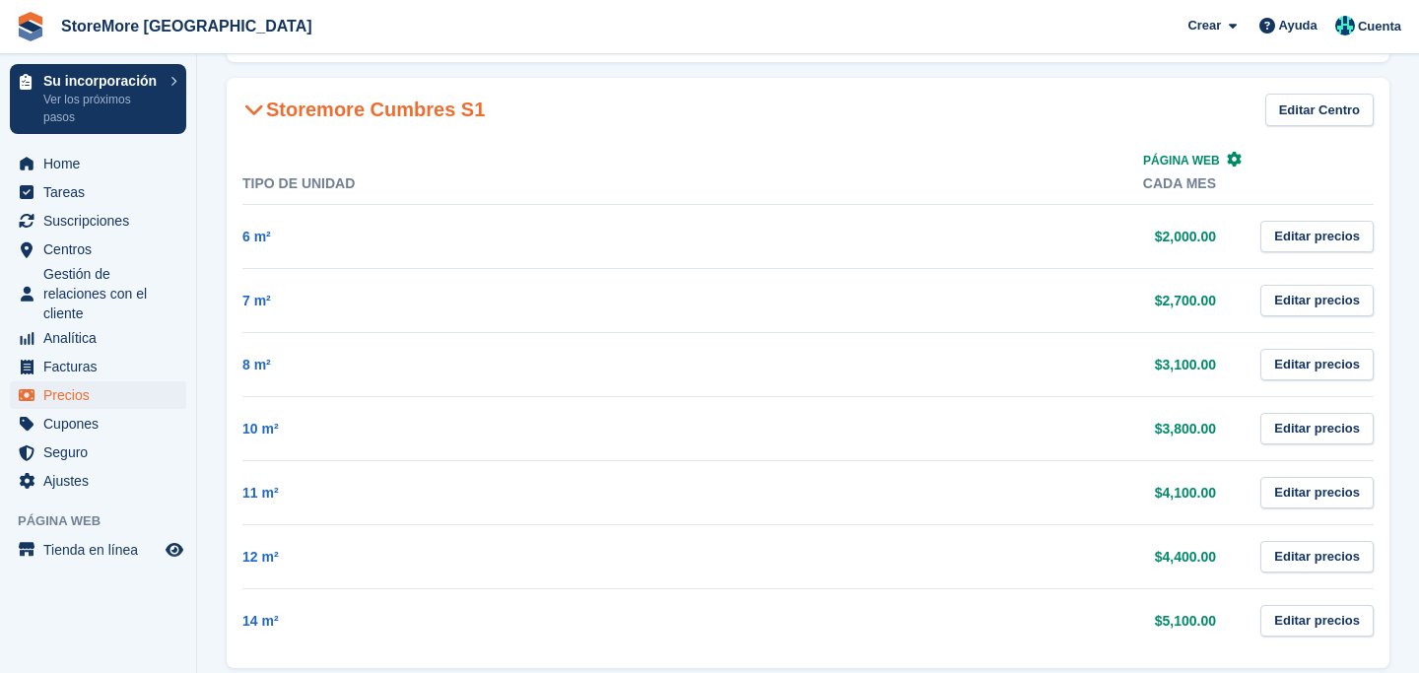
scroll to position [168, 0]
click at [1316, 360] on link "Editar precios" at bounding box center [1316, 363] width 113 height 33
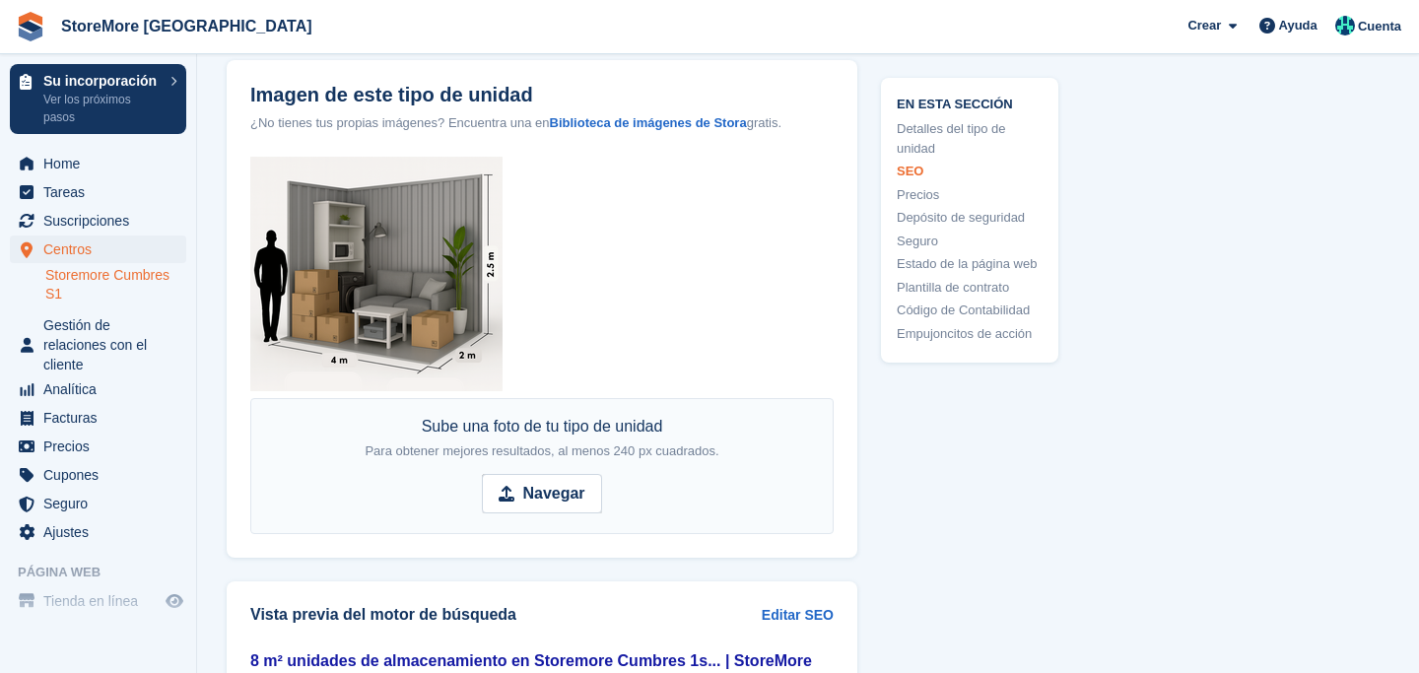
scroll to position [1598, 0]
